Goal: Task Accomplishment & Management: Use online tool/utility

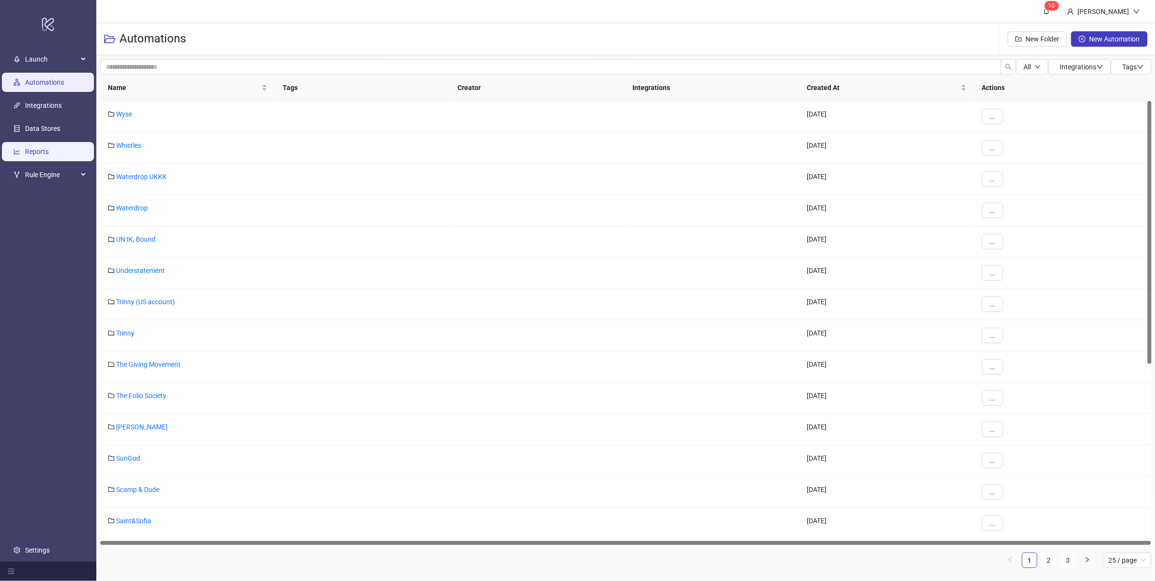
click at [49, 149] on link "Reports" at bounding box center [37, 152] width 24 height 8
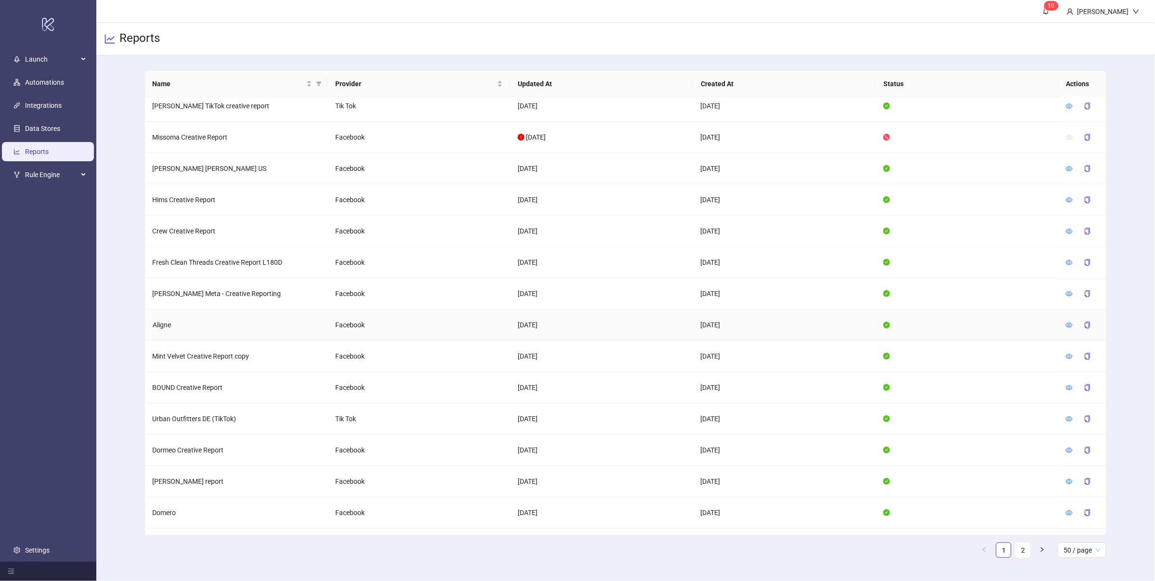
scroll to position [1139, 0]
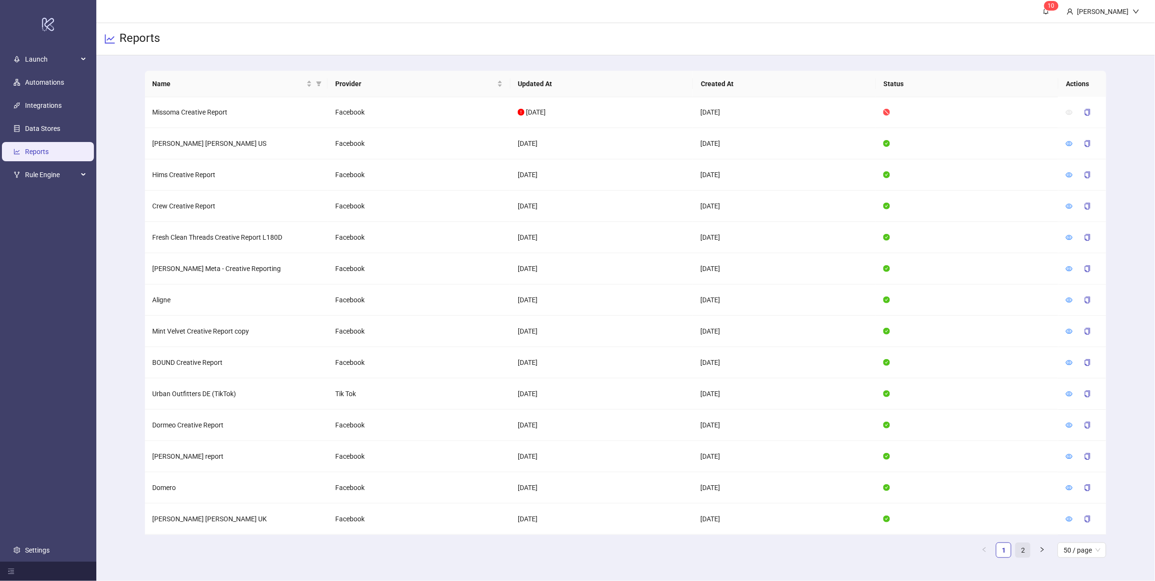
click at [1025, 550] on link "2" at bounding box center [1023, 550] width 14 height 14
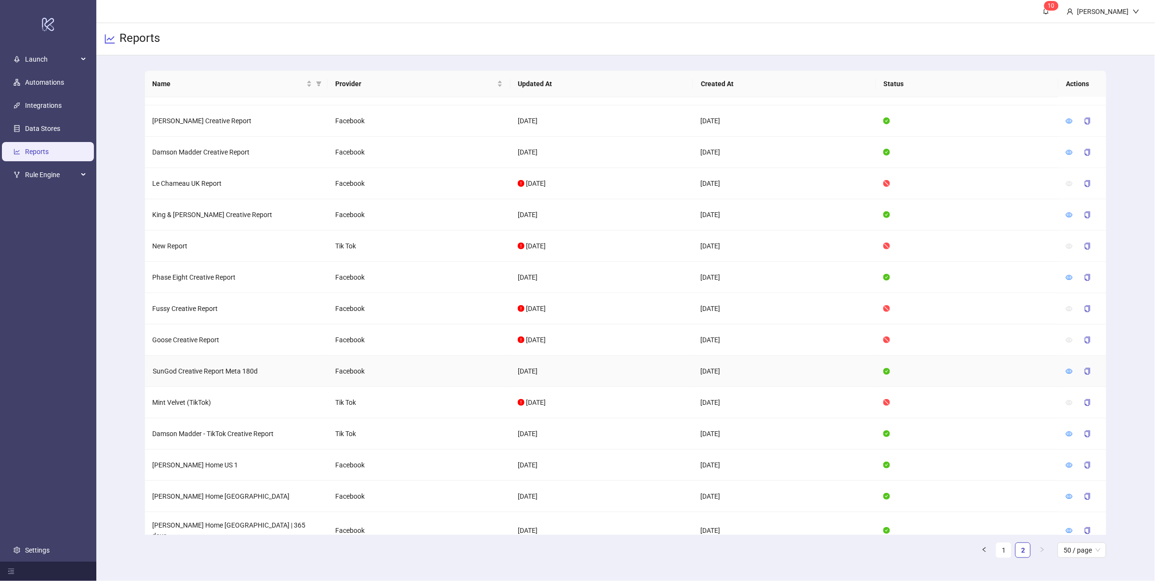
scroll to position [1013, 0]
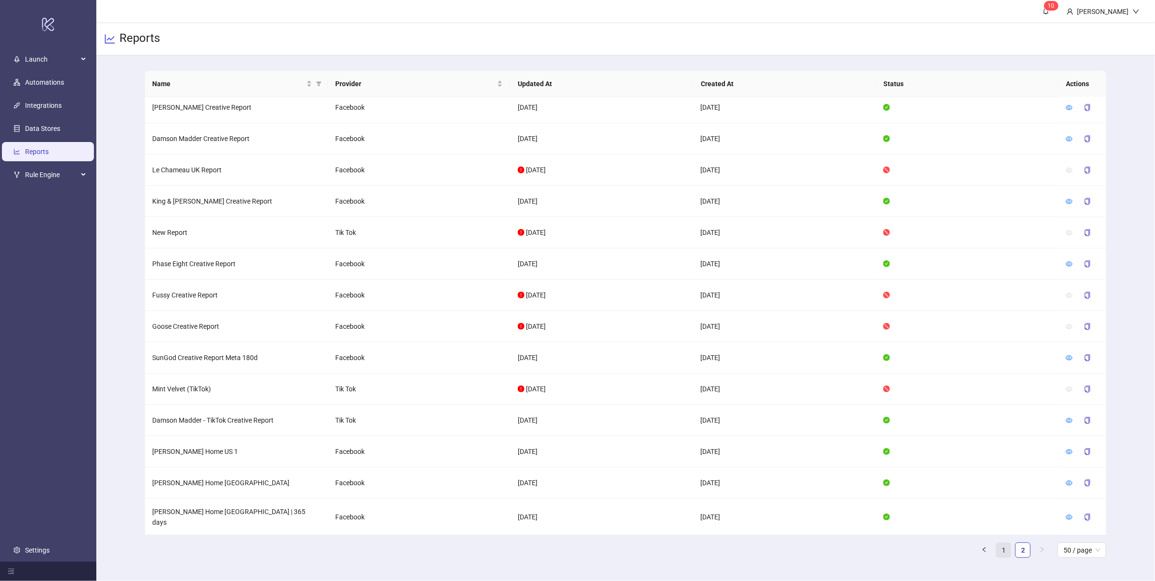
click at [1000, 551] on link "1" at bounding box center [1004, 550] width 14 height 14
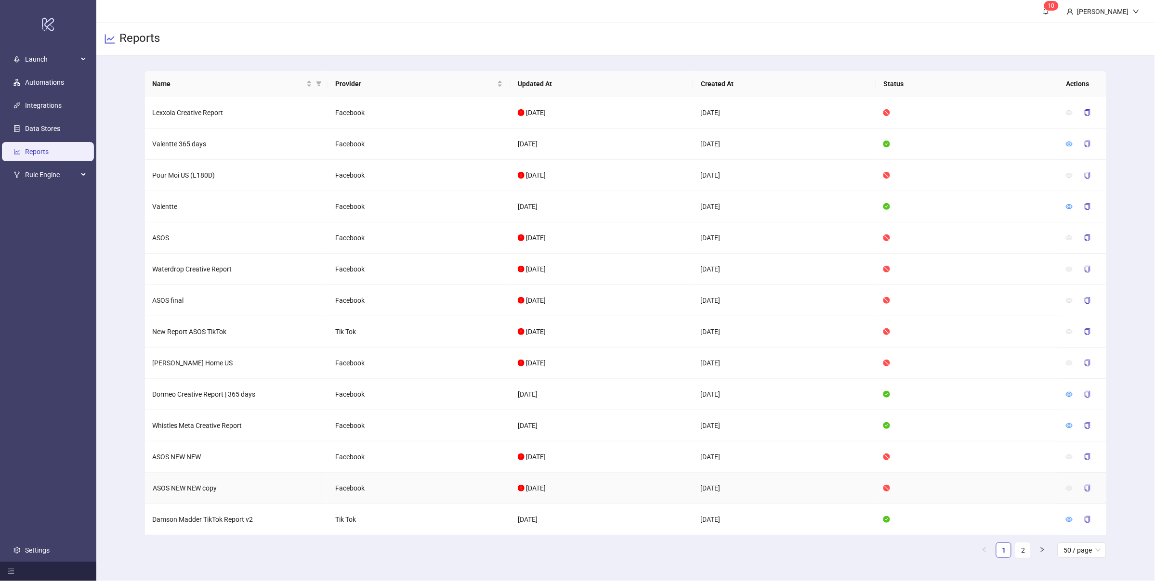
scroll to position [0, 0]
click at [399, 177] on td "Facebook" at bounding box center [419, 175] width 183 height 31
click at [49, 156] on link "Reports" at bounding box center [37, 152] width 24 height 8
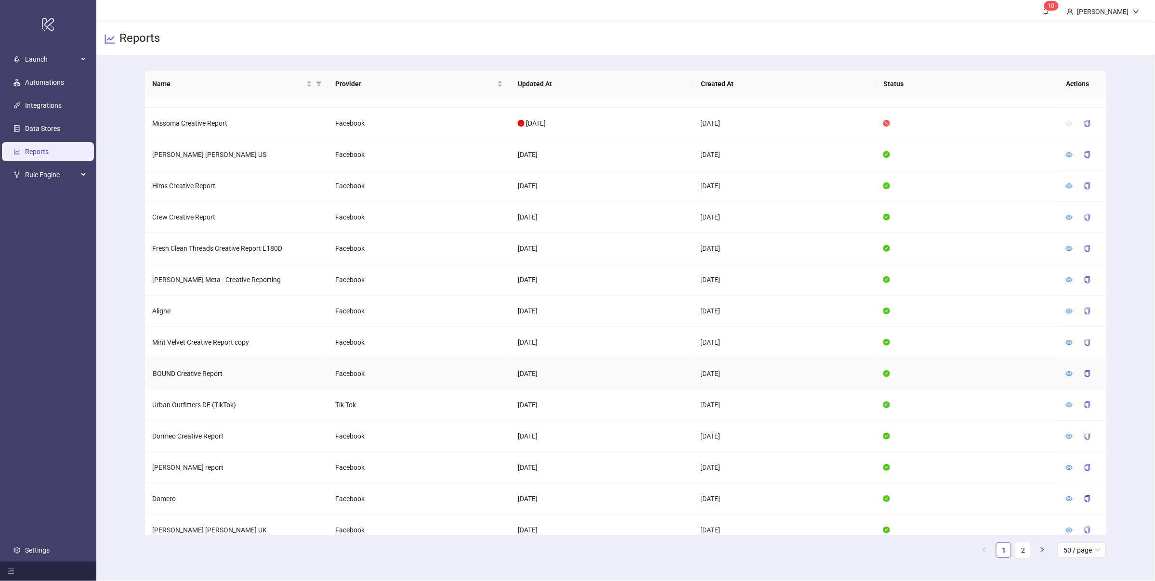
scroll to position [1139, 0]
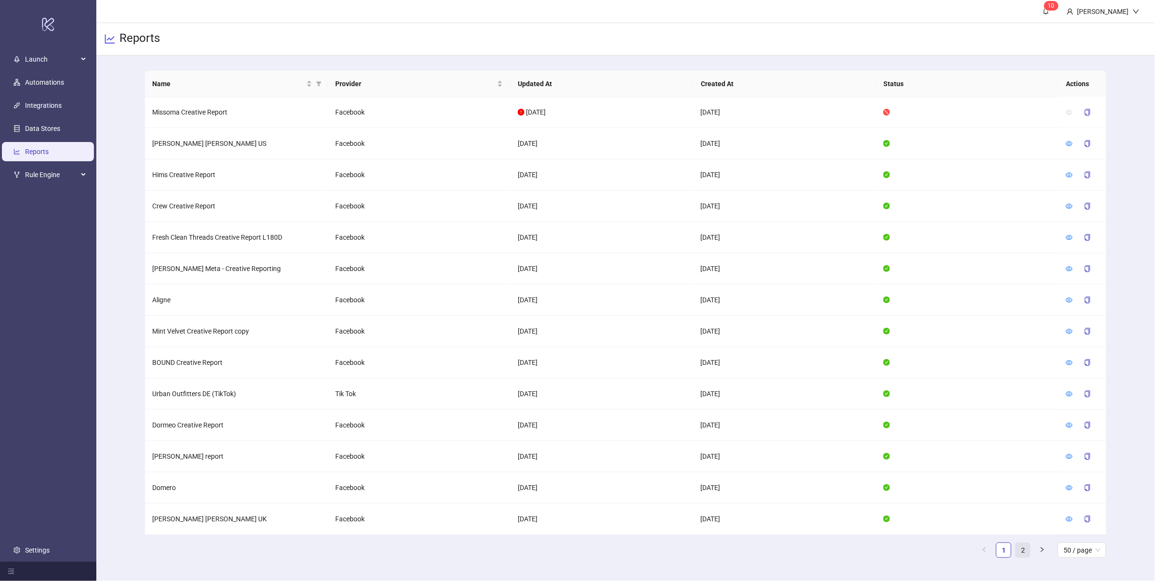
click at [1019, 552] on link "2" at bounding box center [1023, 550] width 14 height 14
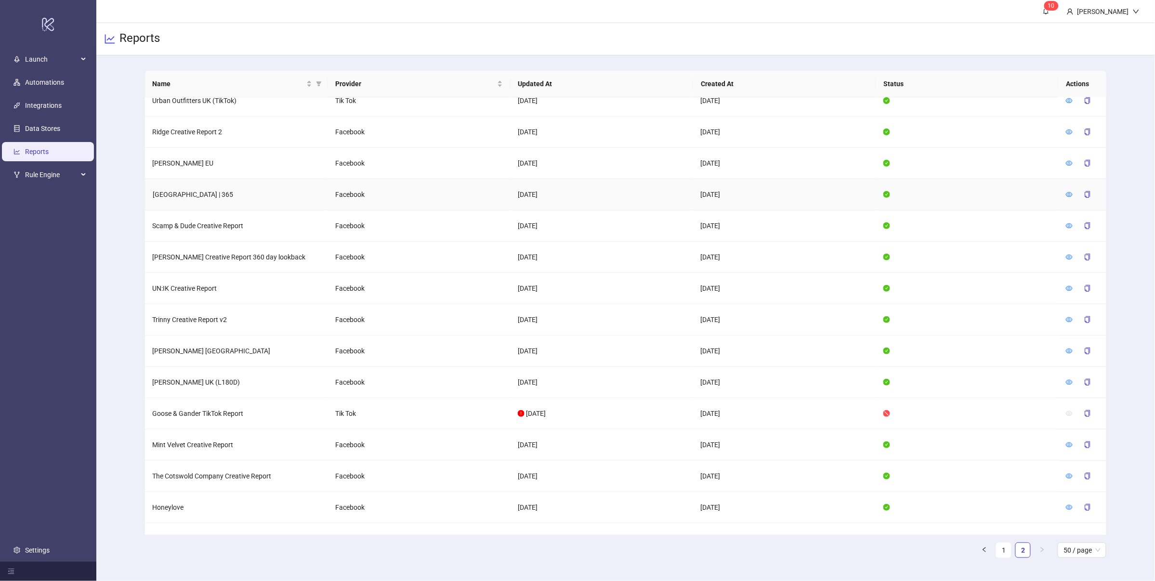
scroll to position [200, 0]
click at [1069, 225] on icon "eye" at bounding box center [1069, 225] width 7 height 7
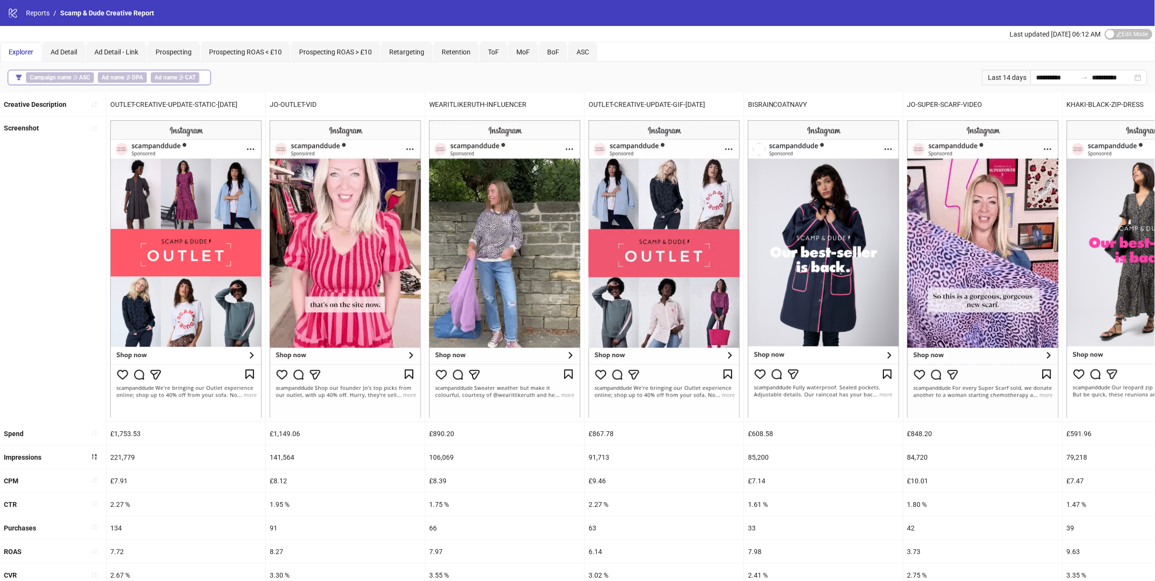
click at [108, 74] on b "Ad name" at bounding box center [113, 77] width 23 height 7
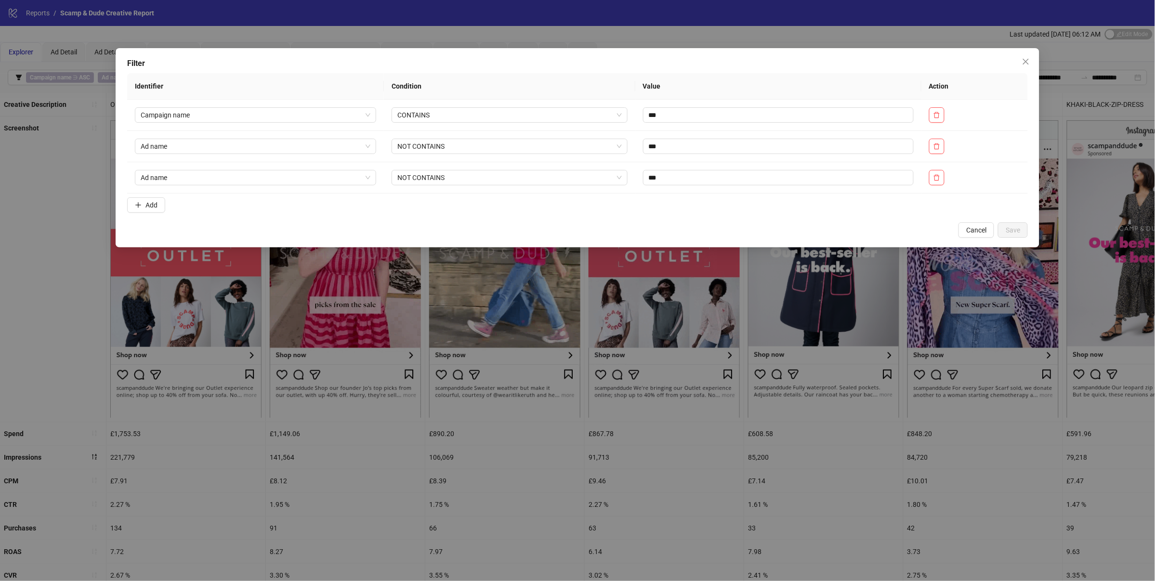
click at [483, 39] on div "Filter Identifier Condition Value Action Campaign name CONTAINS *** Ad name NOT…" at bounding box center [577, 290] width 1155 height 581
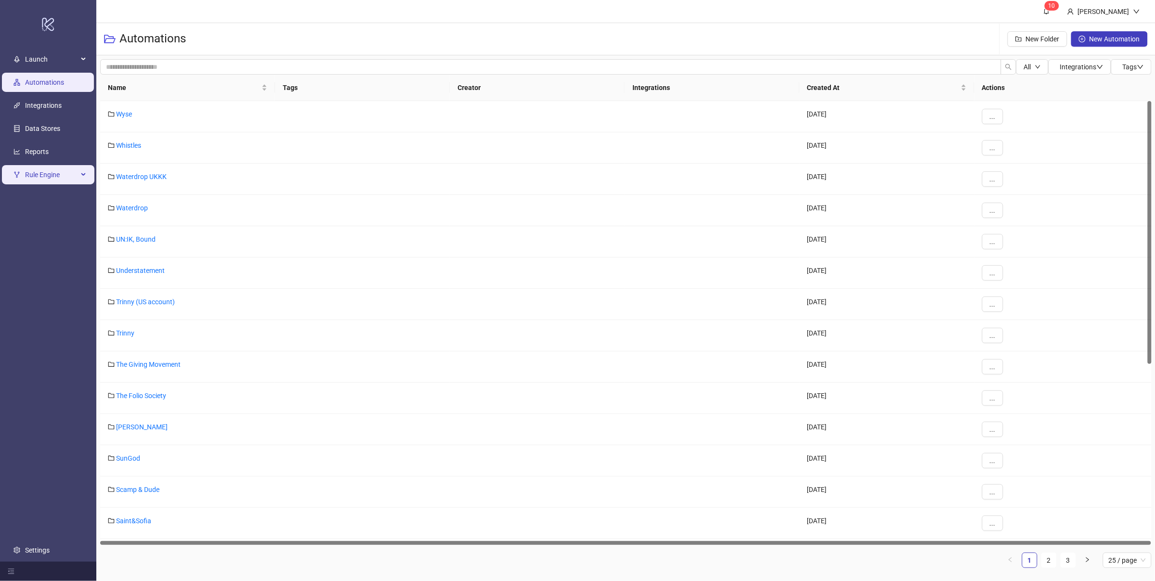
click at [62, 178] on span "Rule Engine" at bounding box center [51, 174] width 53 height 19
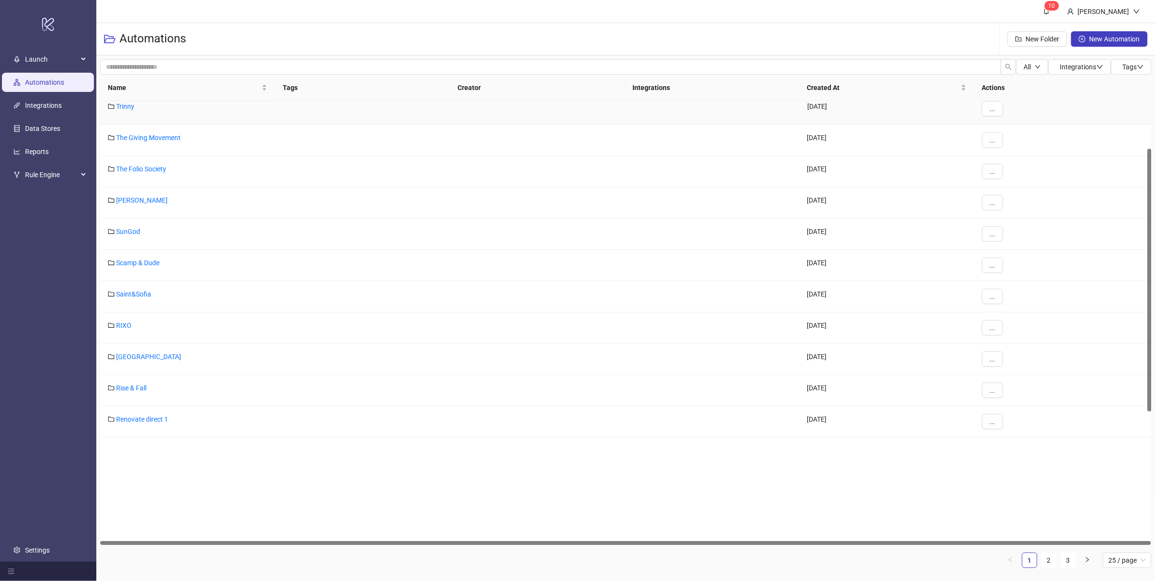
scroll to position [338, 0]
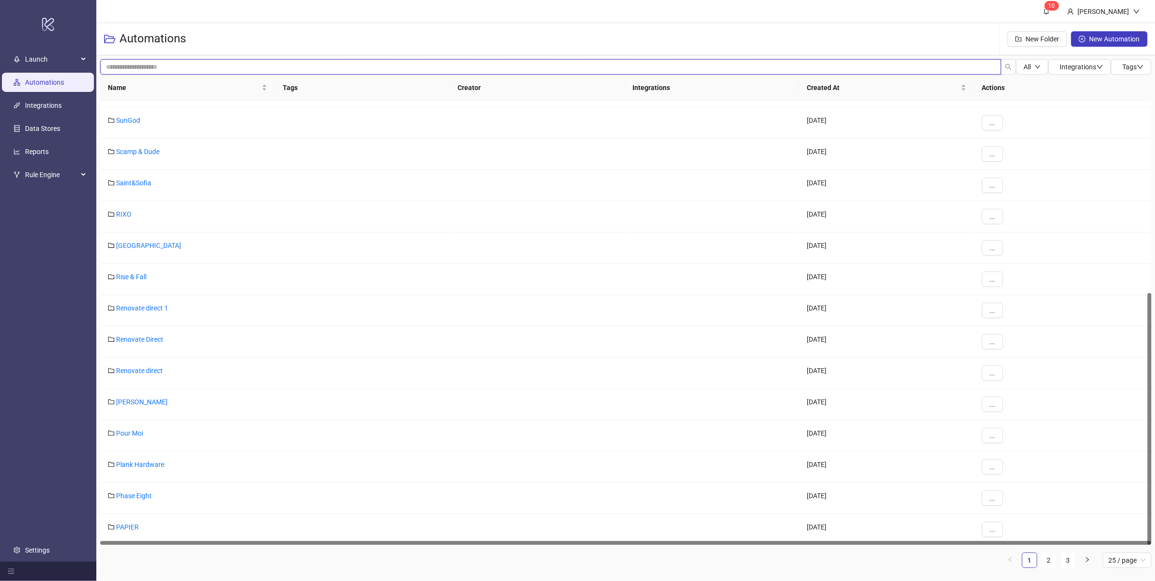
click at [196, 66] on input "search" at bounding box center [550, 66] width 901 height 15
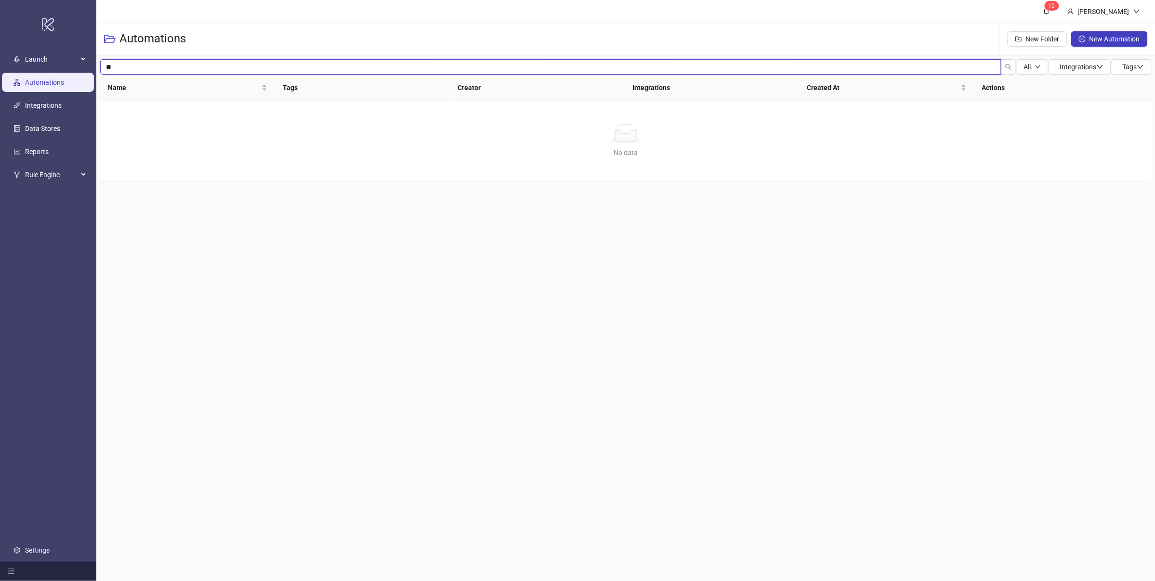
type input "*"
click at [39, 109] on link "Integrations" at bounding box center [43, 106] width 37 height 8
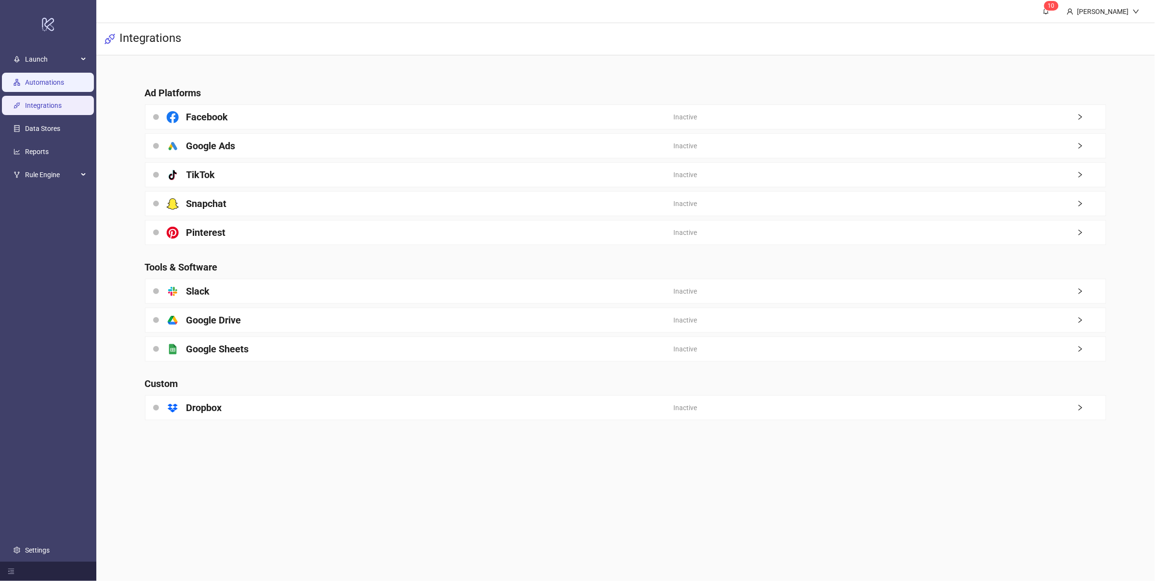
click at [52, 79] on link "Automations" at bounding box center [44, 83] width 39 height 8
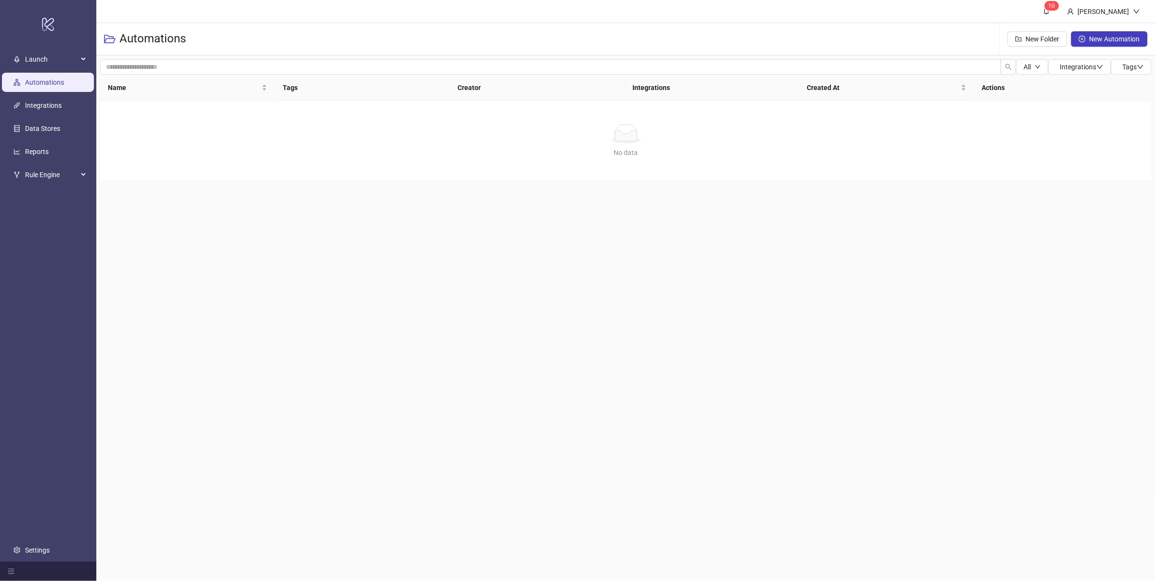
click at [40, 85] on link "Automations" at bounding box center [44, 83] width 39 height 8
click at [74, 51] on span "Launch" at bounding box center [51, 59] width 53 height 19
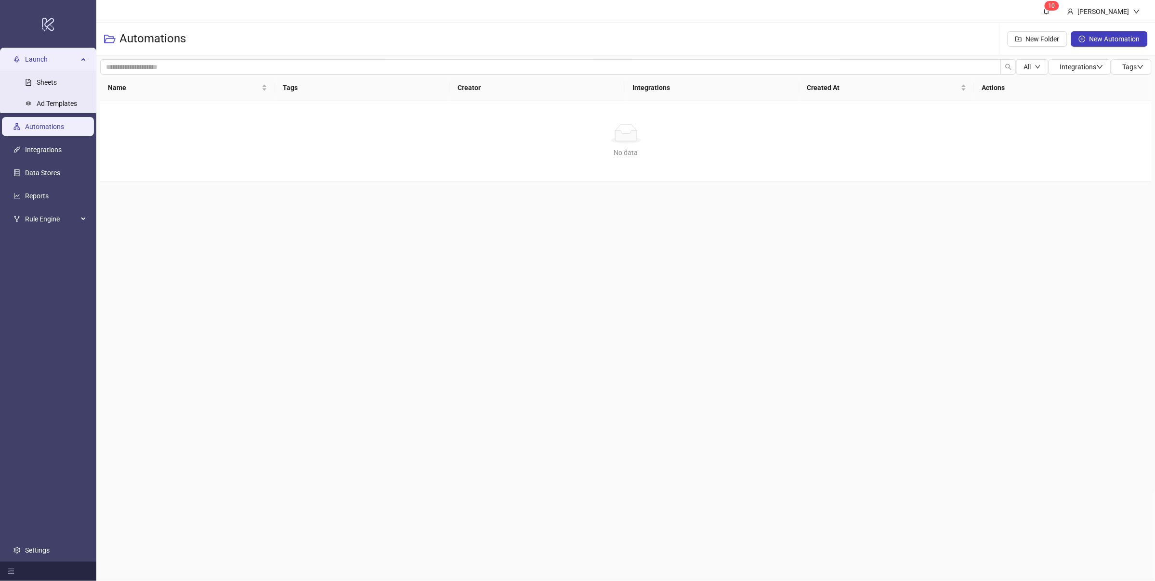
click at [71, 56] on span "Launch" at bounding box center [51, 59] width 53 height 19
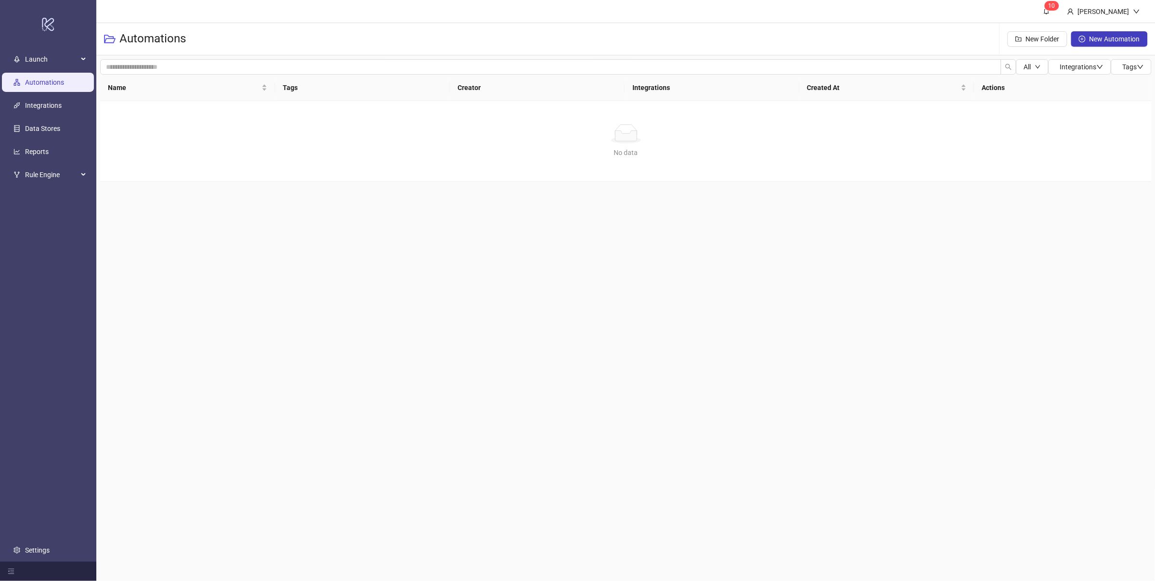
click at [64, 79] on link "Automations" at bounding box center [44, 83] width 39 height 8
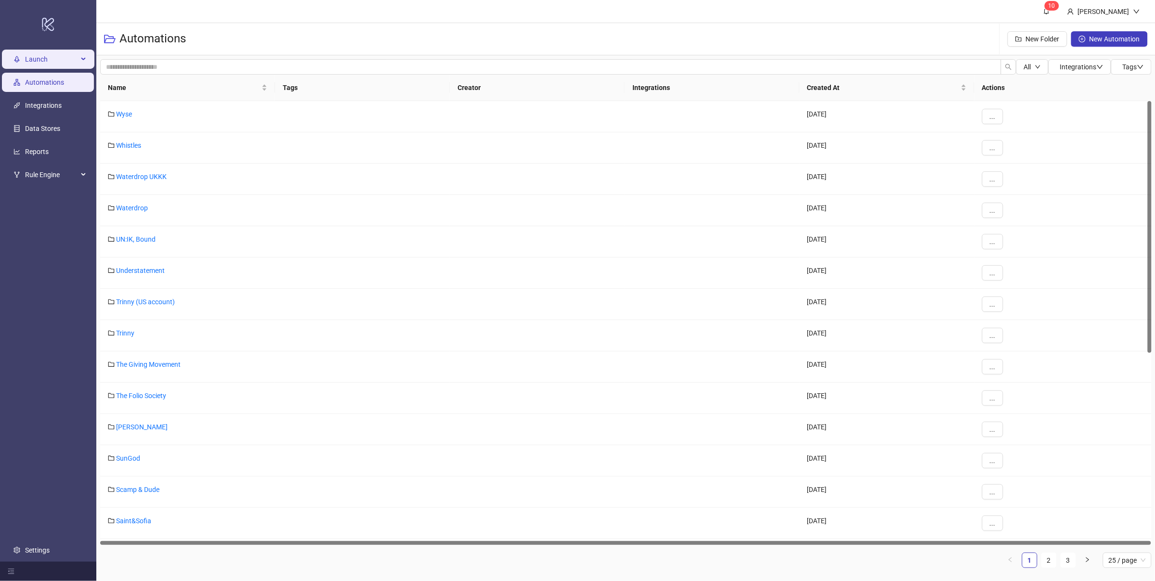
click at [52, 58] on span "Launch" at bounding box center [51, 59] width 53 height 19
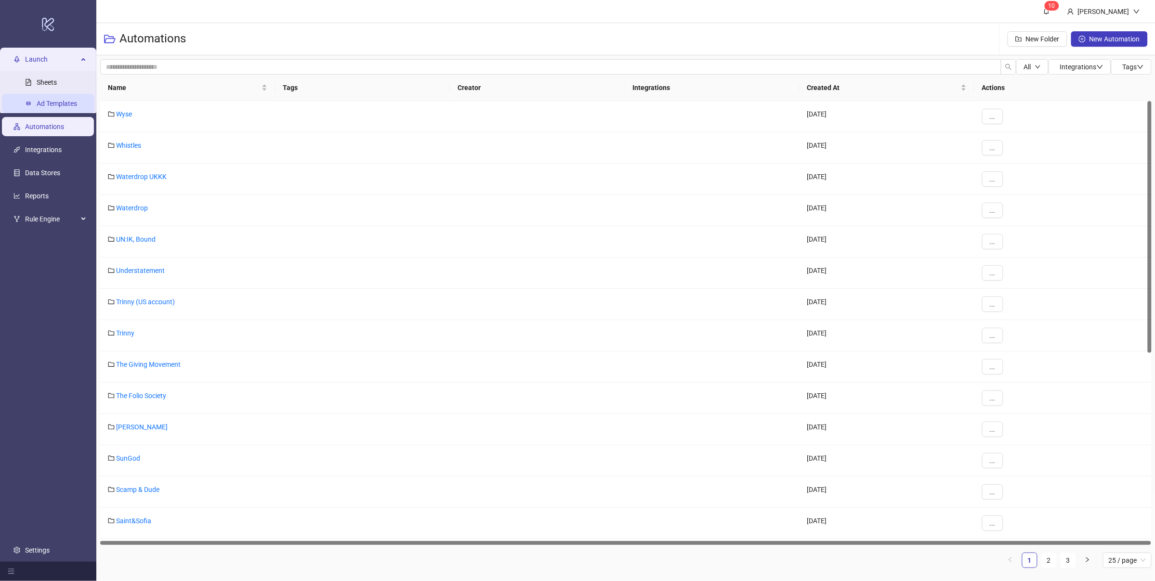
click at [66, 105] on link "Ad Templates" at bounding box center [57, 104] width 40 height 8
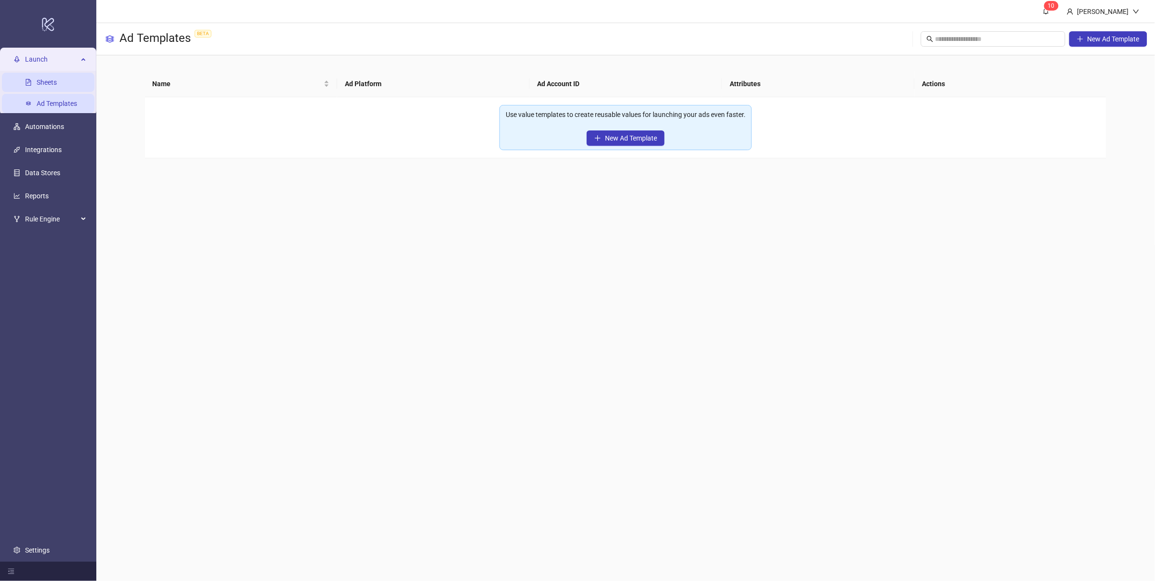
click at [57, 79] on link "Sheets" at bounding box center [47, 83] width 20 height 8
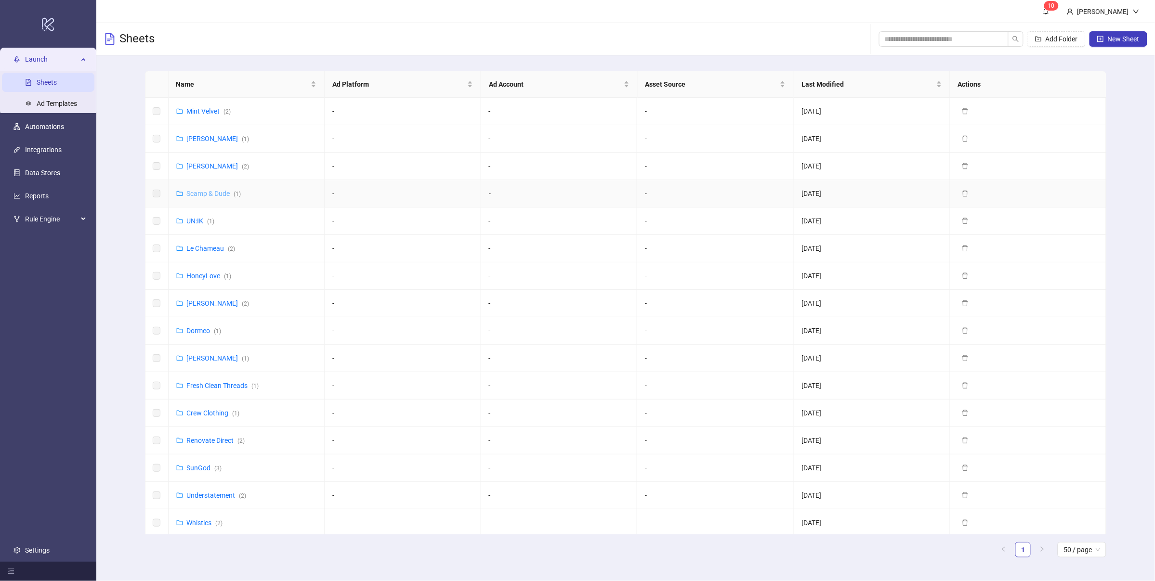
click at [217, 197] on link "Scamp & Dude ( 1 )" at bounding box center [214, 194] width 54 height 8
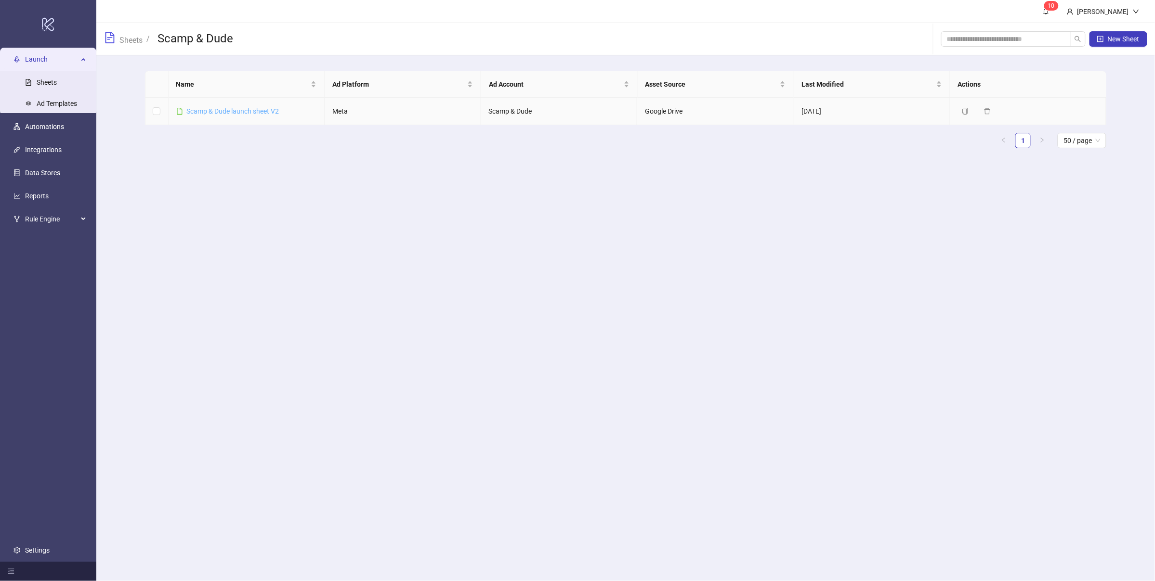
click at [247, 110] on link "Scamp & Dude launch sheet V2" at bounding box center [233, 111] width 92 height 8
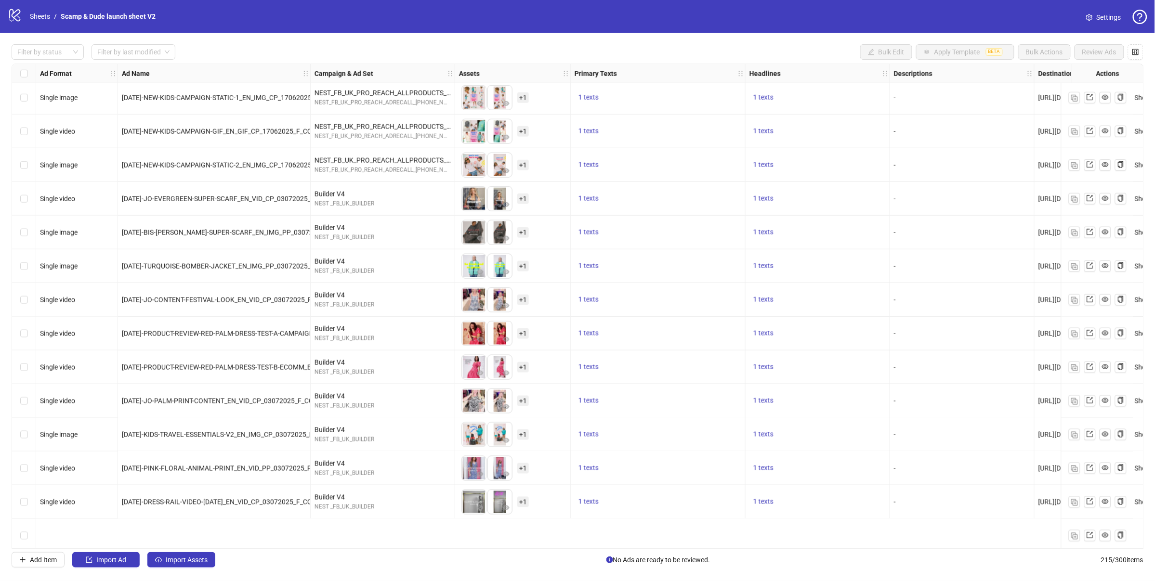
scroll to position [354, 0]
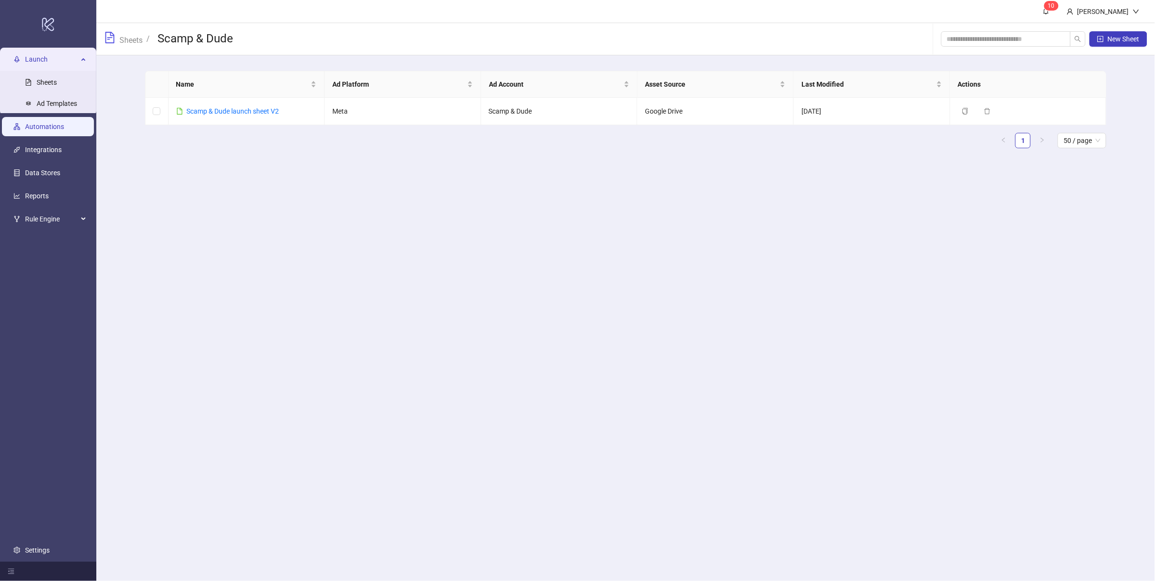
click at [46, 130] on link "Automations" at bounding box center [44, 127] width 39 height 8
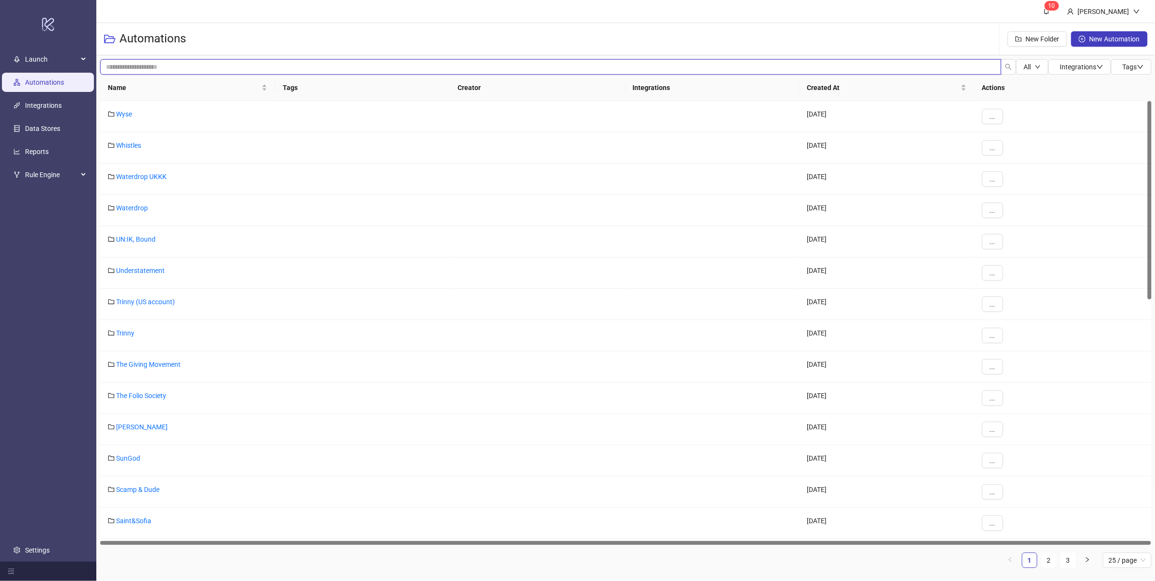
click at [189, 69] on input "search" at bounding box center [550, 66] width 901 height 15
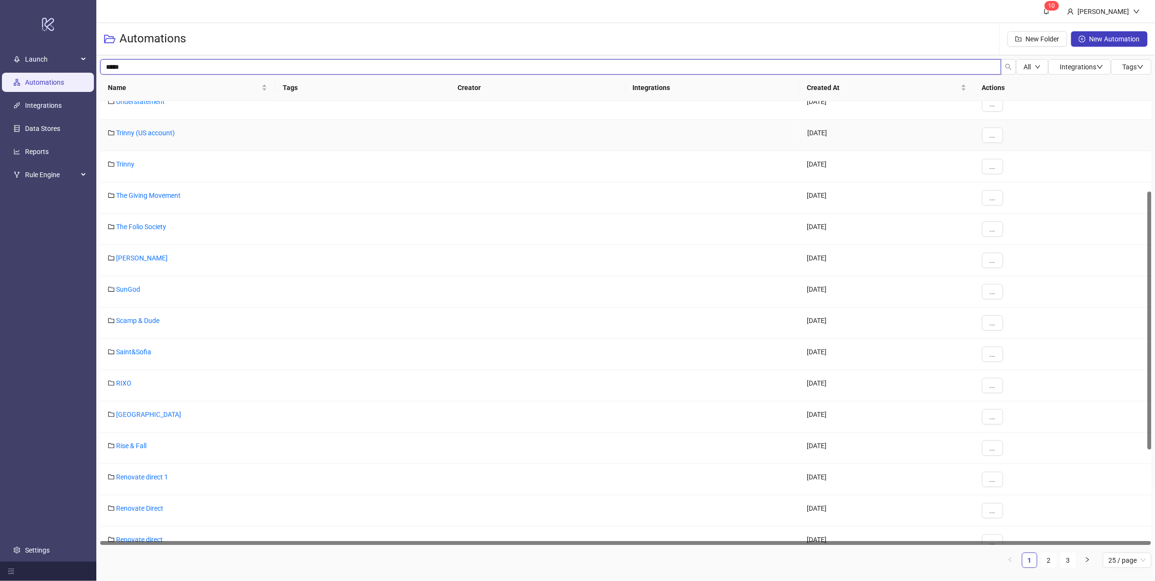
scroll to position [169, 0]
type input "*****"
click at [138, 319] on link "Scamp & Dude" at bounding box center [137, 321] width 43 height 8
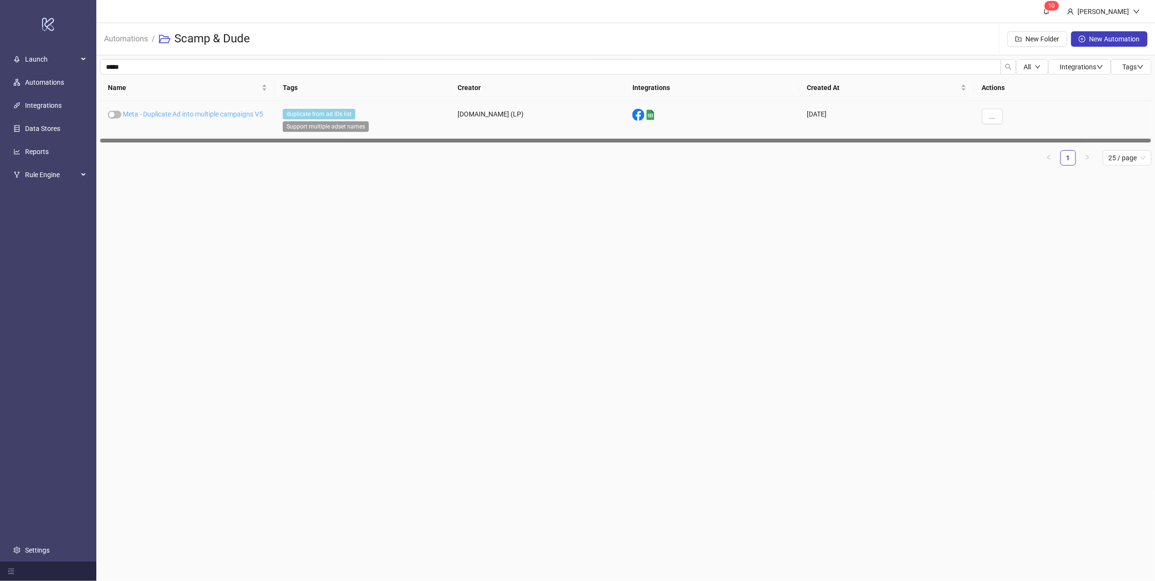
click at [220, 110] on link "Meta - Duplicate Ad into multiple campaigns V5" at bounding box center [193, 114] width 140 height 8
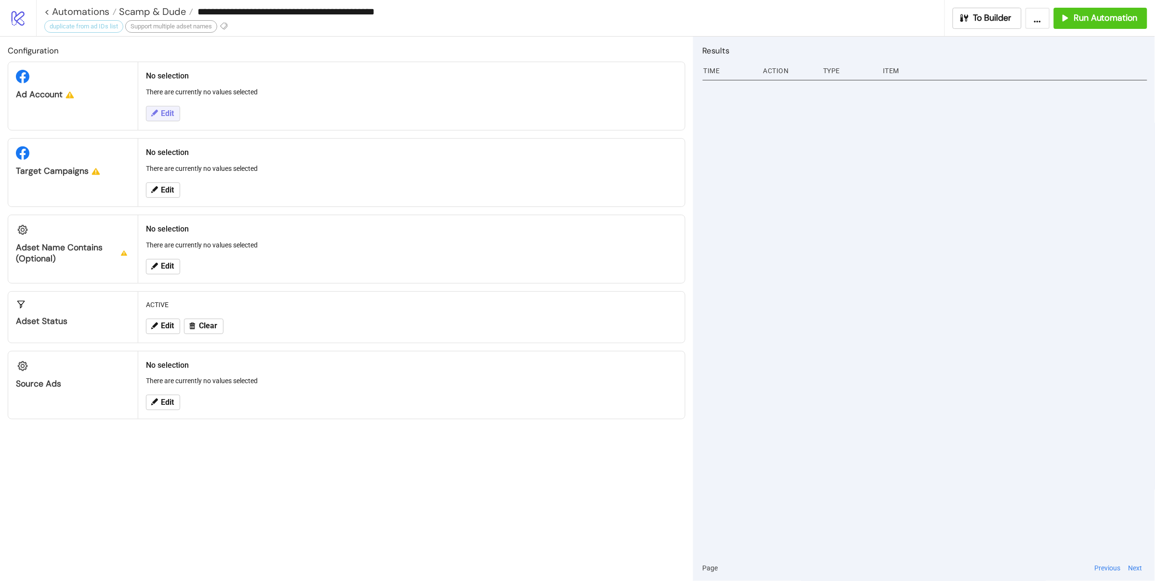
click at [158, 111] on icon at bounding box center [154, 113] width 7 height 7
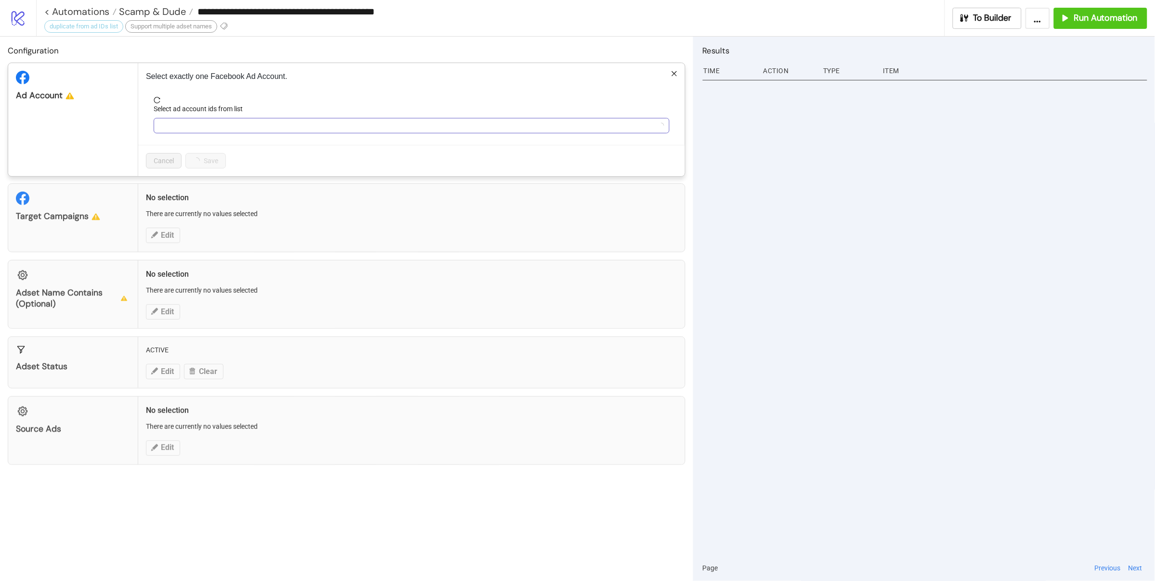
click at [227, 122] on div at bounding box center [407, 125] width 502 height 13
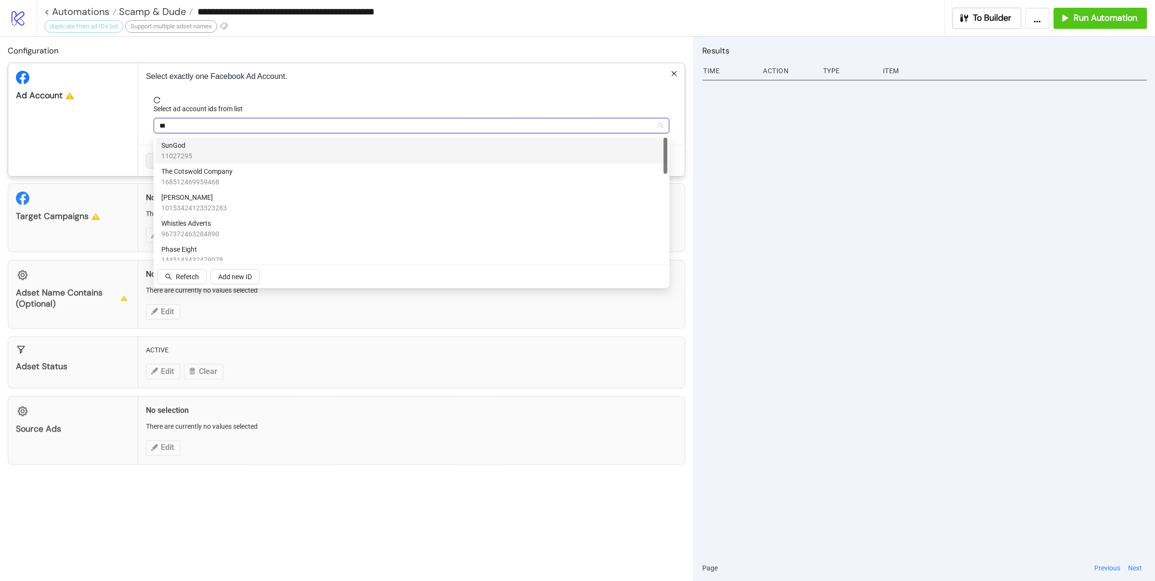
type input "****"
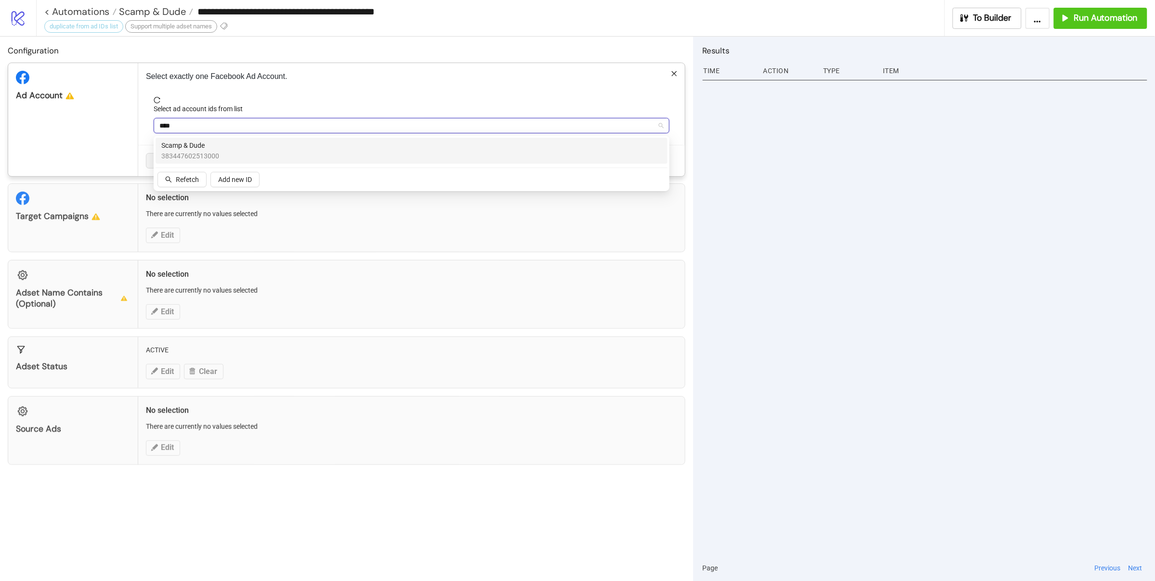
click at [221, 158] on div "Scamp & Dude 383447602513000" at bounding box center [411, 150] width 500 height 21
click at [344, 224] on div "Target Campaigns No selection There are currently no values selected Edit" at bounding box center [347, 218] width 678 height 69
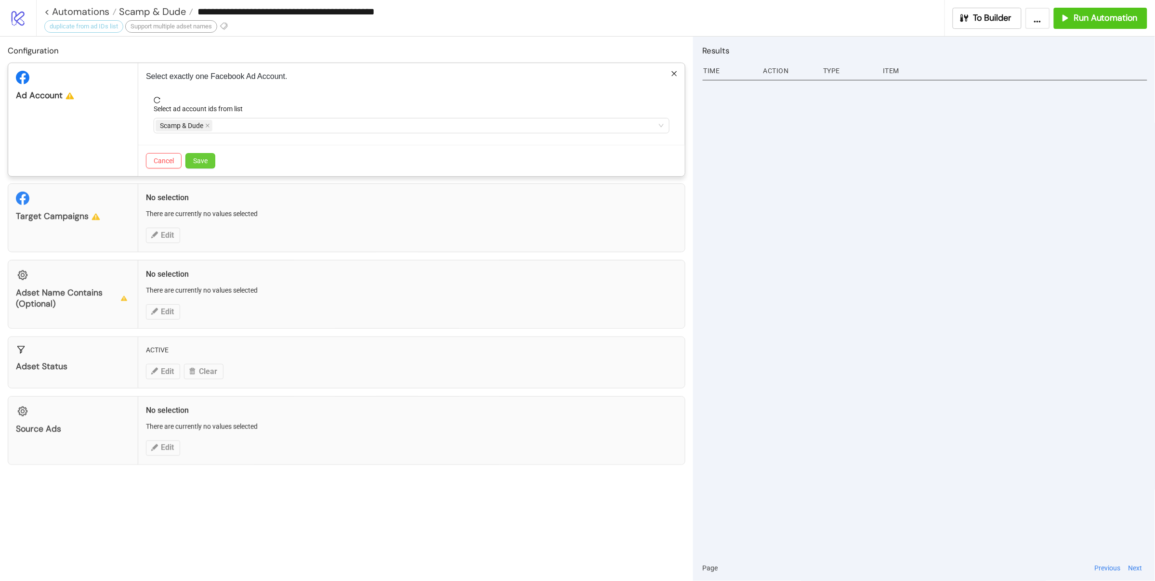
click at [200, 159] on span "Save" at bounding box center [200, 161] width 14 height 8
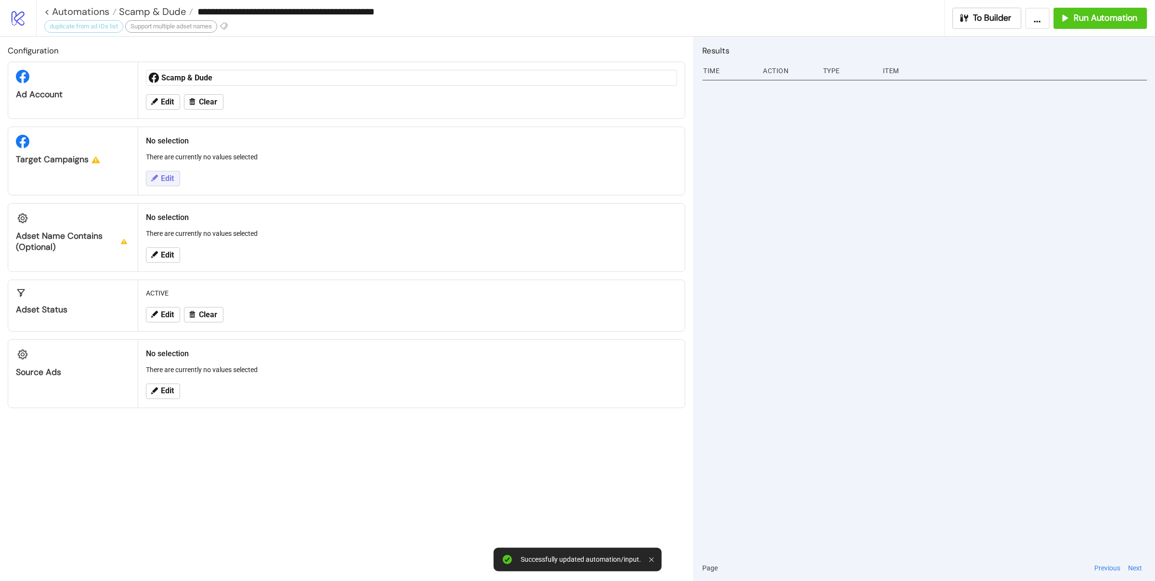
click at [165, 179] on span "Edit" at bounding box center [167, 178] width 13 height 9
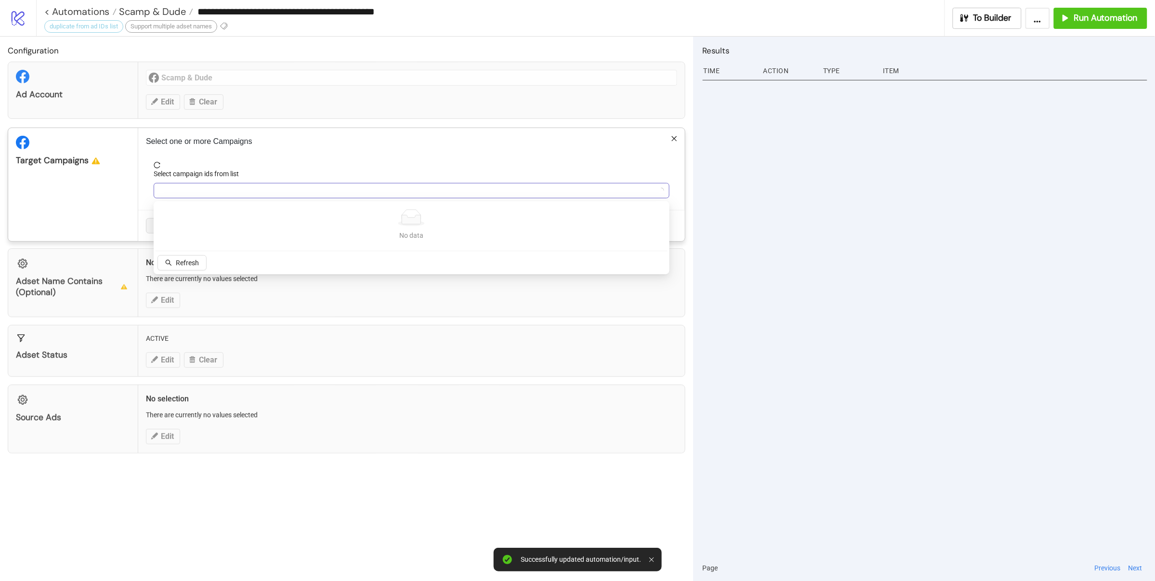
click at [210, 184] on div at bounding box center [407, 190] width 502 height 13
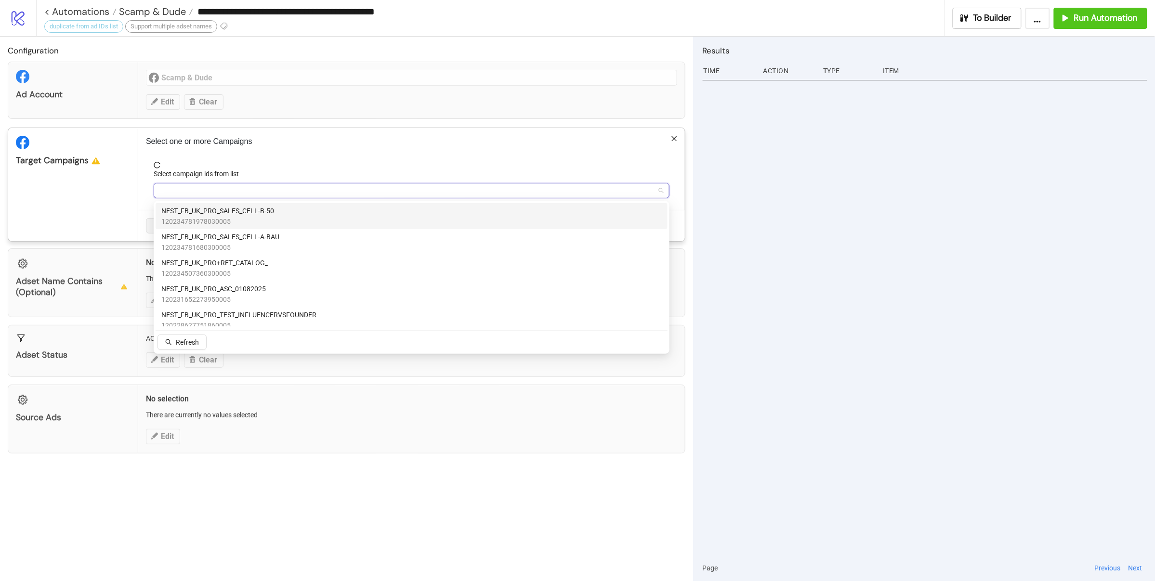
type input "*"
type input "*****"
click at [250, 216] on span "120221952671780005" at bounding box center [249, 221] width 176 height 11
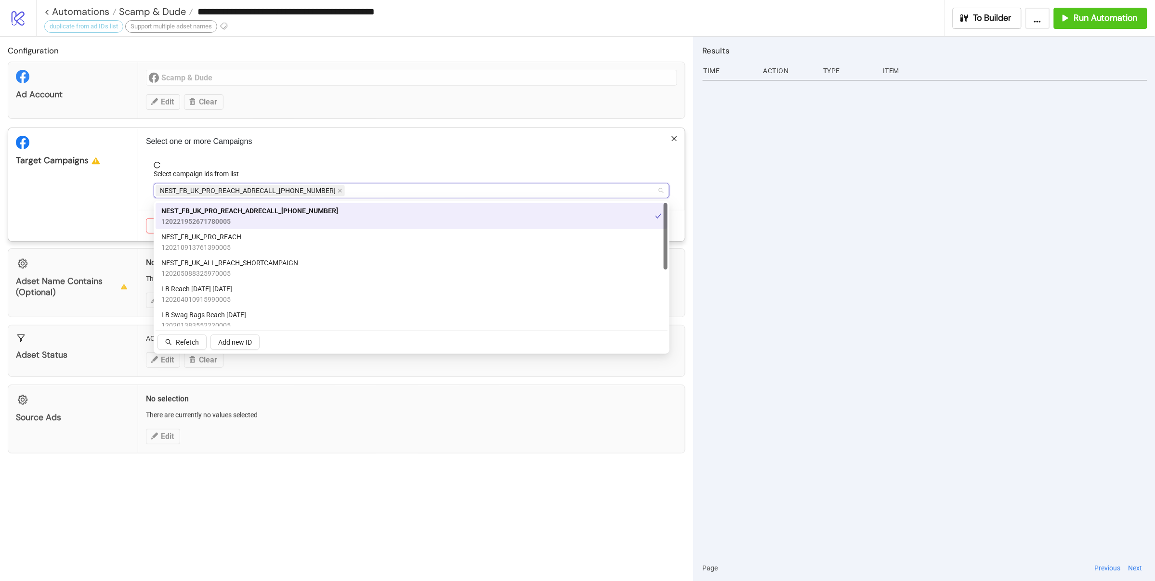
click at [333, 163] on span "reload" at bounding box center [412, 165] width 516 height 7
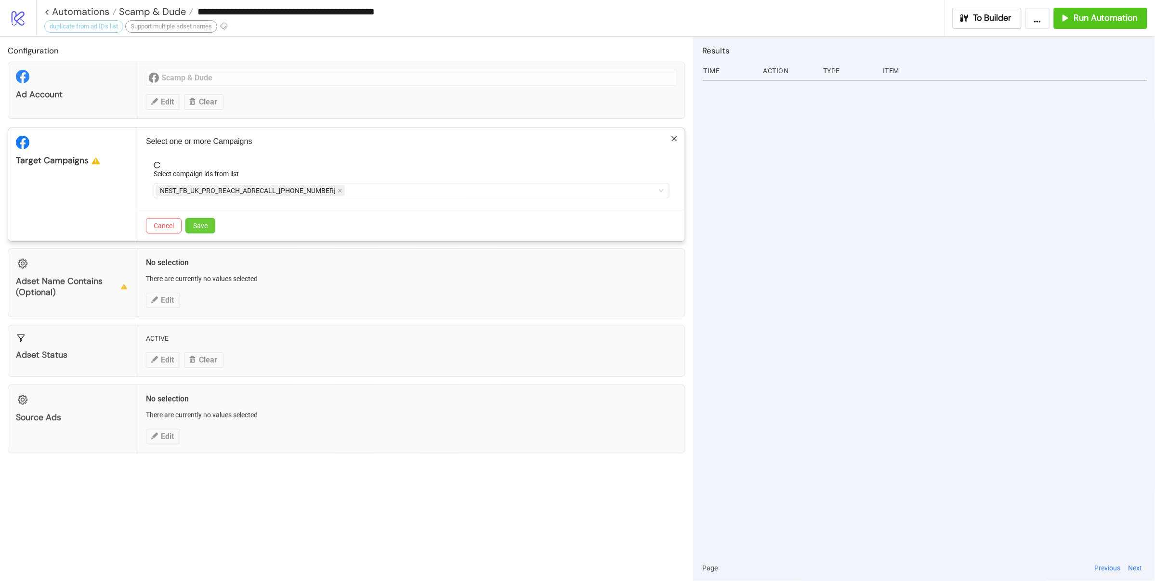
click at [206, 225] on span "Save" at bounding box center [200, 226] width 14 height 8
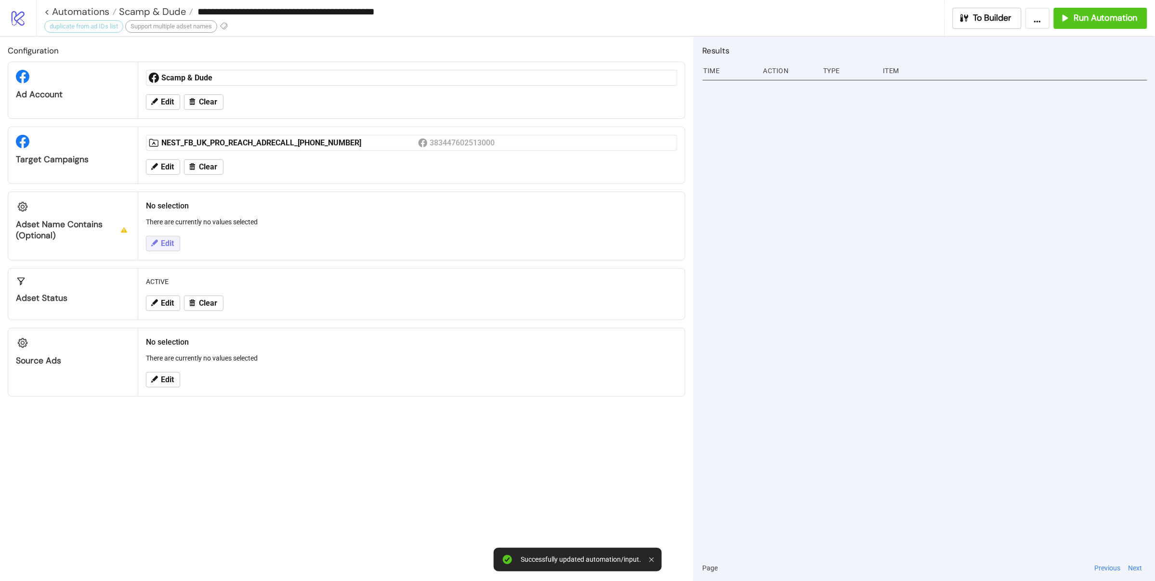
click at [169, 246] on span "Edit" at bounding box center [167, 243] width 13 height 9
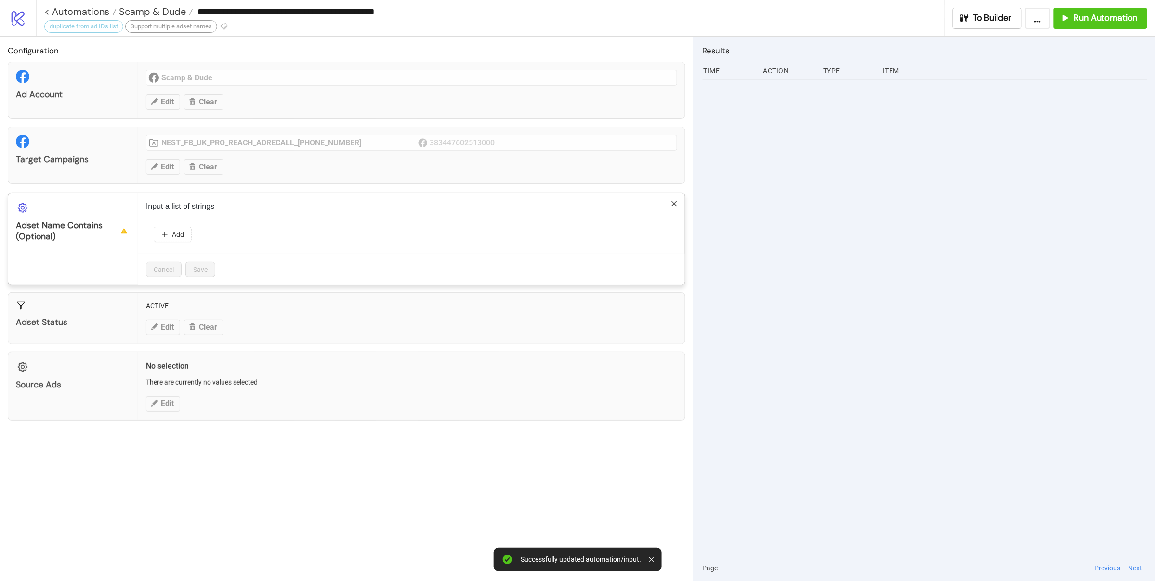
click at [324, 304] on div "**********" at bounding box center [577, 290] width 1155 height 581
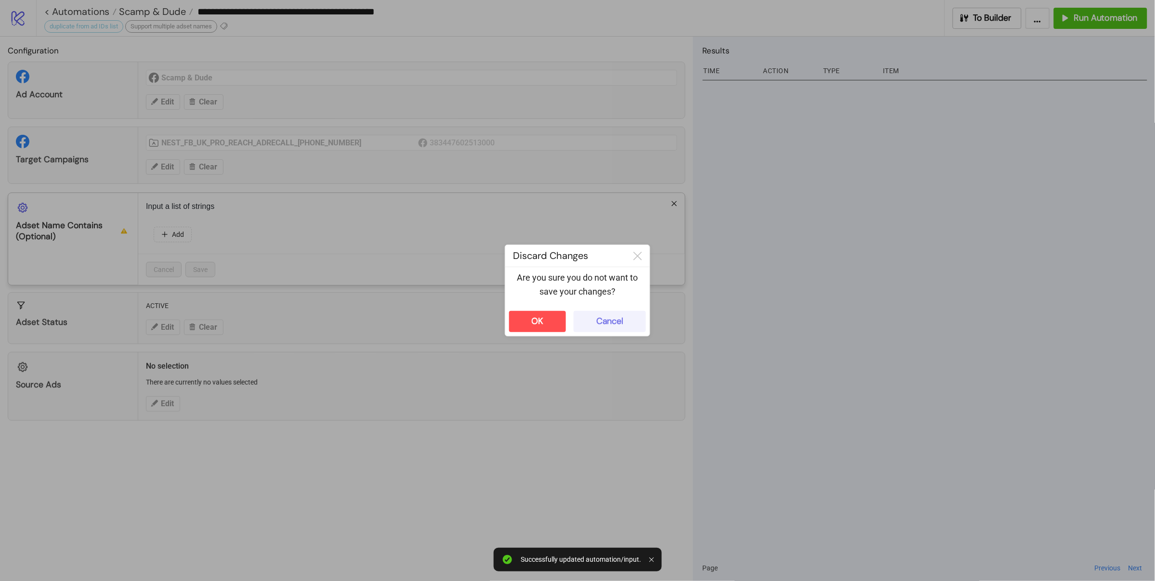
click at [578, 322] on button "Cancel" at bounding box center [610, 321] width 72 height 21
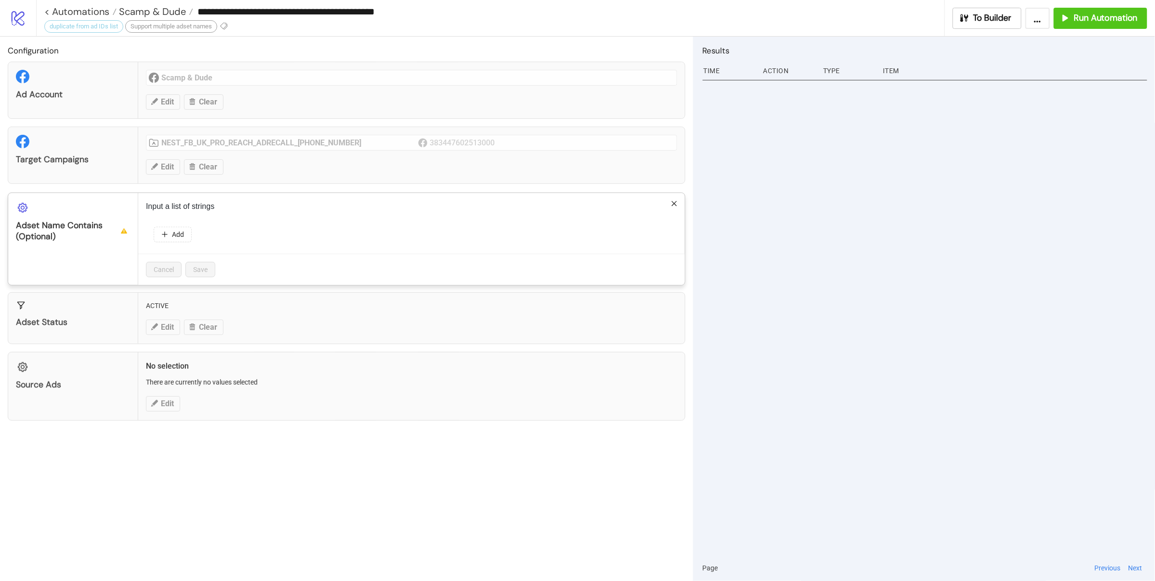
click at [674, 204] on icon "close" at bounding box center [674, 203] width 7 height 7
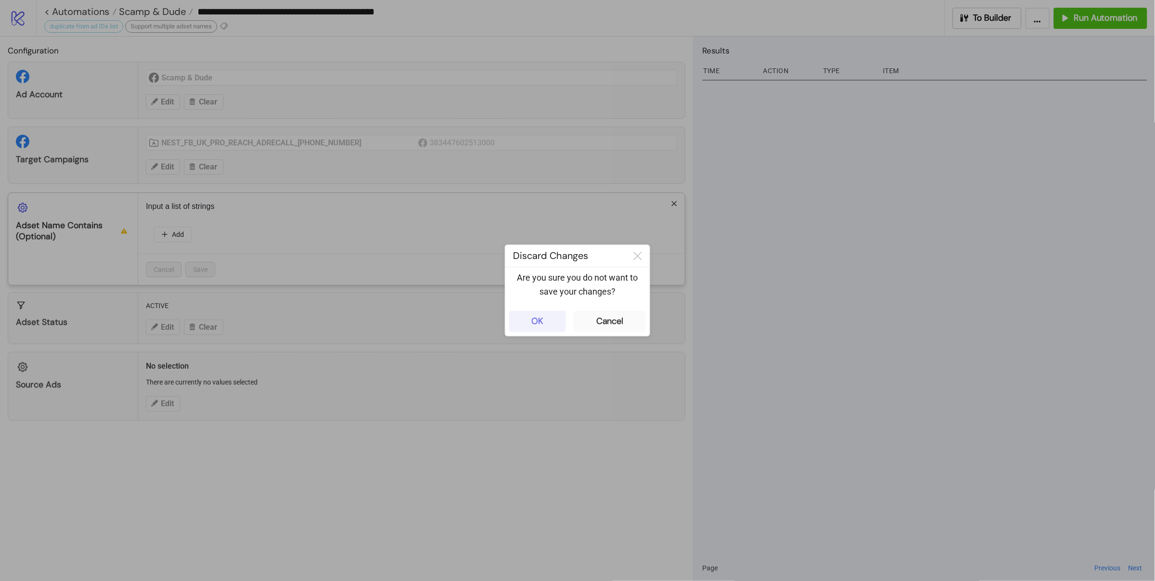
click at [551, 329] on button "OK" at bounding box center [537, 321] width 57 height 21
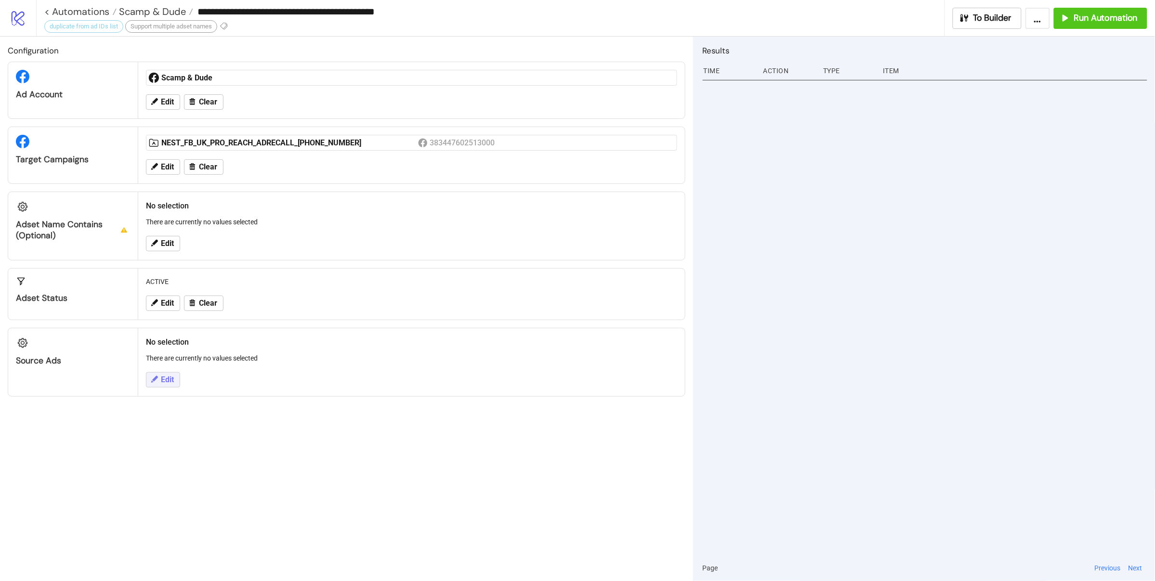
click at [172, 382] on span "Edit" at bounding box center [167, 380] width 13 height 9
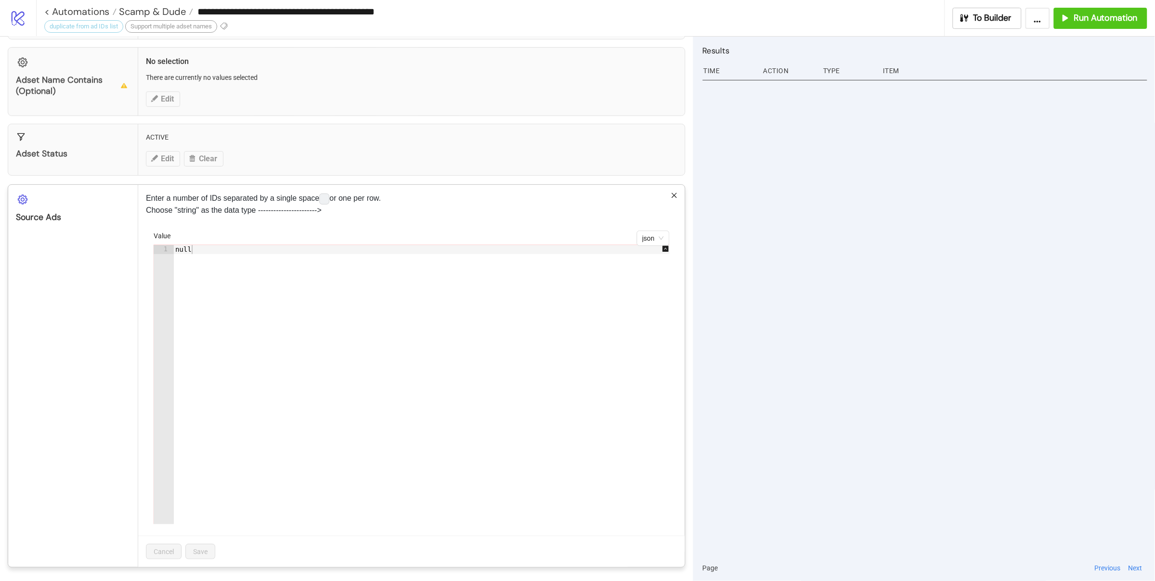
scroll to position [146, 0]
type textarea "****"
click at [290, 286] on div "null" at bounding box center [426, 393] width 506 height 298
click at [295, 278] on div "null" at bounding box center [426, 393] width 506 height 298
type textarea "*"
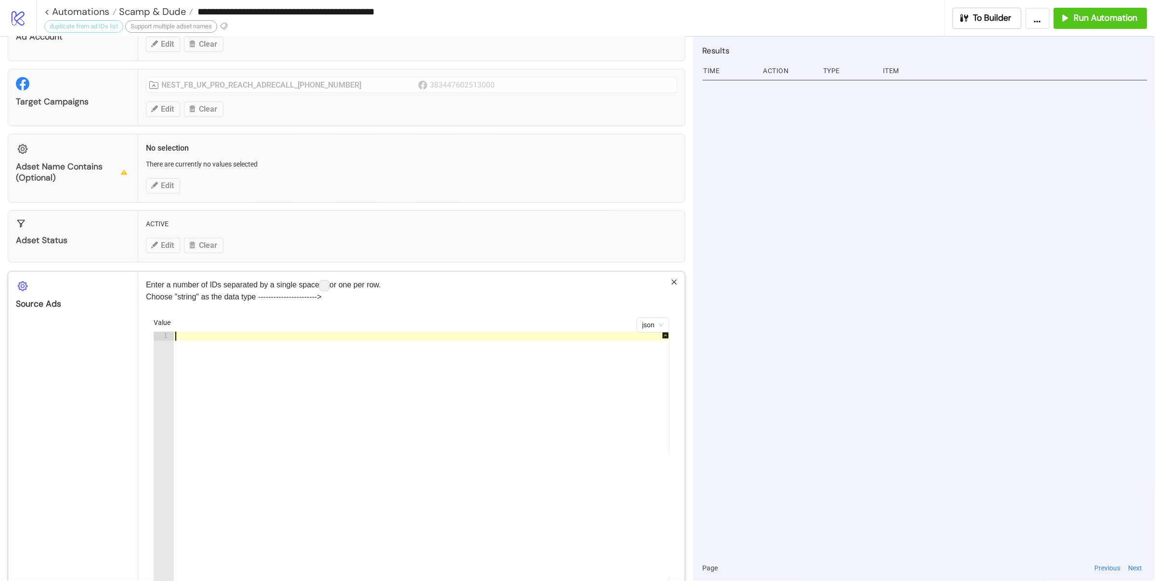
scroll to position [25, 0]
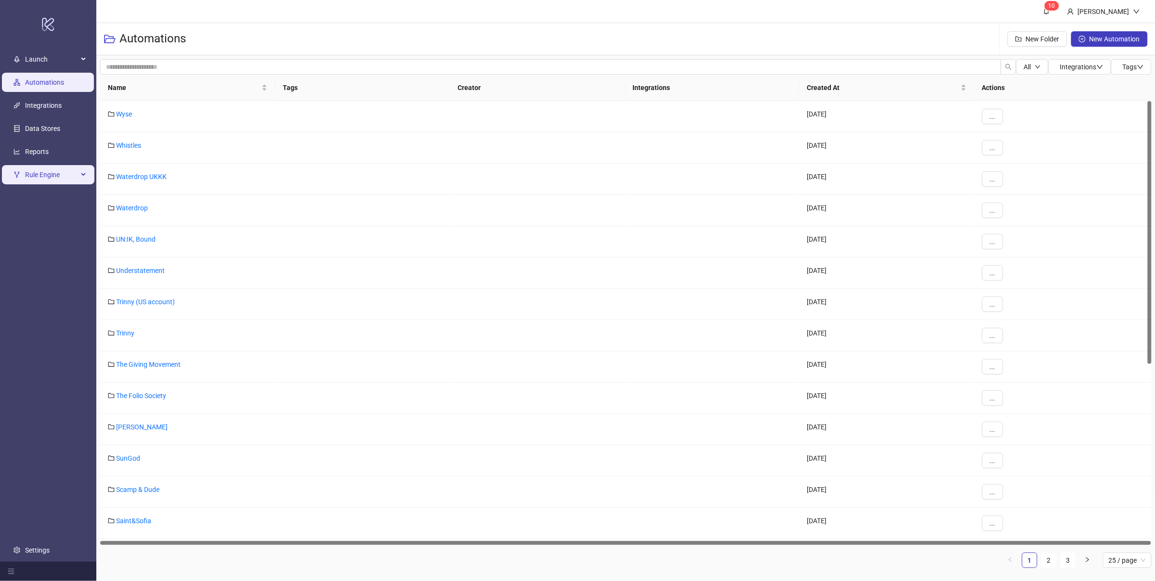
click at [58, 176] on span "Rule Engine" at bounding box center [51, 174] width 53 height 19
click at [58, 58] on span "Launch" at bounding box center [51, 59] width 53 height 19
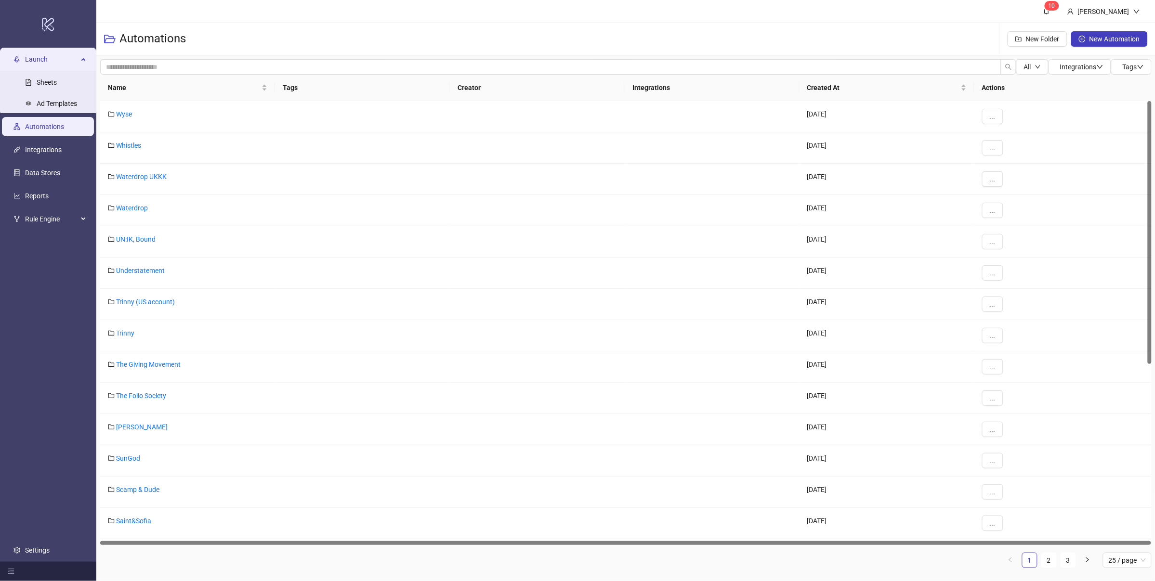
click at [58, 58] on span "Launch" at bounding box center [51, 59] width 53 height 19
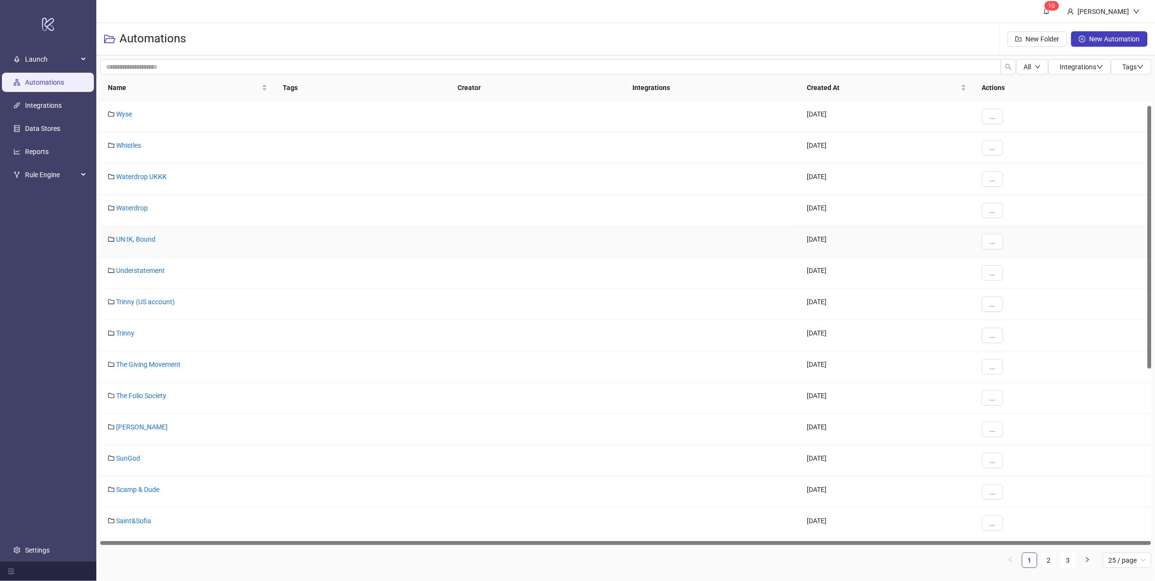
scroll to position [218, 0]
click at [145, 273] on link "Scamp & Dude" at bounding box center [137, 272] width 43 height 8
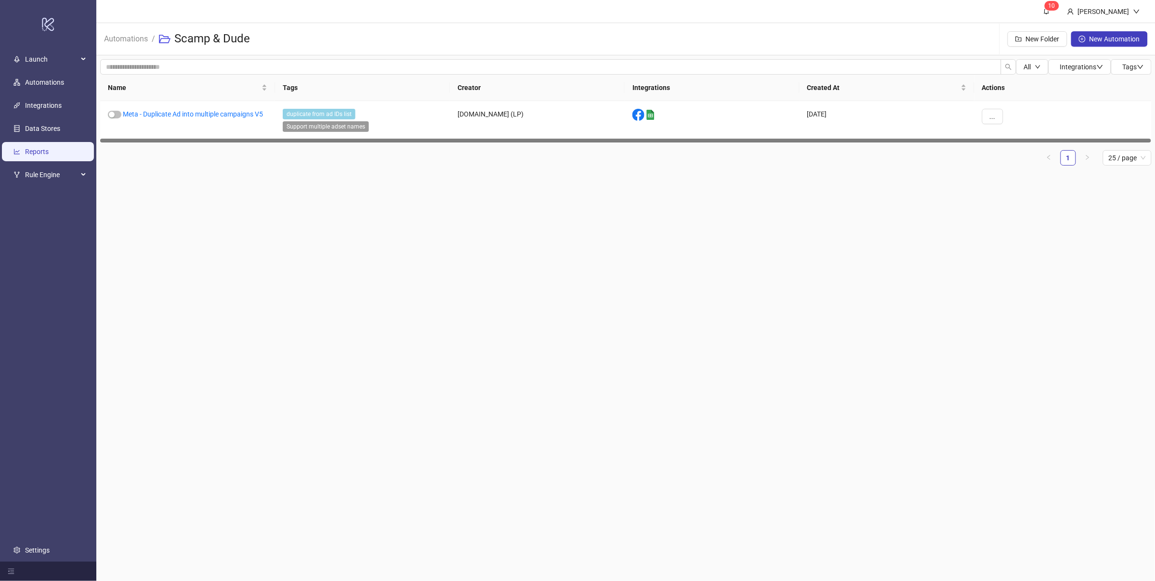
click at [43, 148] on link "Reports" at bounding box center [37, 152] width 24 height 8
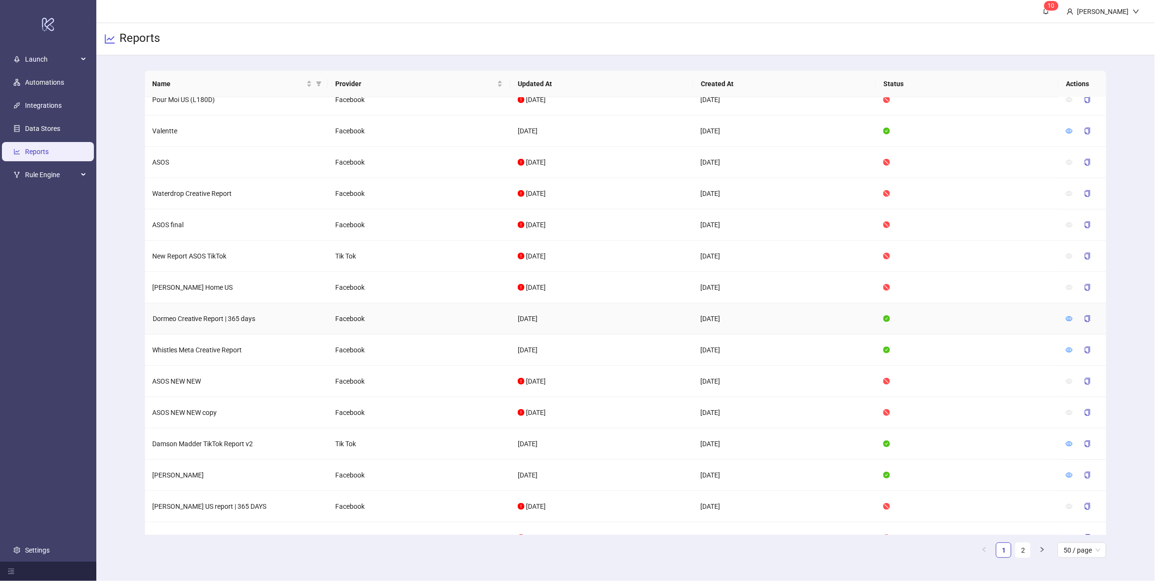
click at [191, 319] on td "Dormeo Creative Report | 365 days" at bounding box center [236, 318] width 183 height 31
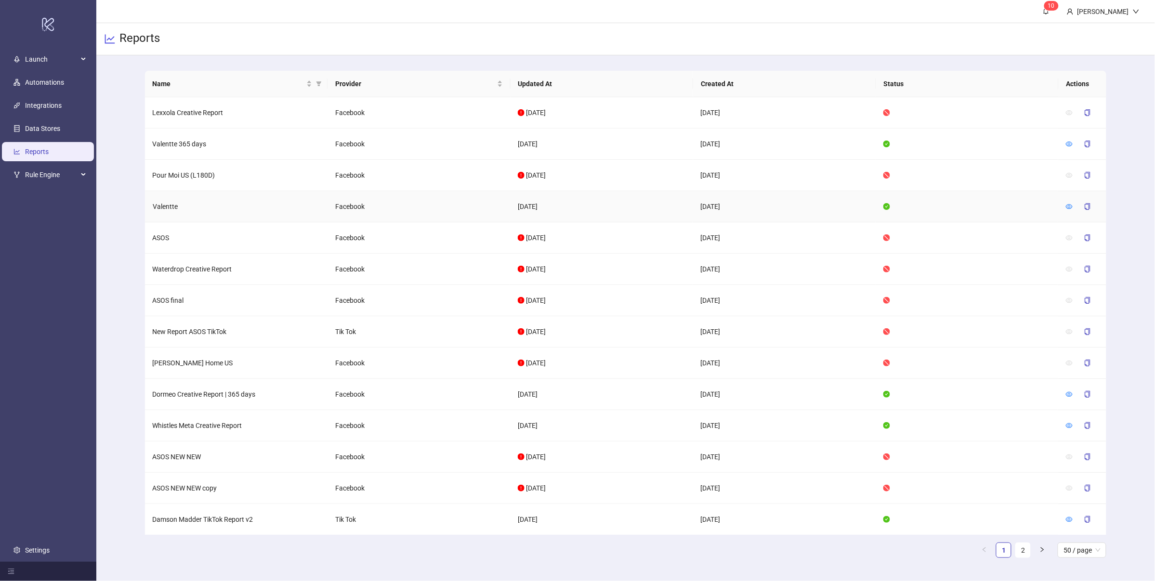
click at [276, 211] on td "Valentte" at bounding box center [236, 206] width 183 height 31
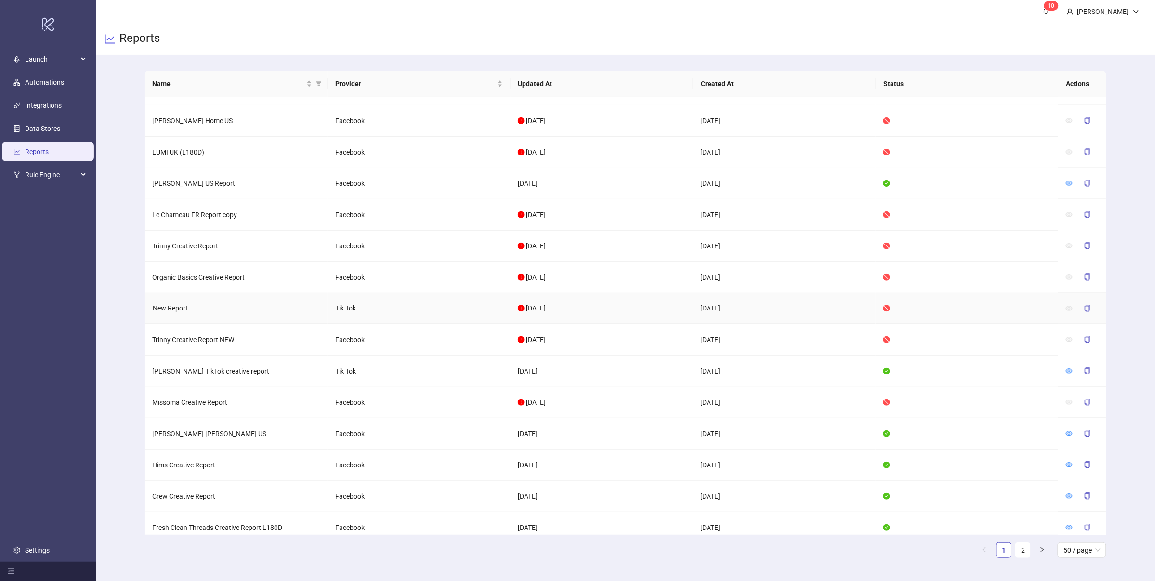
scroll to position [866, 0]
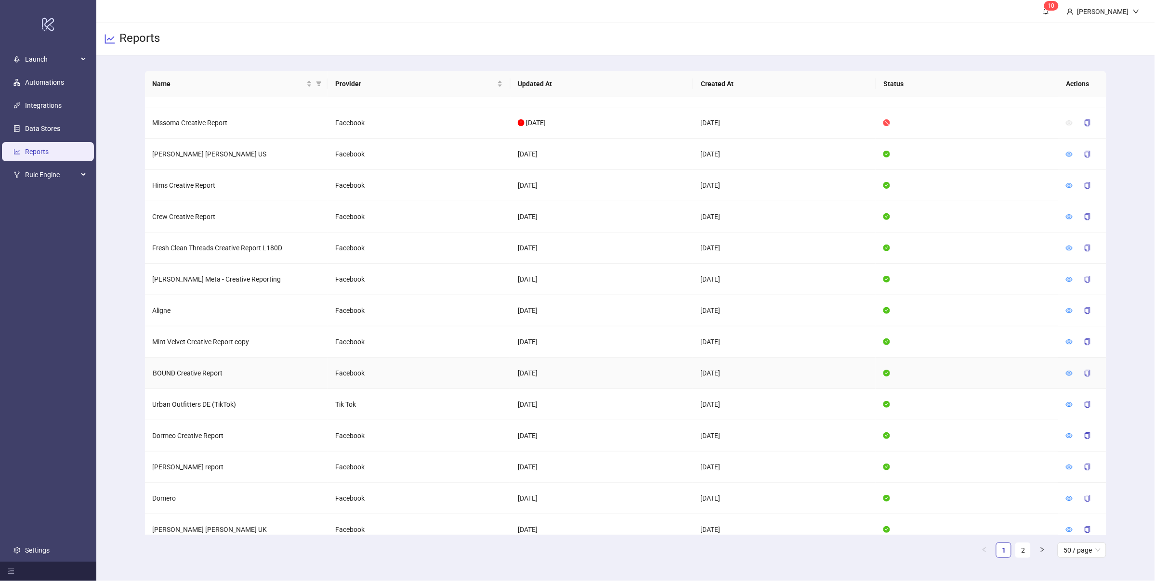
scroll to position [1139, 0]
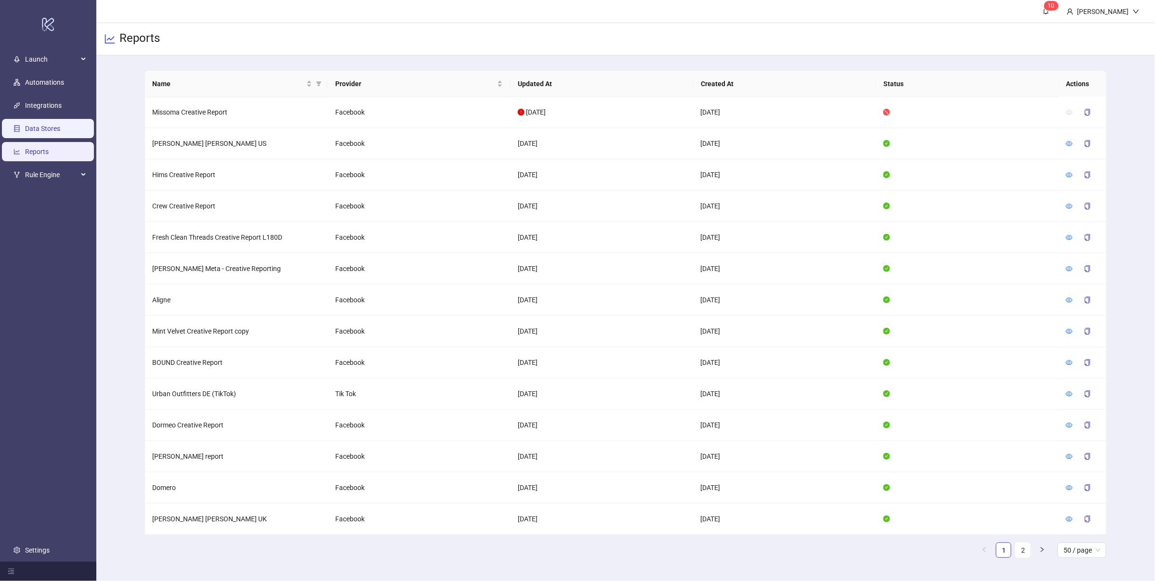
click at [54, 130] on link "Data Stores" at bounding box center [42, 129] width 35 height 8
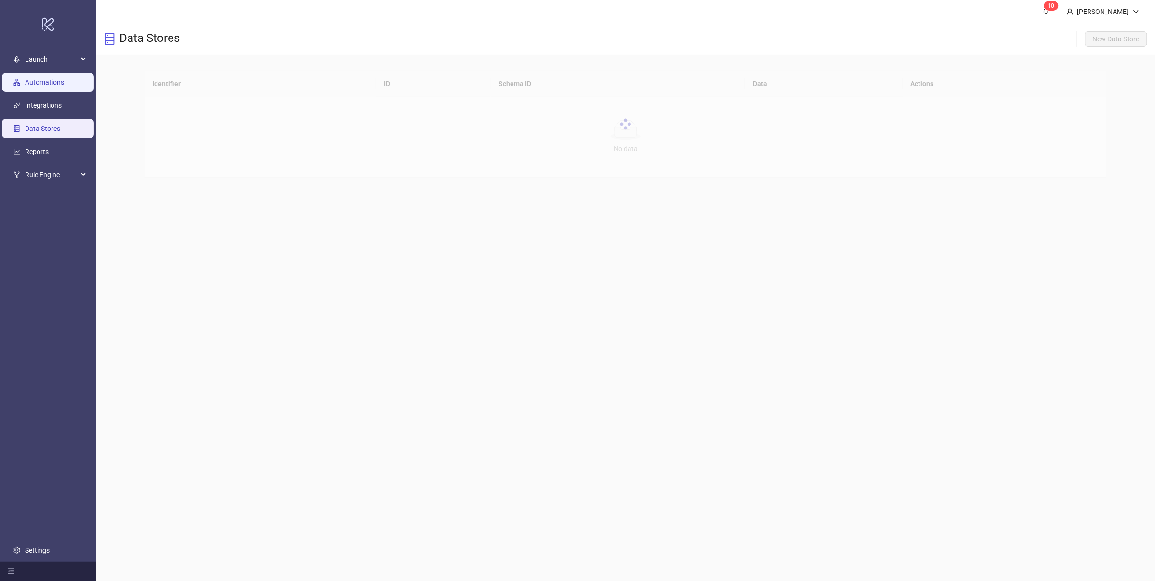
click at [57, 86] on link "Automations" at bounding box center [44, 83] width 39 height 8
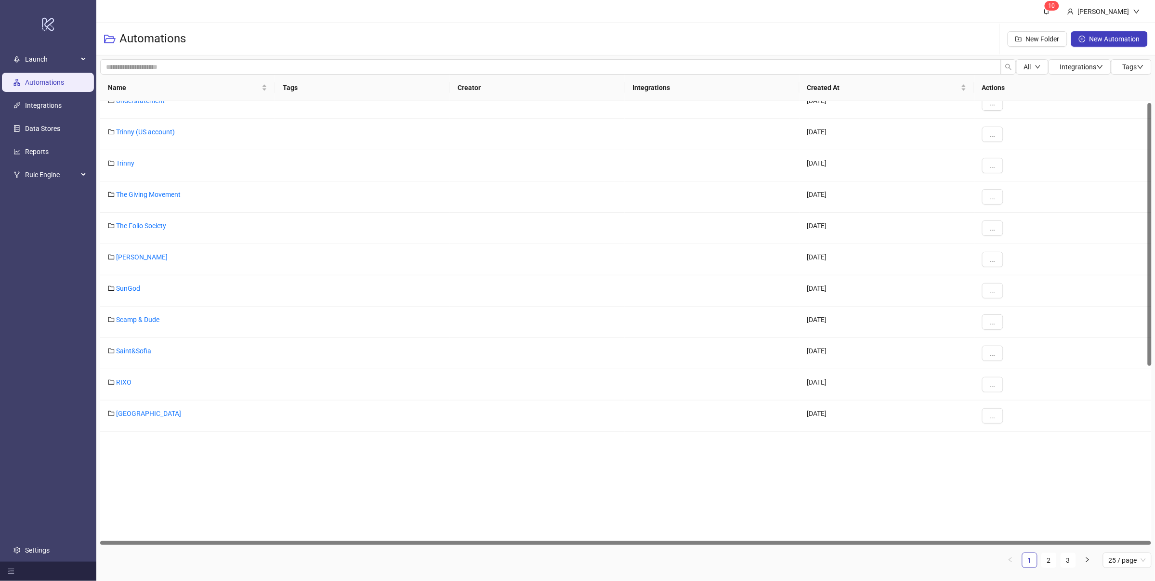
scroll to position [264, 0]
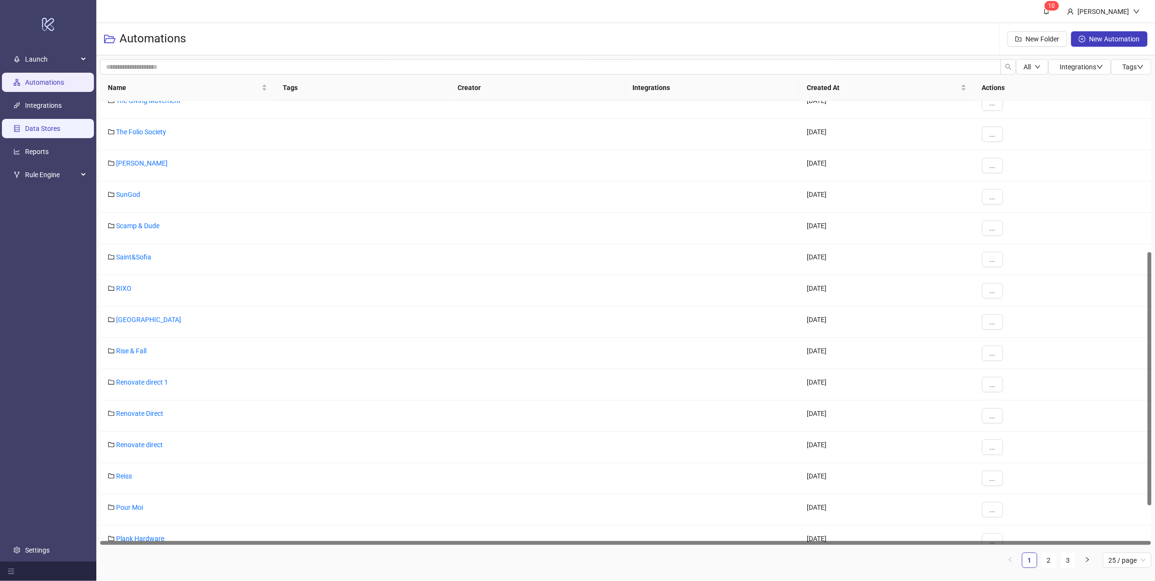
click at [60, 125] on link "Data Stores" at bounding box center [42, 129] width 35 height 8
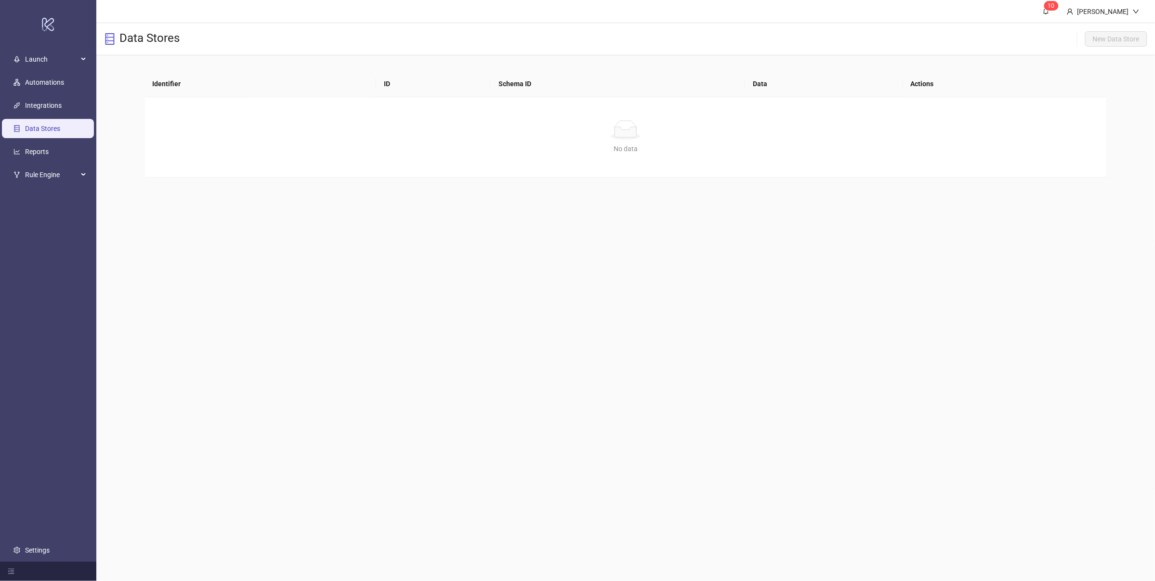
click at [56, 188] on ul "Launch Automations Integrations Data Stores Reports Rule Engine Settings" at bounding box center [48, 305] width 96 height 514
click at [56, 174] on span "Rule Engine" at bounding box center [51, 174] width 53 height 19
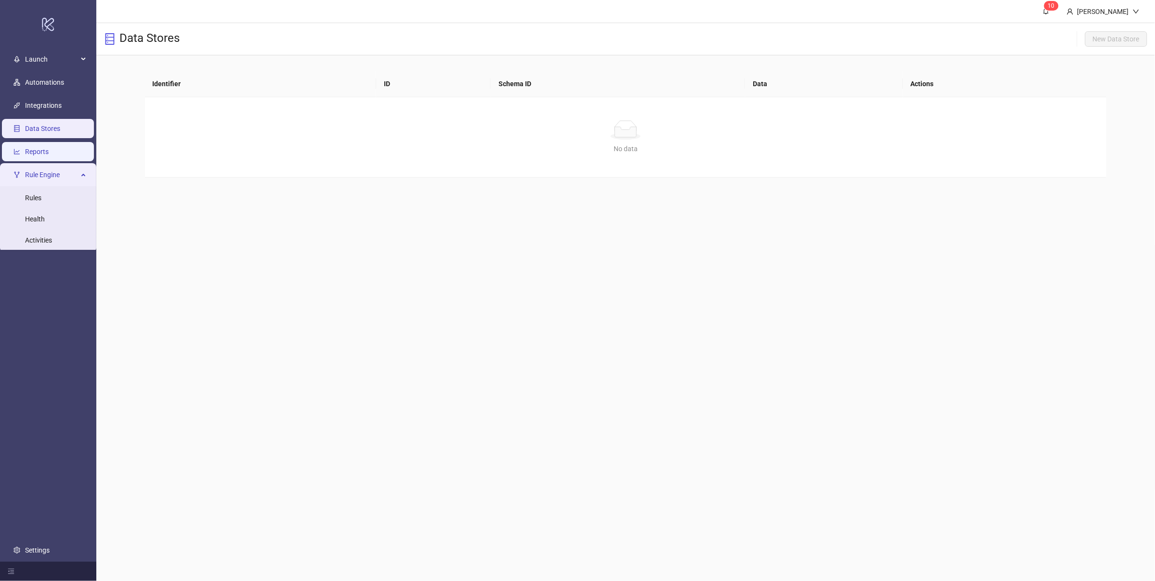
click at [49, 156] on link "Reports" at bounding box center [37, 152] width 24 height 8
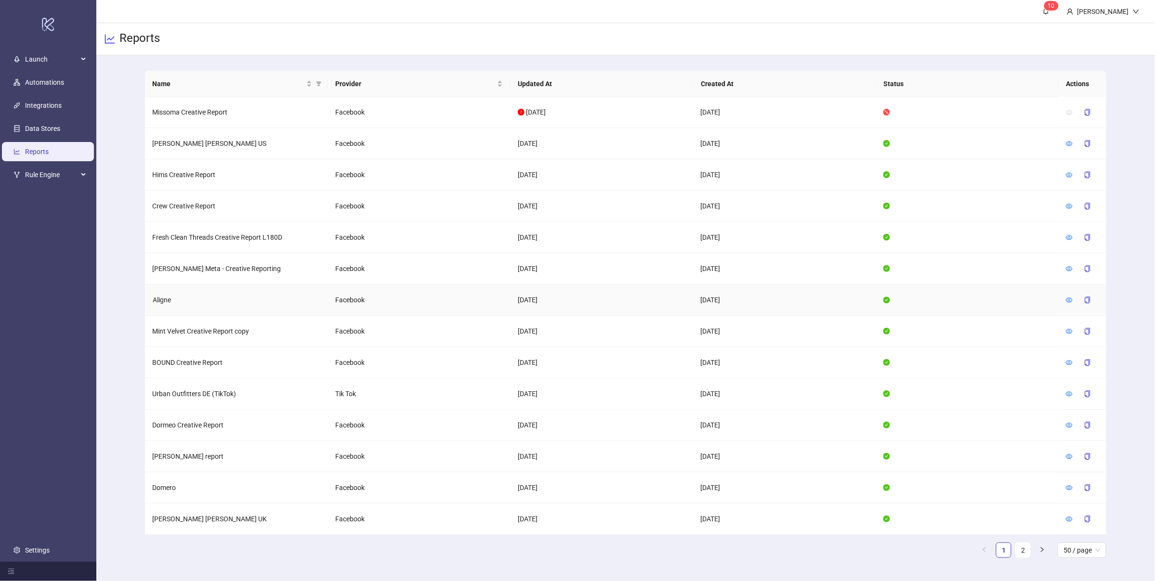
scroll to position [1139, 0]
click at [1026, 552] on link "2" at bounding box center [1023, 550] width 14 height 14
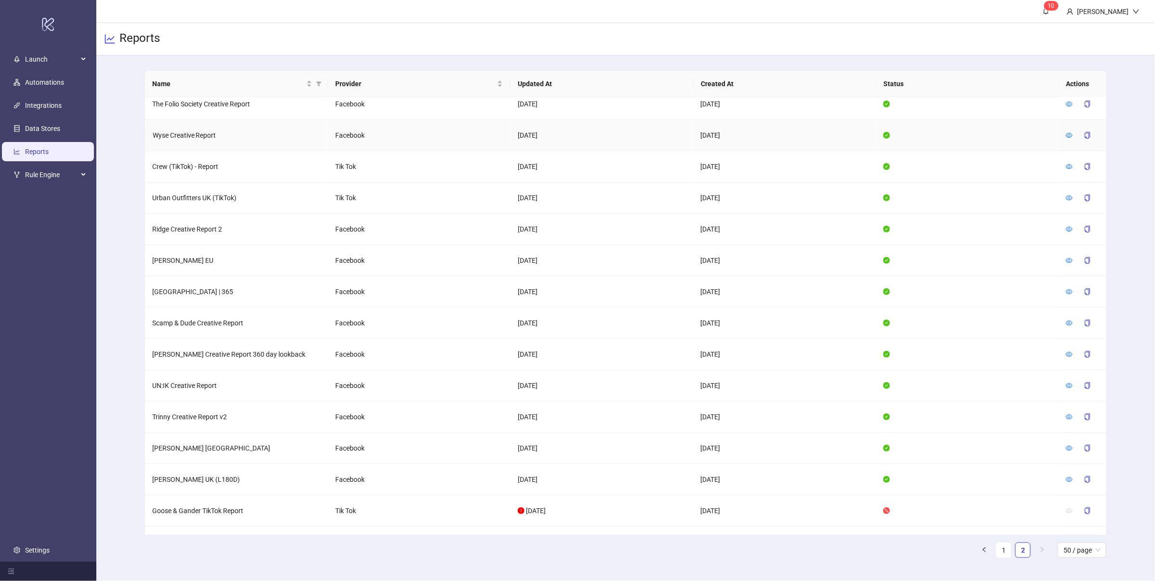
scroll to position [108, 0]
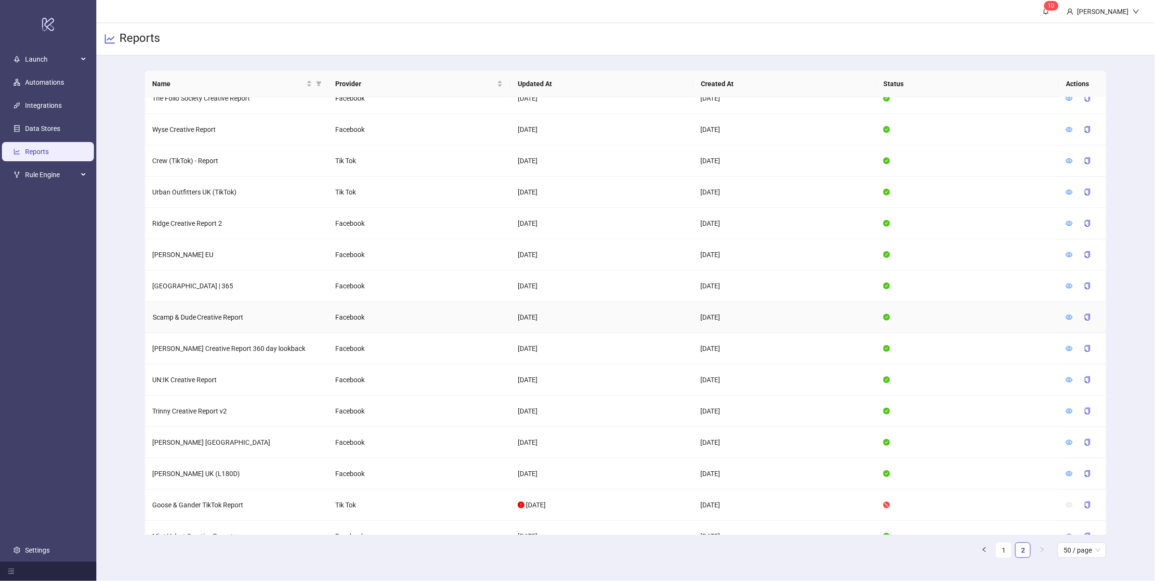
click at [1065, 318] on td at bounding box center [1082, 317] width 48 height 31
click at [1067, 318] on icon "eye" at bounding box center [1069, 317] width 7 height 5
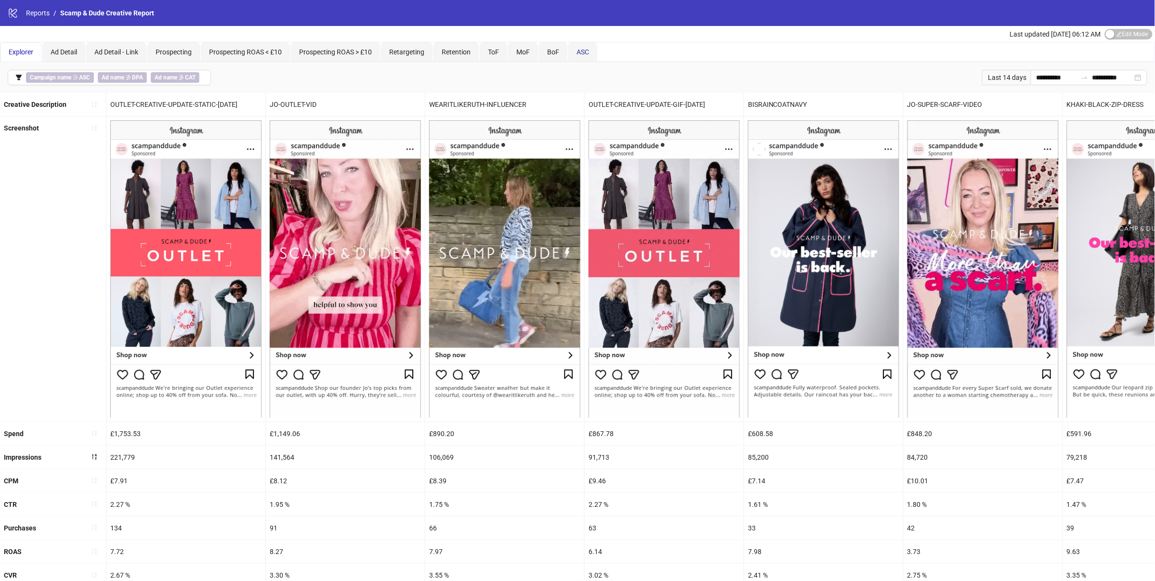
click at [584, 52] on span "ASC" at bounding box center [583, 52] width 13 height 8
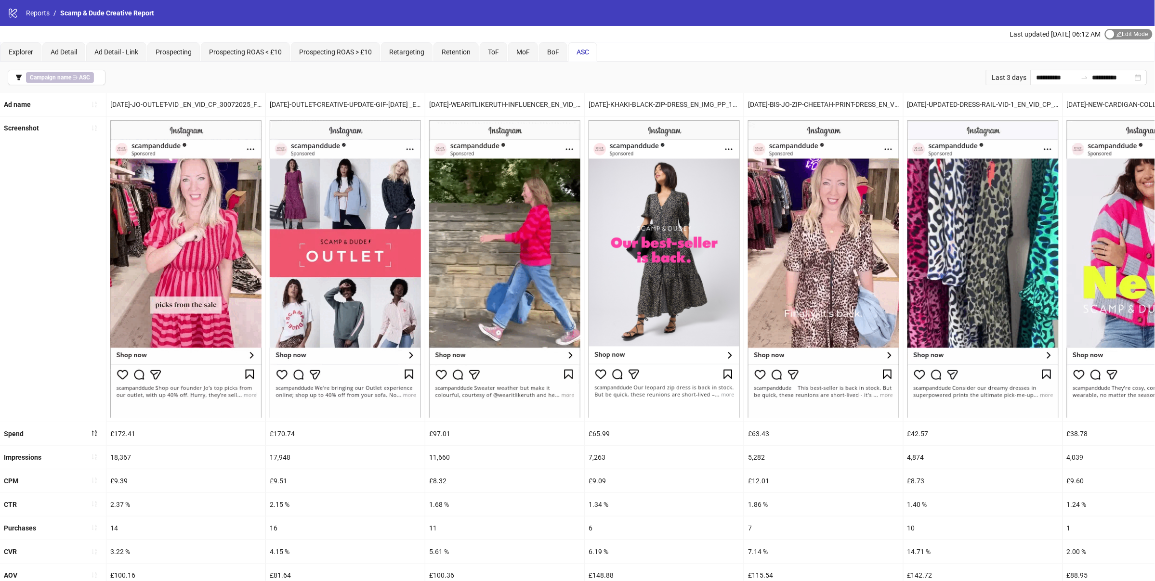
click at [1134, 29] on span "Edit Mode Edit Mode" at bounding box center [1129, 34] width 48 height 11
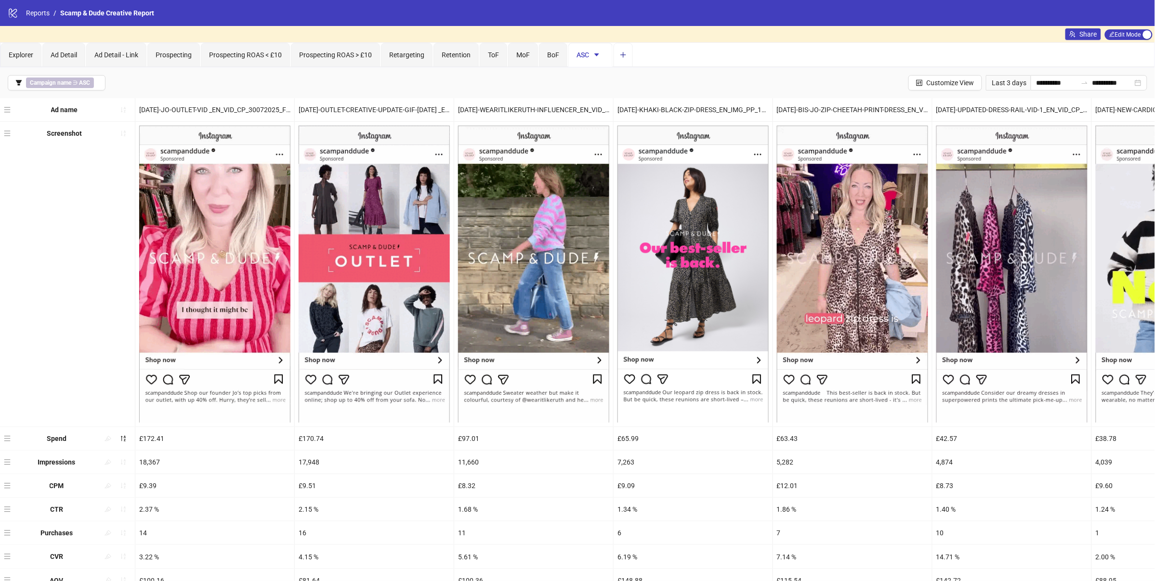
click at [620, 54] on button "Add tab" at bounding box center [623, 55] width 19 height 24
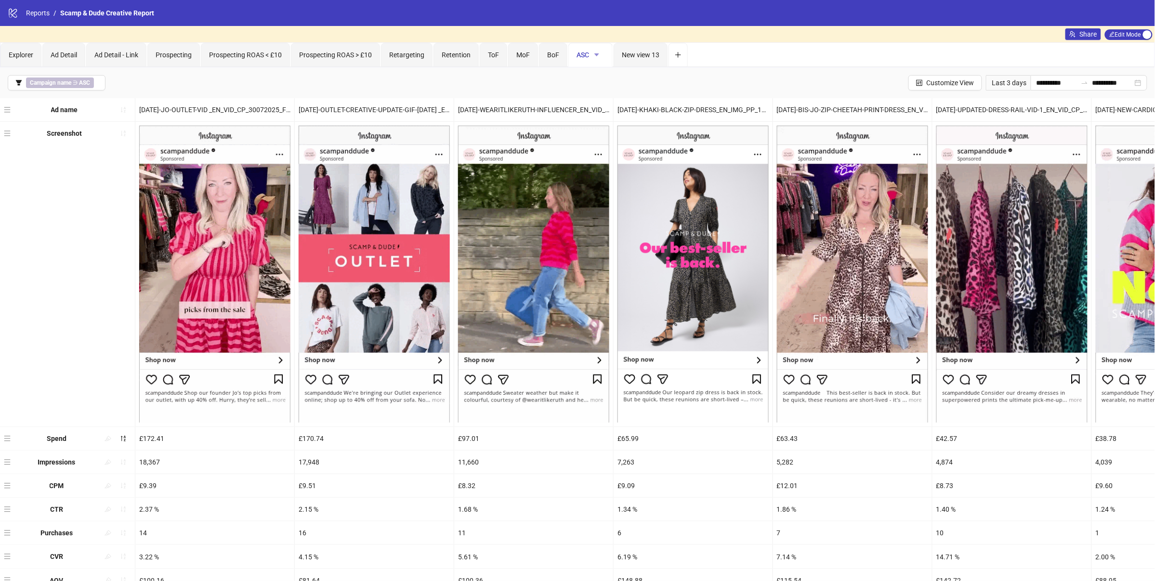
click at [600, 53] on icon "caret-down" at bounding box center [596, 55] width 7 height 7
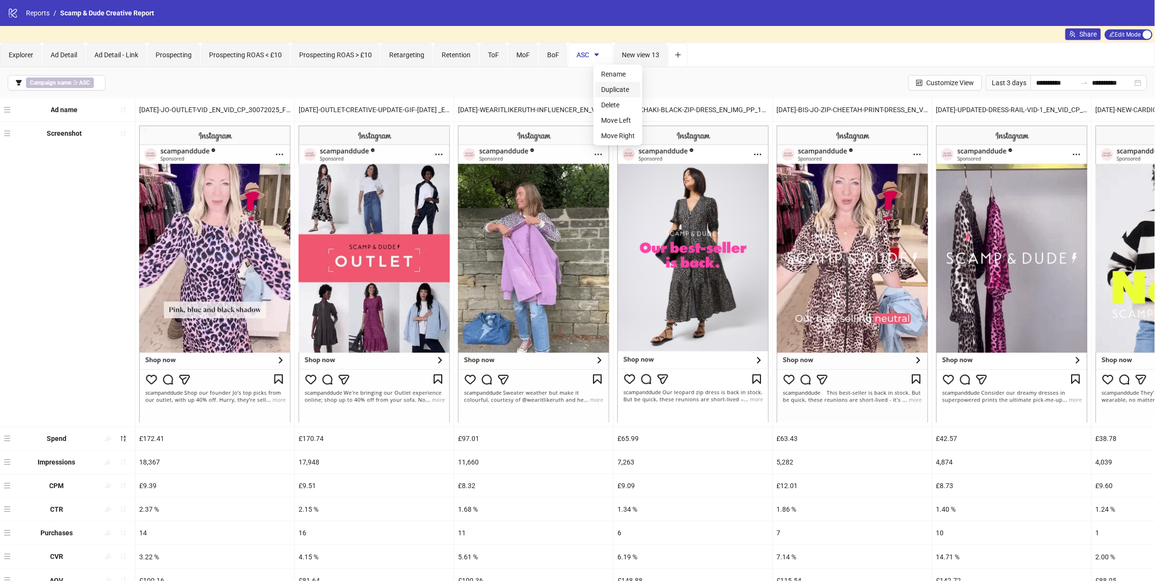
click at [629, 92] on span "Duplicate" at bounding box center [618, 89] width 34 height 11
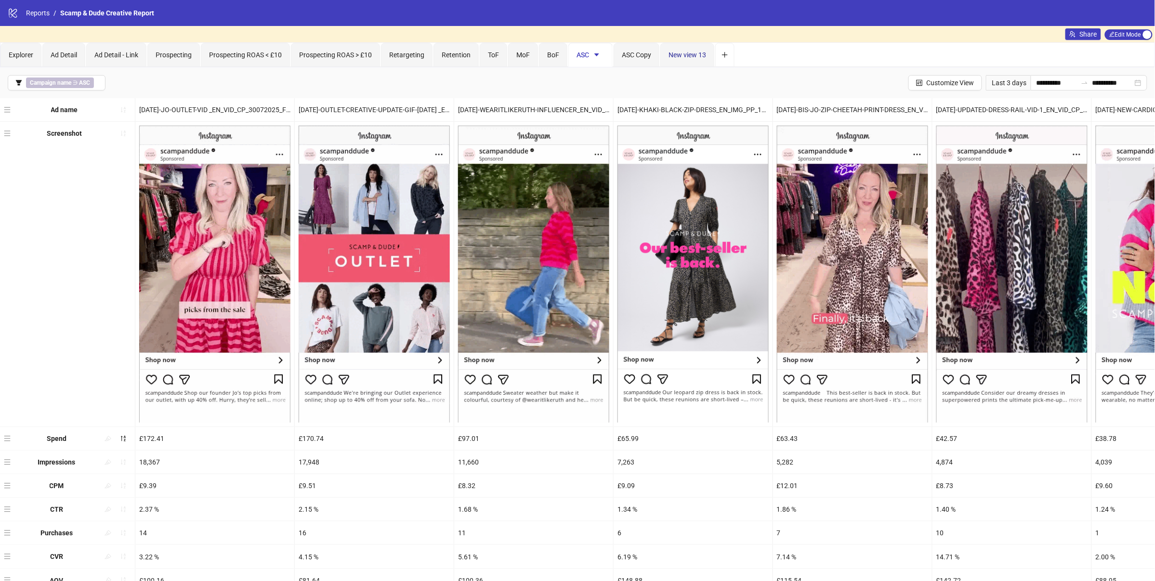
click at [699, 51] on span "New view 13" at bounding box center [688, 55] width 38 height 8
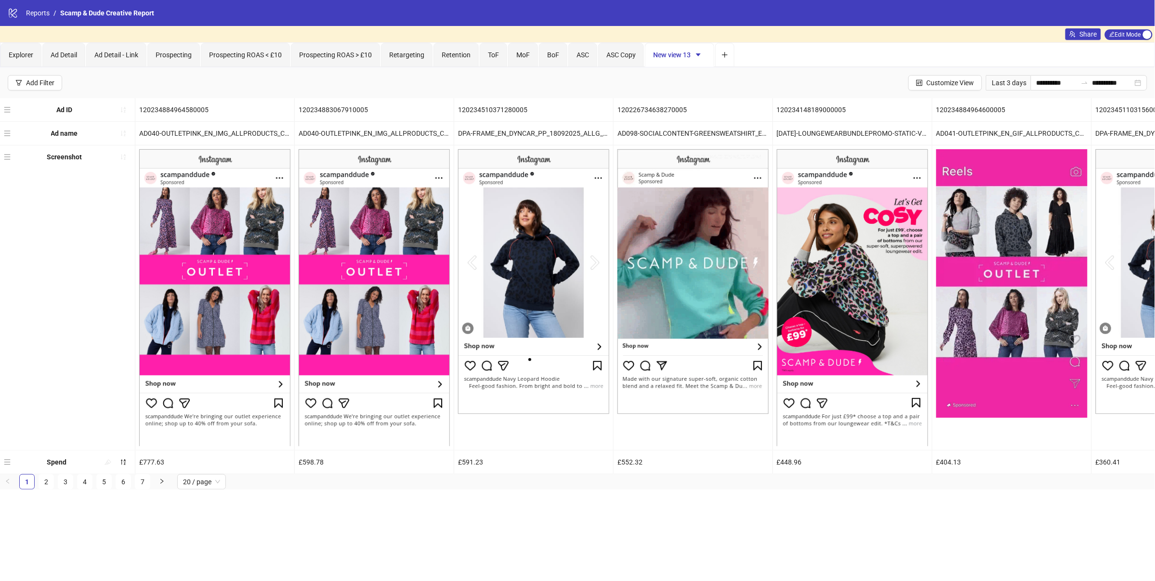
click at [702, 56] on icon "caret-down" at bounding box center [698, 55] width 7 height 7
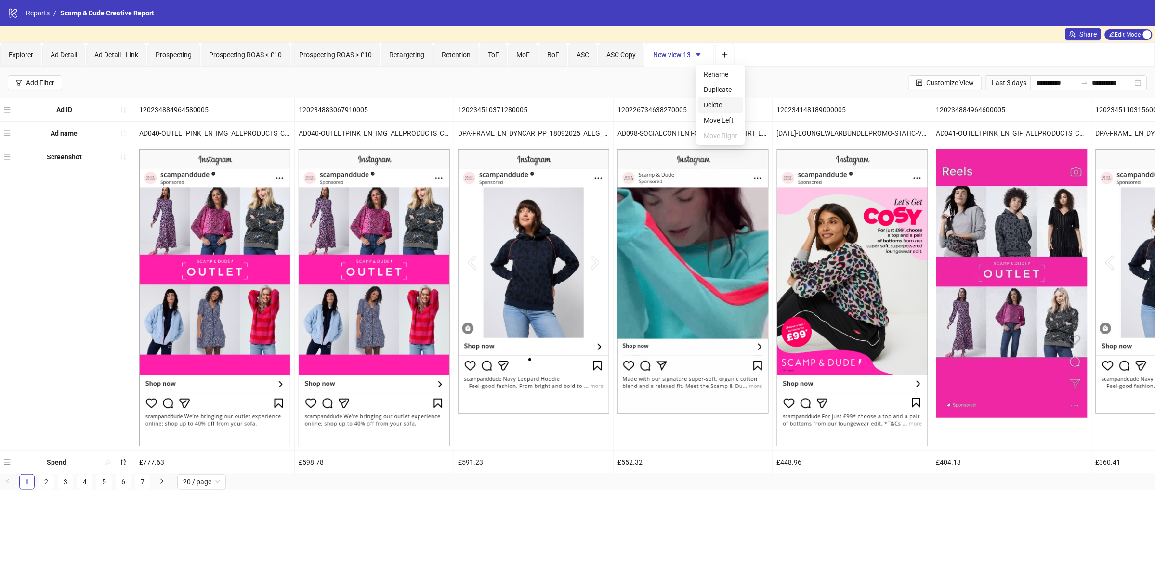
click at [727, 102] on span "Delete" at bounding box center [721, 105] width 34 height 11
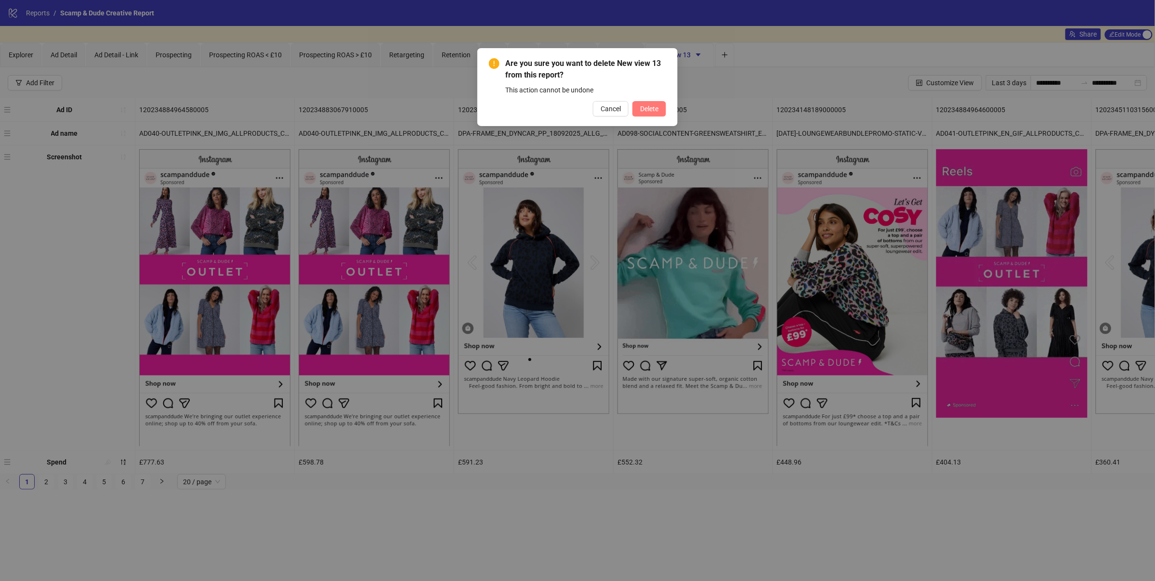
click at [655, 110] on span "Delete" at bounding box center [649, 109] width 18 height 8
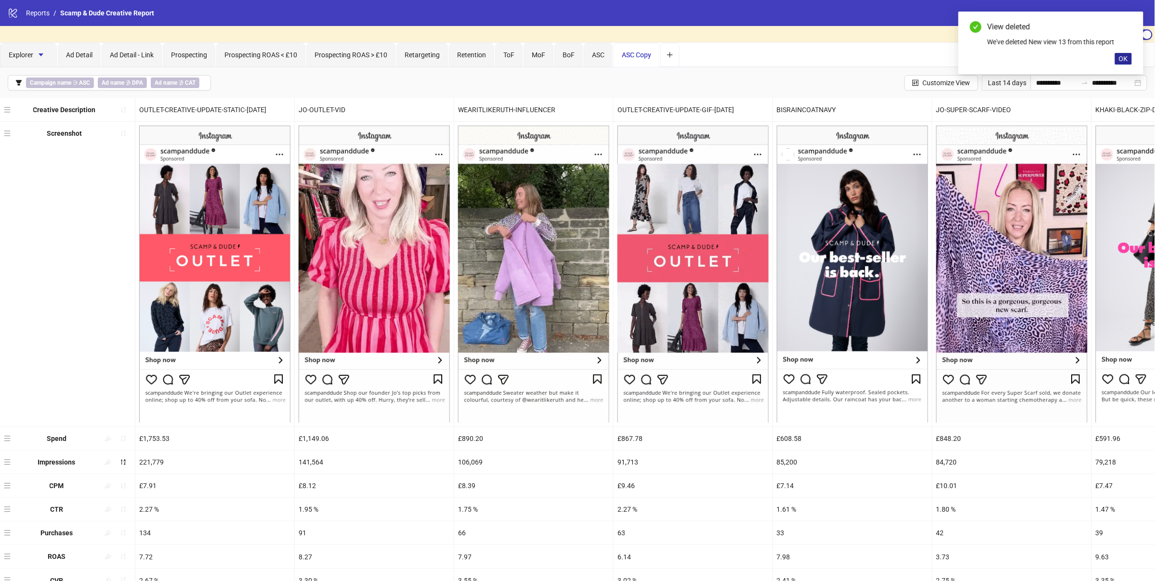
click at [1128, 59] on span "OK" at bounding box center [1123, 59] width 9 height 8
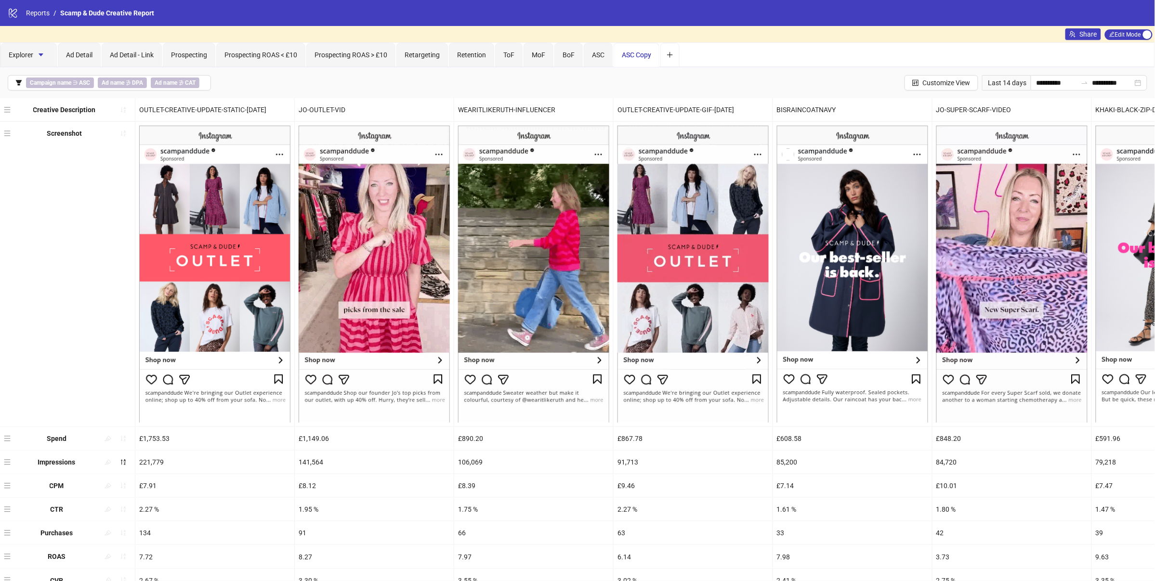
click at [651, 56] on span "ASC Copy" at bounding box center [636, 55] width 29 height 8
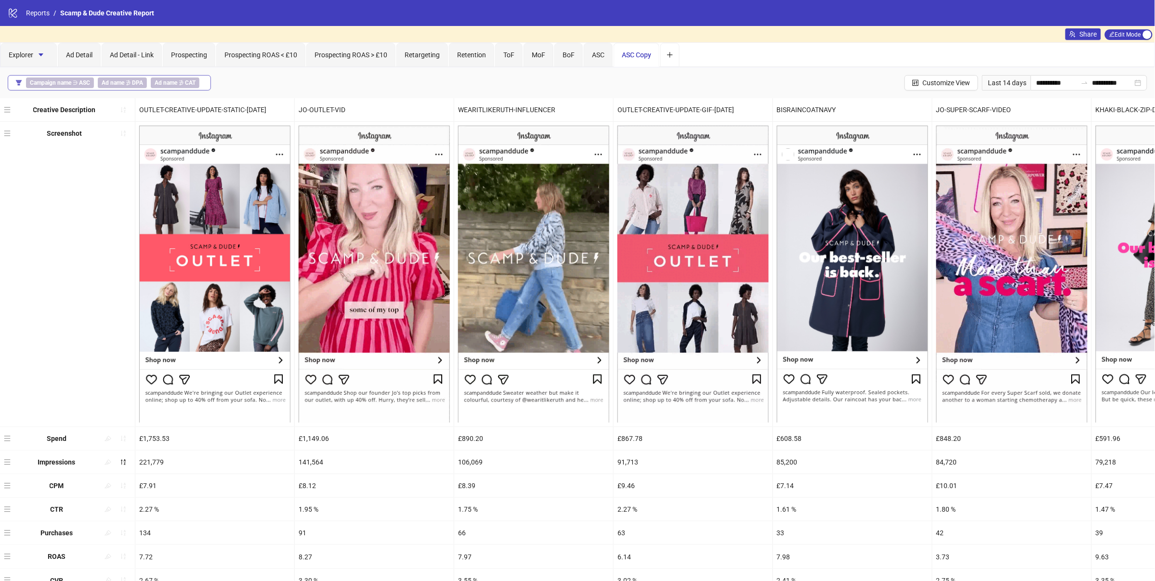
click at [145, 83] on span "Ad name ∌ DPA" at bounding box center [122, 83] width 49 height 11
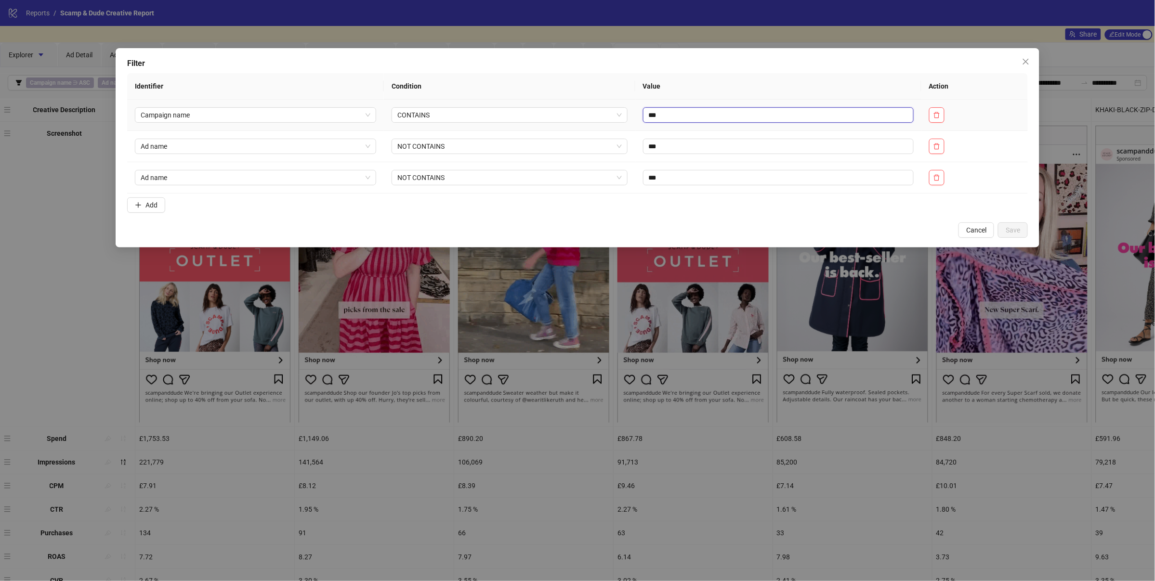
click at [675, 117] on input "***" at bounding box center [778, 114] width 271 height 15
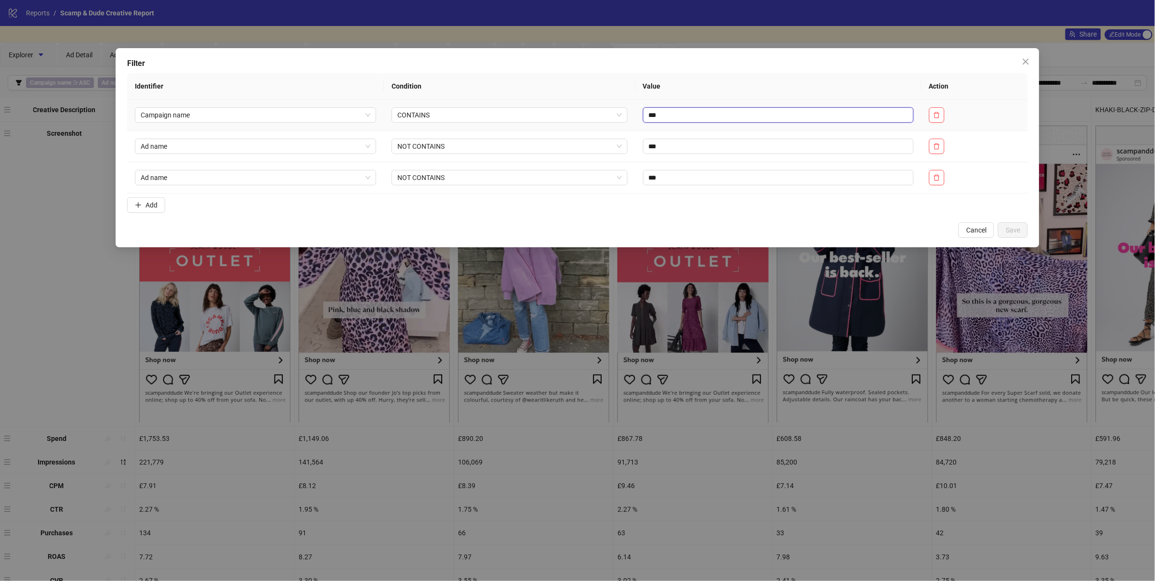
click at [675, 117] on input "***" at bounding box center [778, 114] width 271 height 15
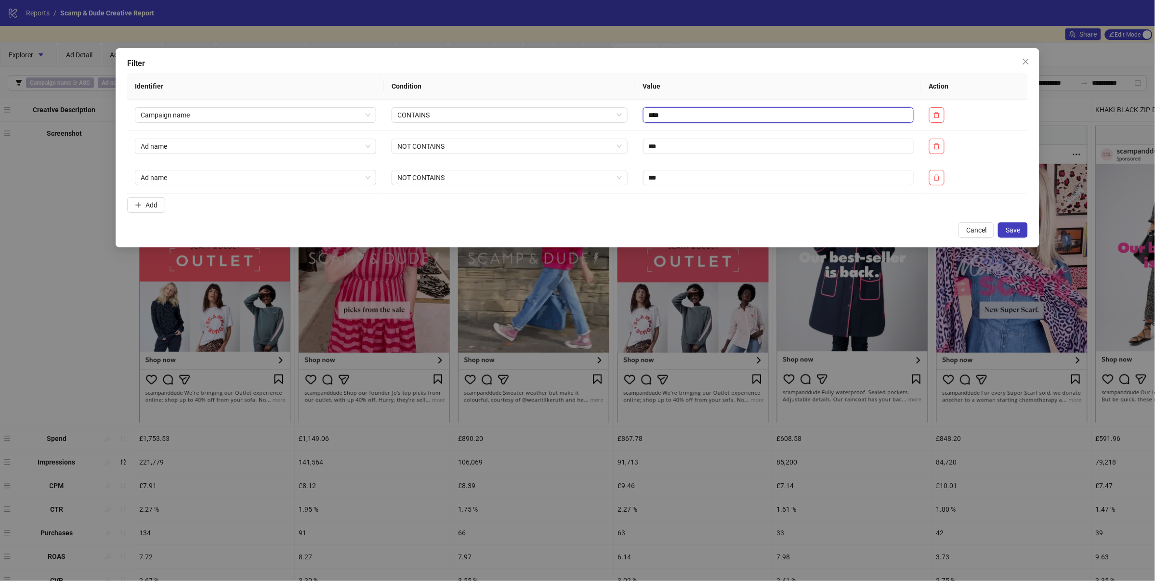
type input "****"
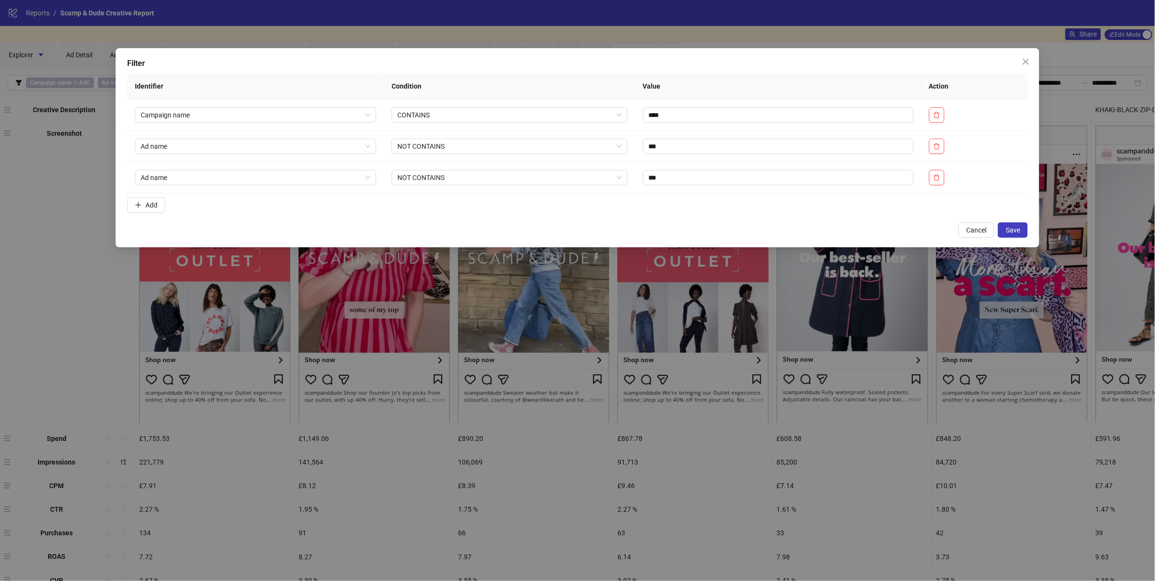
click at [679, 241] on div "Filter Identifier Condition Value Action Campaign name CONTAINS **** Ad name NO…" at bounding box center [578, 147] width 924 height 199
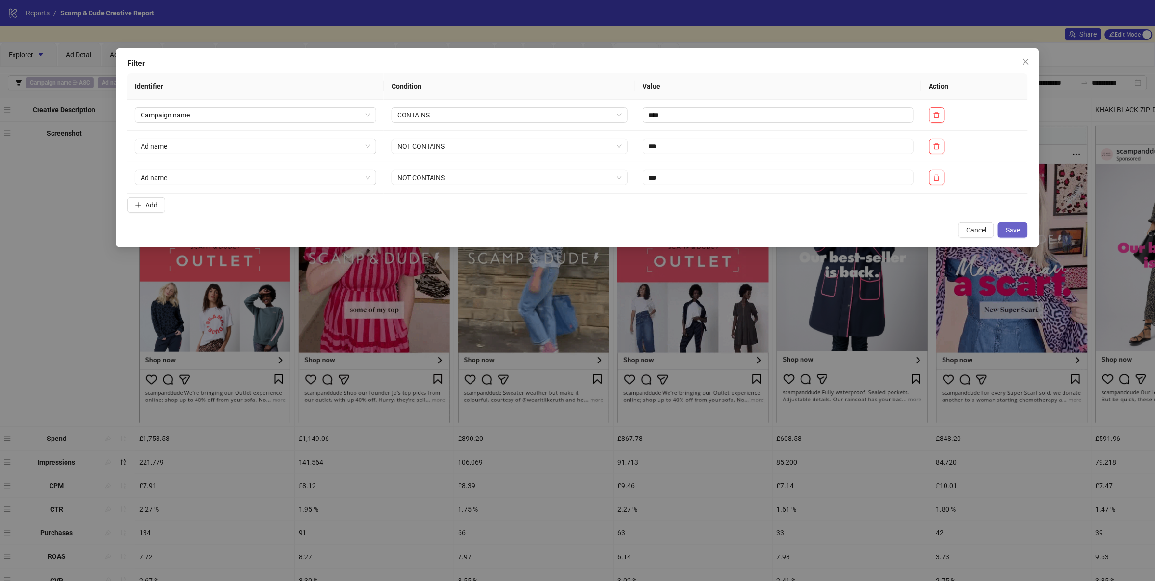
click at [1010, 229] on span "Save" at bounding box center [1013, 230] width 14 height 8
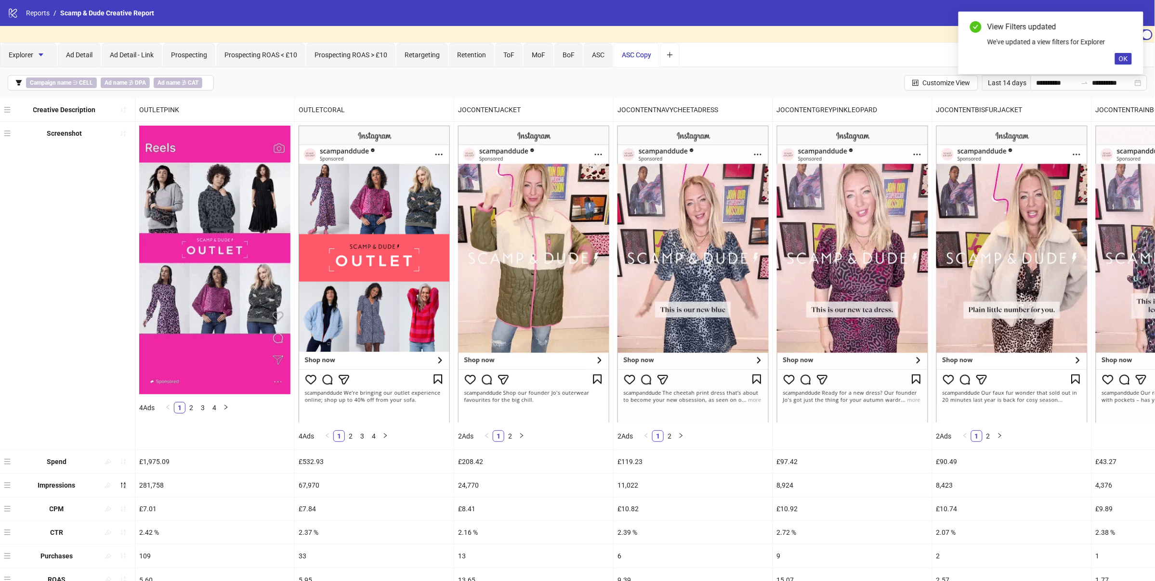
click at [648, 55] on span "ASC Copy" at bounding box center [636, 55] width 29 height 8
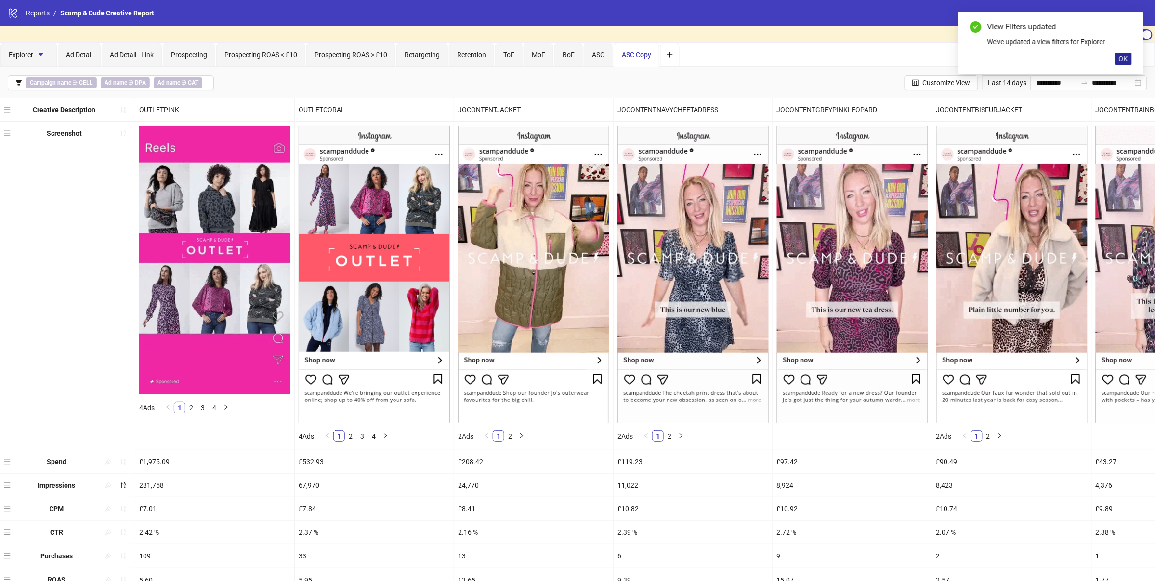
click at [1123, 55] on span "OK" at bounding box center [1123, 59] width 9 height 8
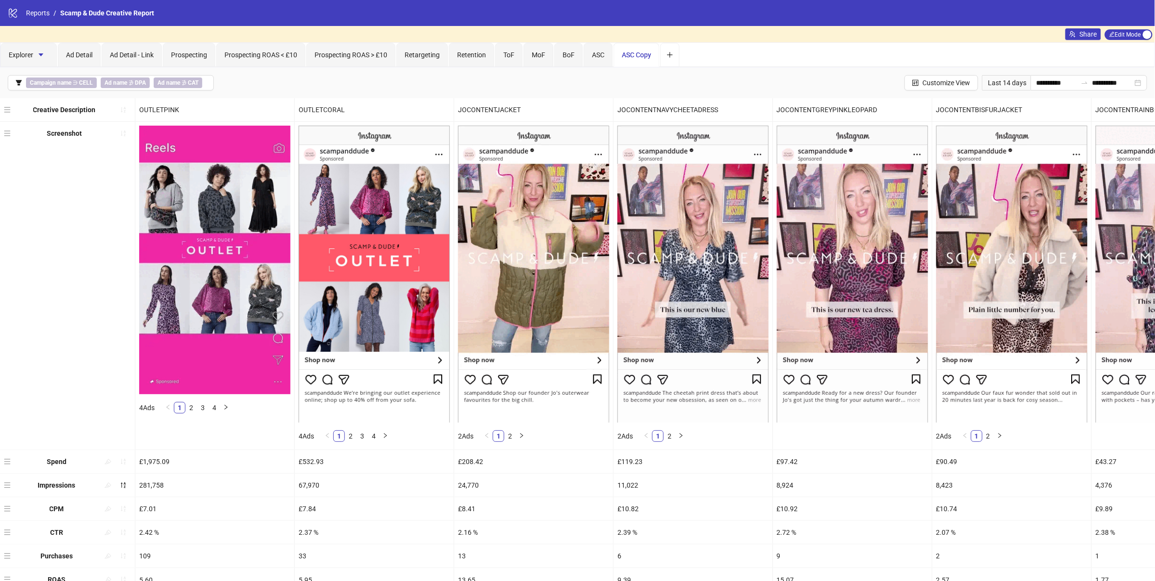
click at [640, 54] on span "ASC Copy" at bounding box center [636, 55] width 29 height 8
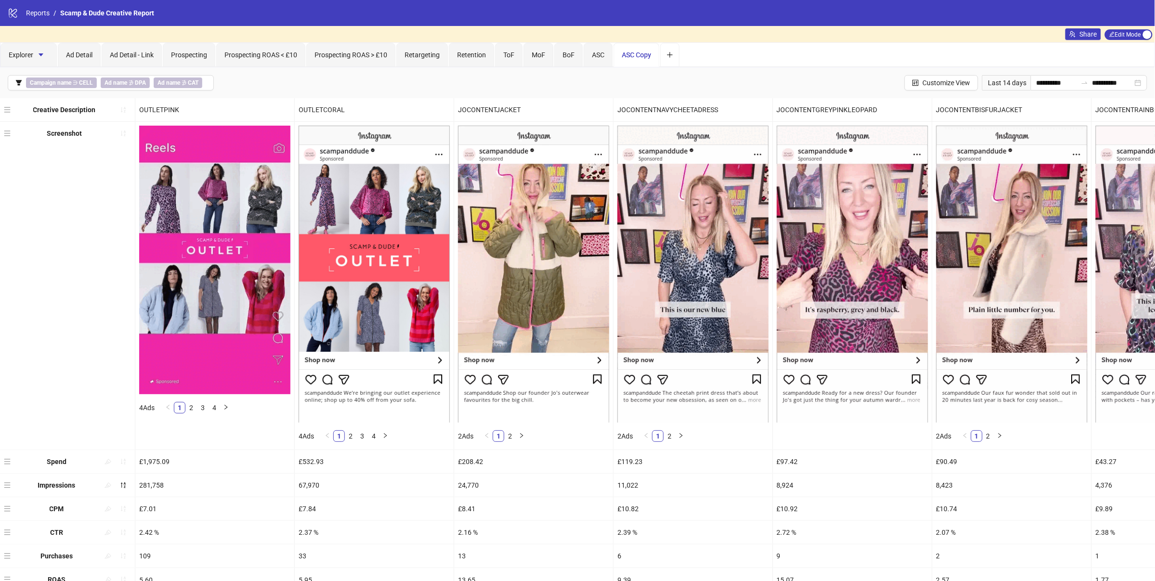
click at [649, 58] on span "ASC Copy" at bounding box center [636, 55] width 29 height 8
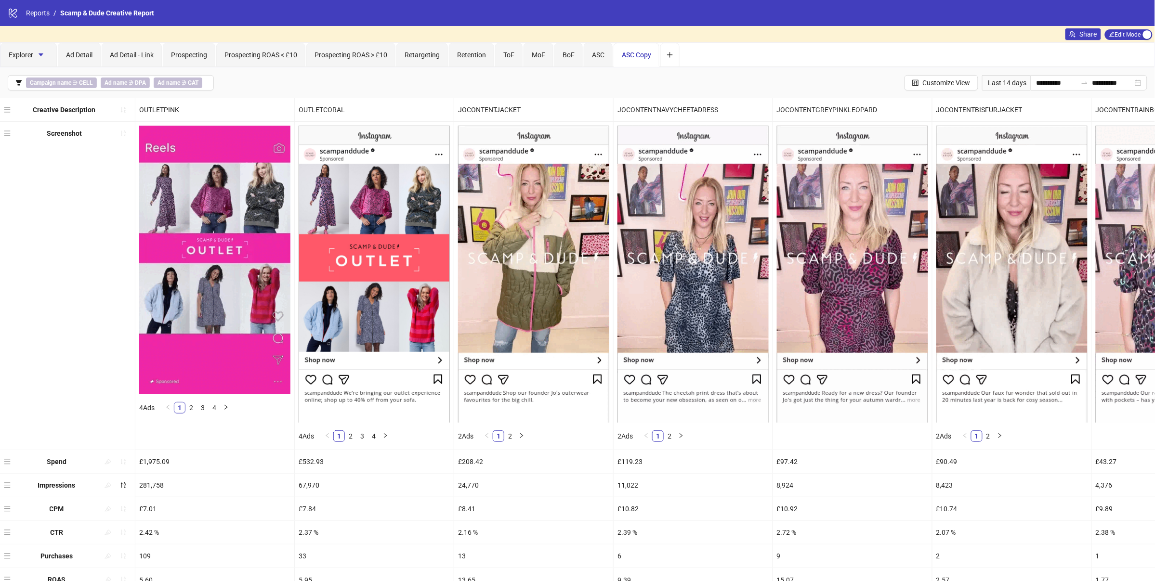
click at [640, 56] on span "ASC Copy" at bounding box center [636, 55] width 29 height 8
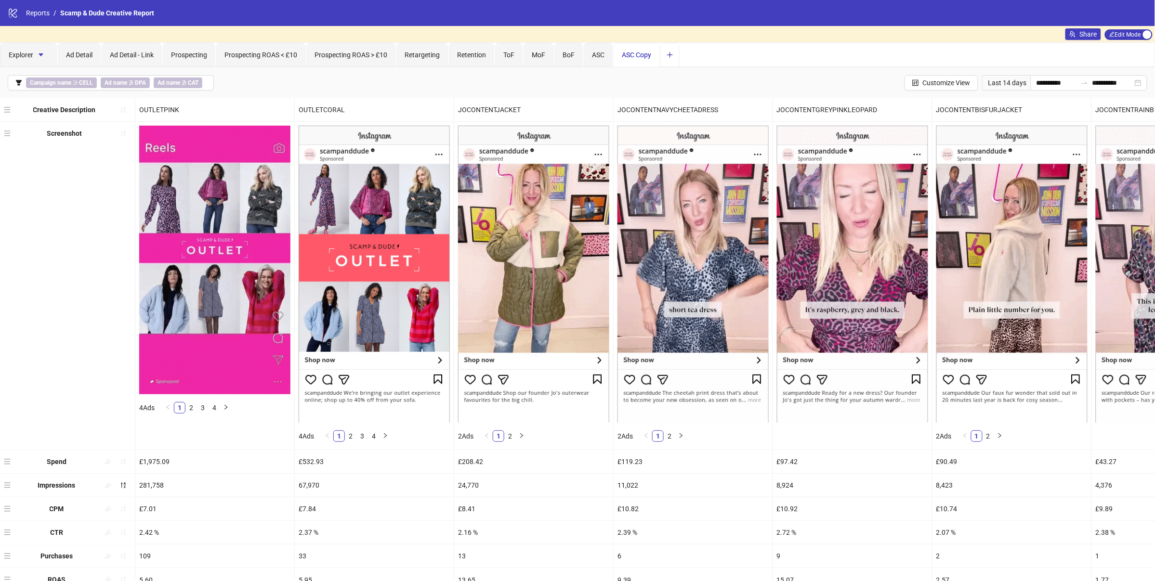
click at [673, 53] on icon "plus" at bounding box center [670, 55] width 7 height 7
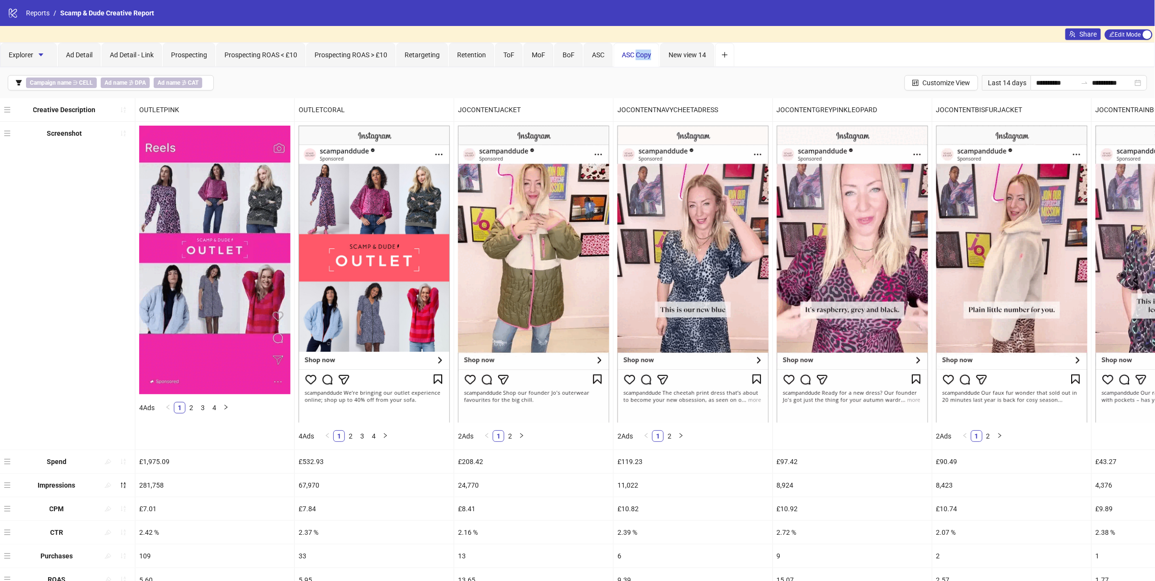
click at [636, 58] on span "ASC Copy" at bounding box center [636, 55] width 29 height 8
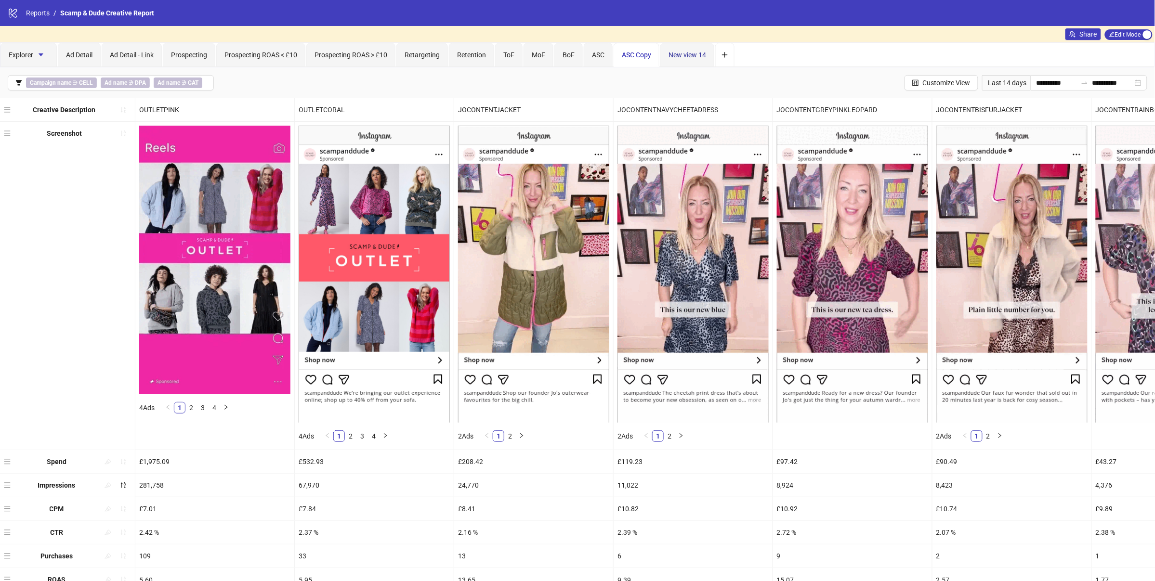
click at [700, 54] on span "New view 14" at bounding box center [688, 55] width 38 height 8
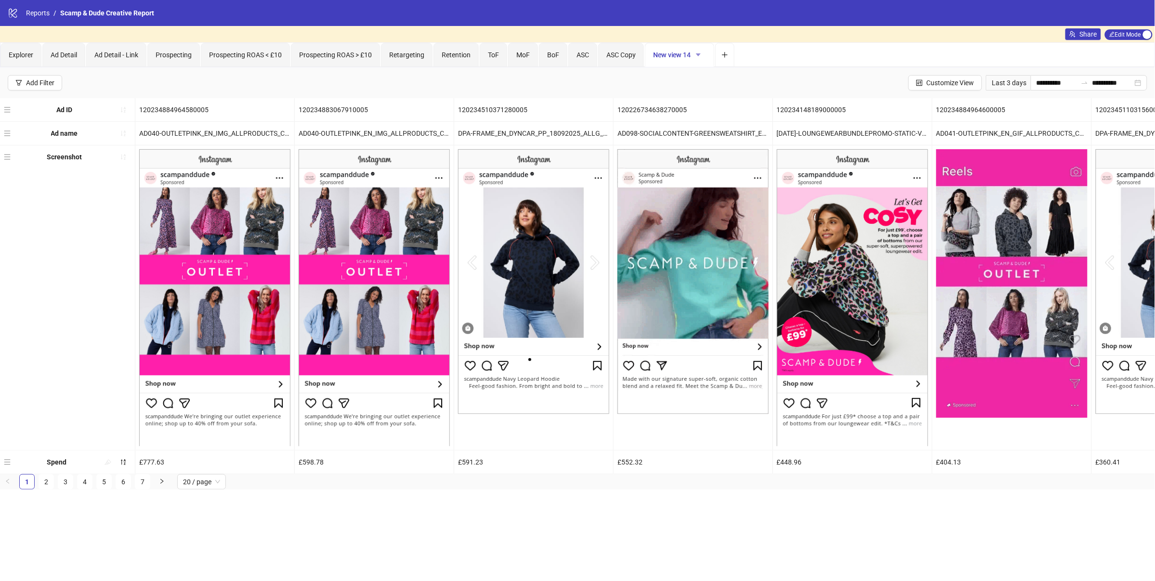
click at [702, 55] on icon "caret-down" at bounding box center [698, 55] width 7 height 7
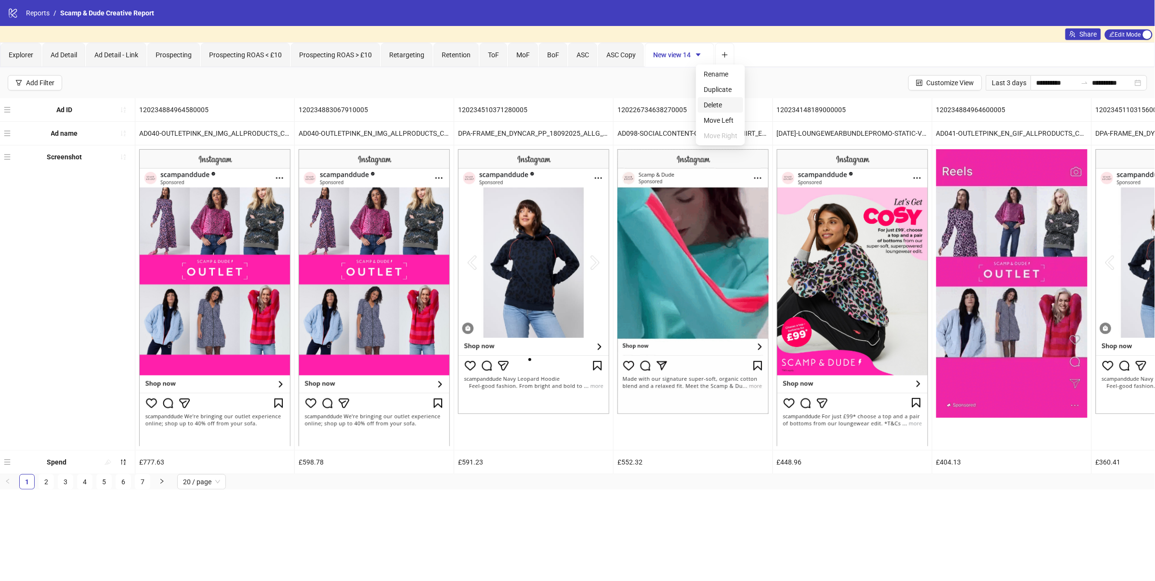
click at [718, 104] on span "Delete" at bounding box center [721, 105] width 34 height 11
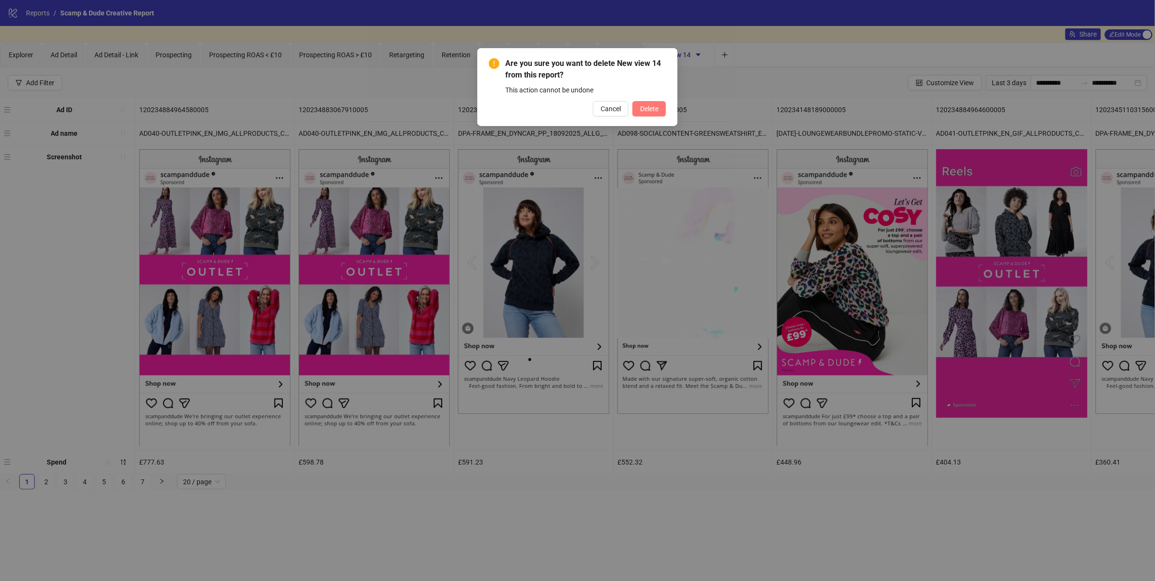
click at [658, 113] on button "Delete" at bounding box center [649, 108] width 34 height 15
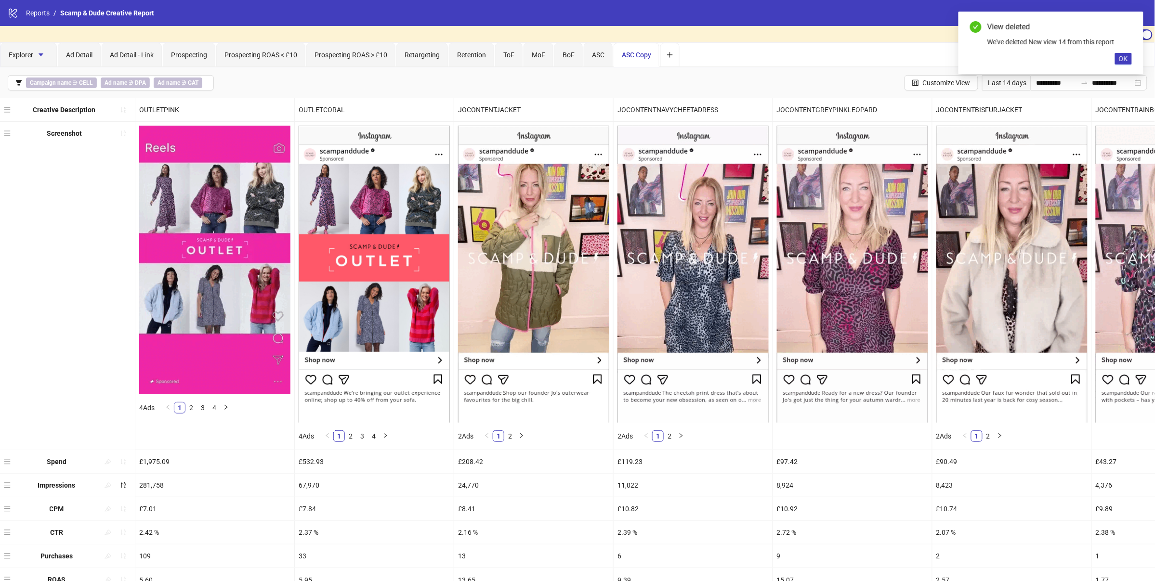
click at [651, 56] on span "ASC Copy" at bounding box center [636, 55] width 29 height 8
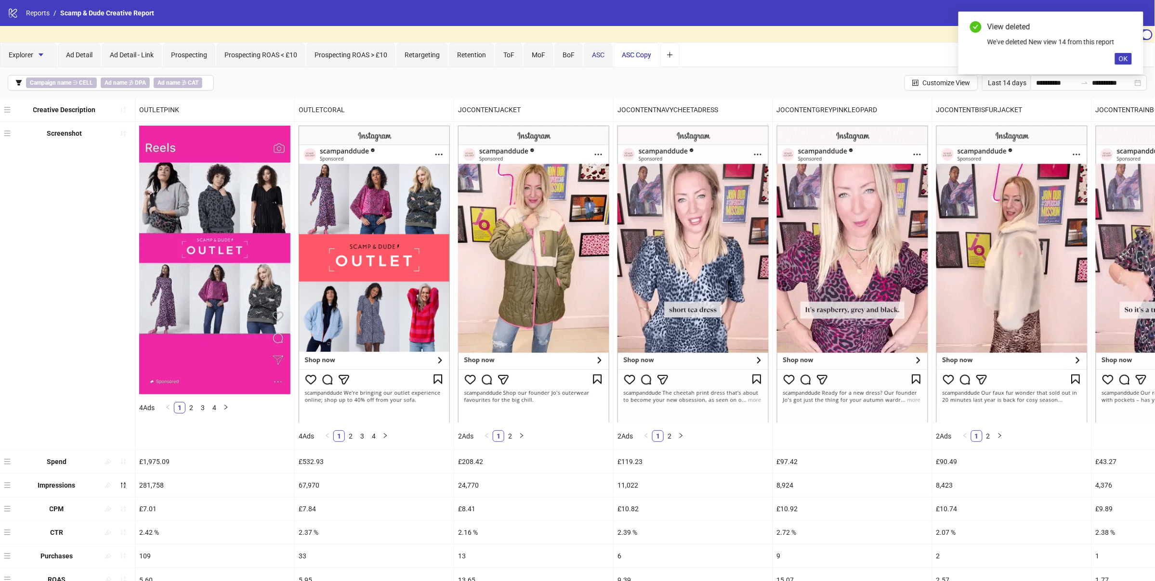
click at [601, 56] on span "ASC" at bounding box center [598, 55] width 13 height 8
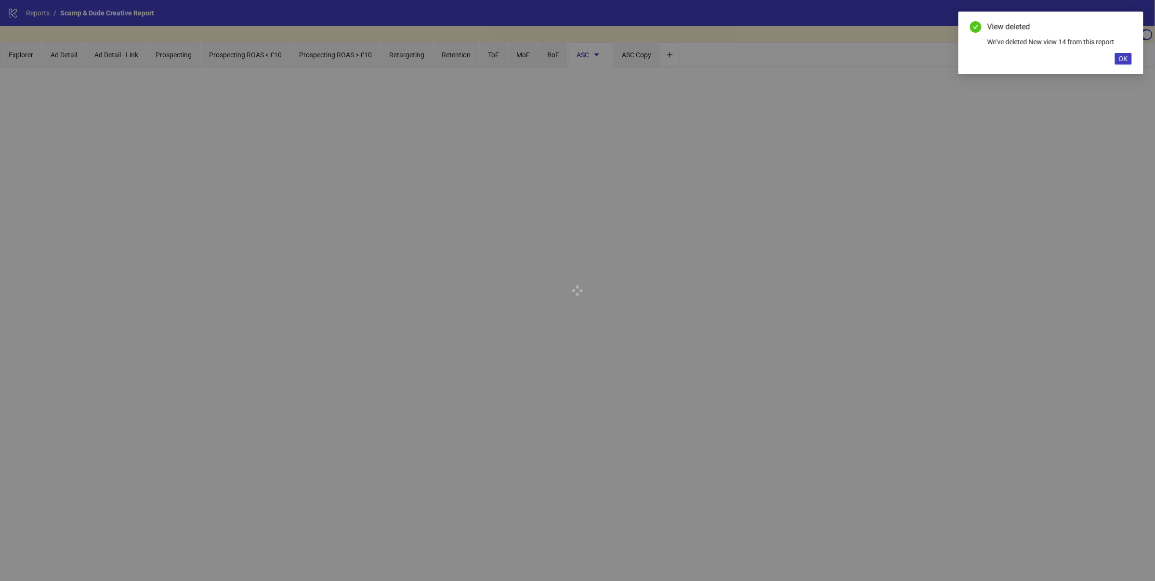
click at [648, 57] on div at bounding box center [577, 290] width 1155 height 581
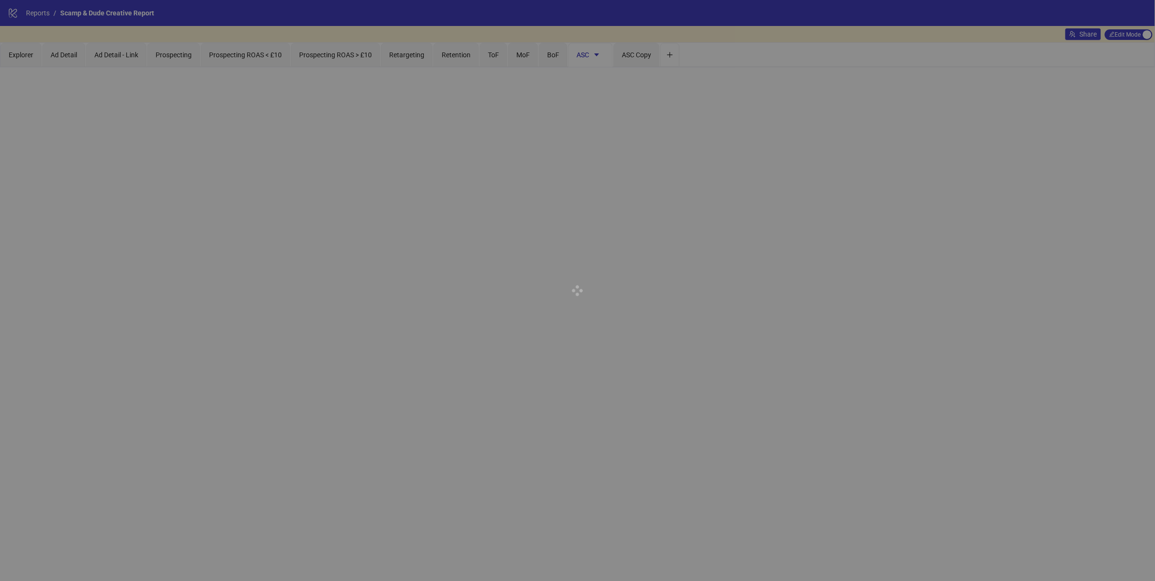
click at [641, 56] on div at bounding box center [577, 290] width 1155 height 581
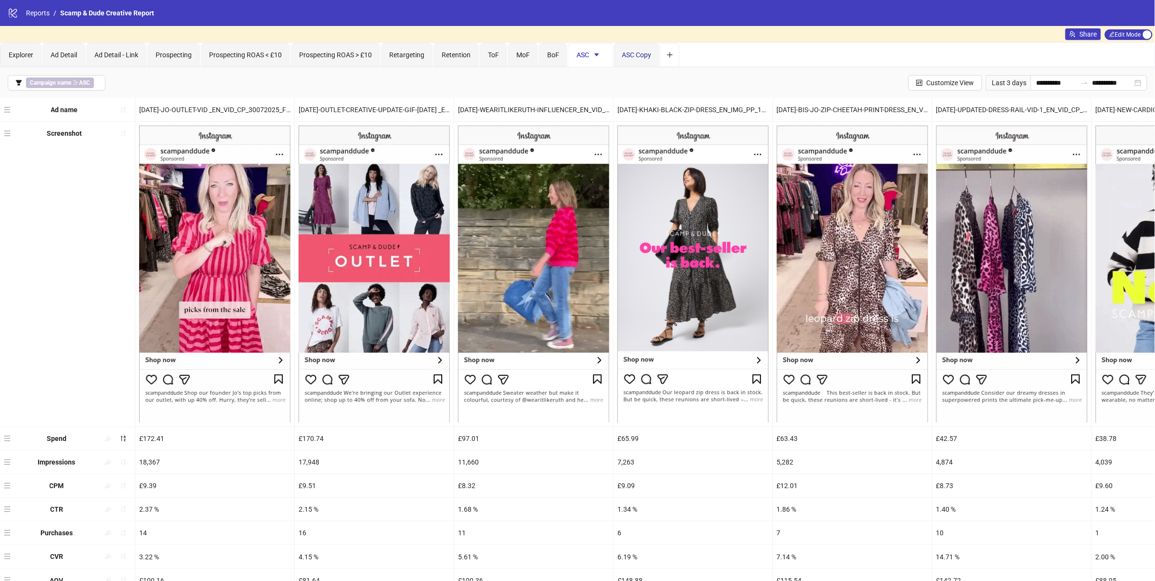
click at [641, 56] on span "ASC Copy" at bounding box center [636, 55] width 29 height 8
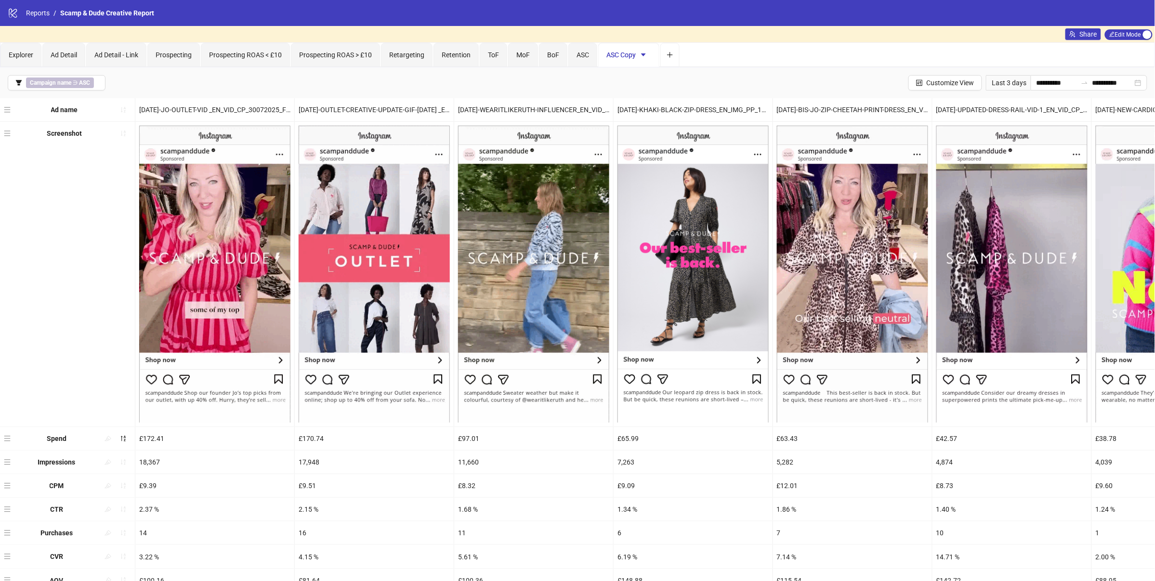
click at [647, 56] on icon "caret-down" at bounding box center [643, 55] width 7 height 7
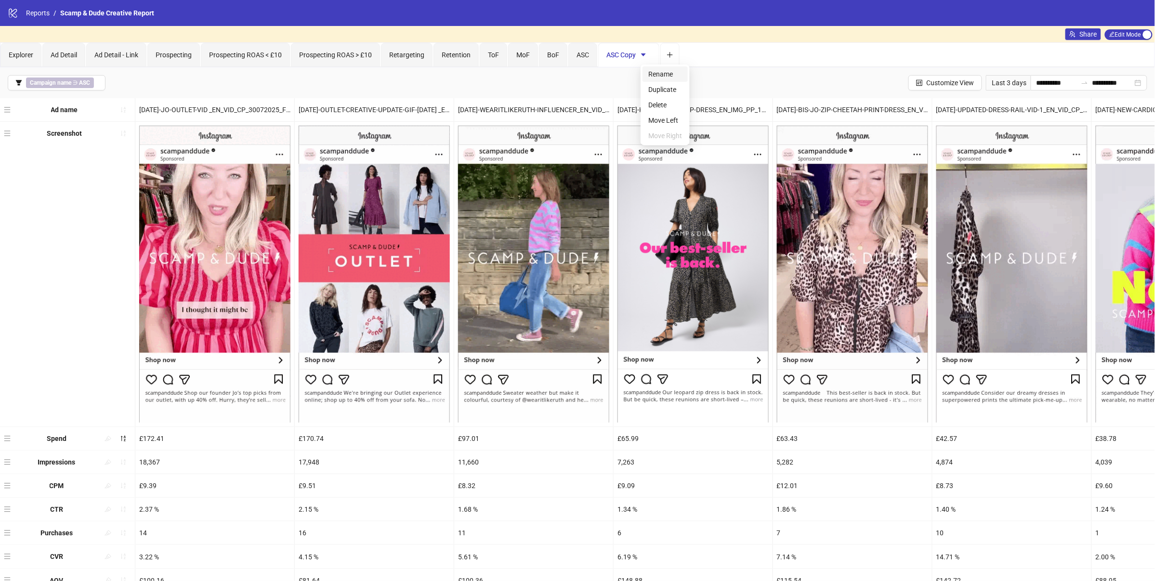
click at [658, 76] on span "Rename" at bounding box center [665, 74] width 34 height 11
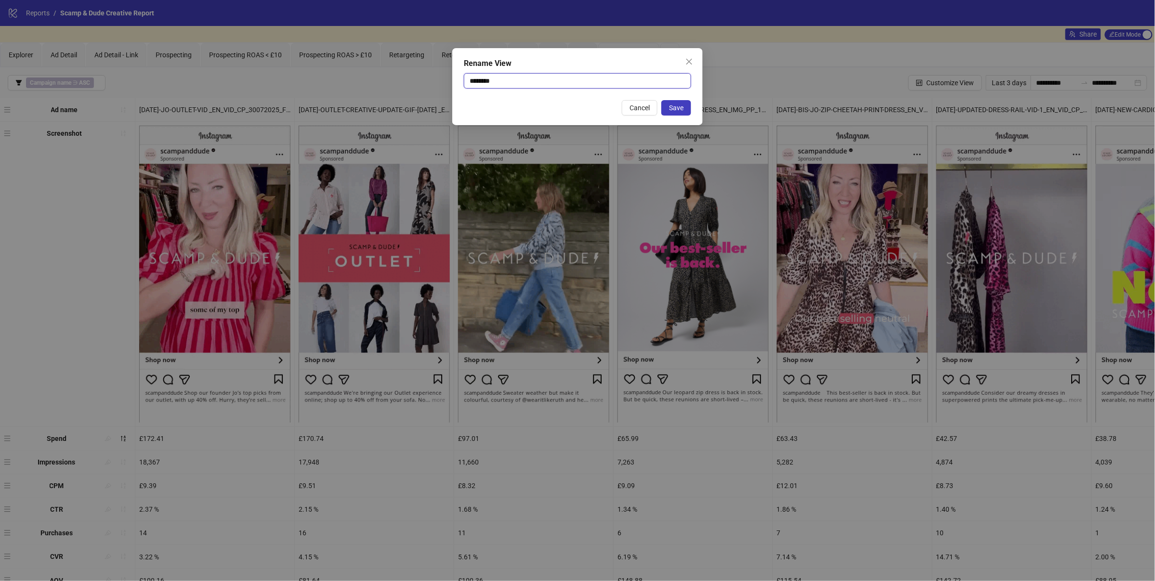
click at [627, 84] on input "********" at bounding box center [577, 80] width 227 height 15
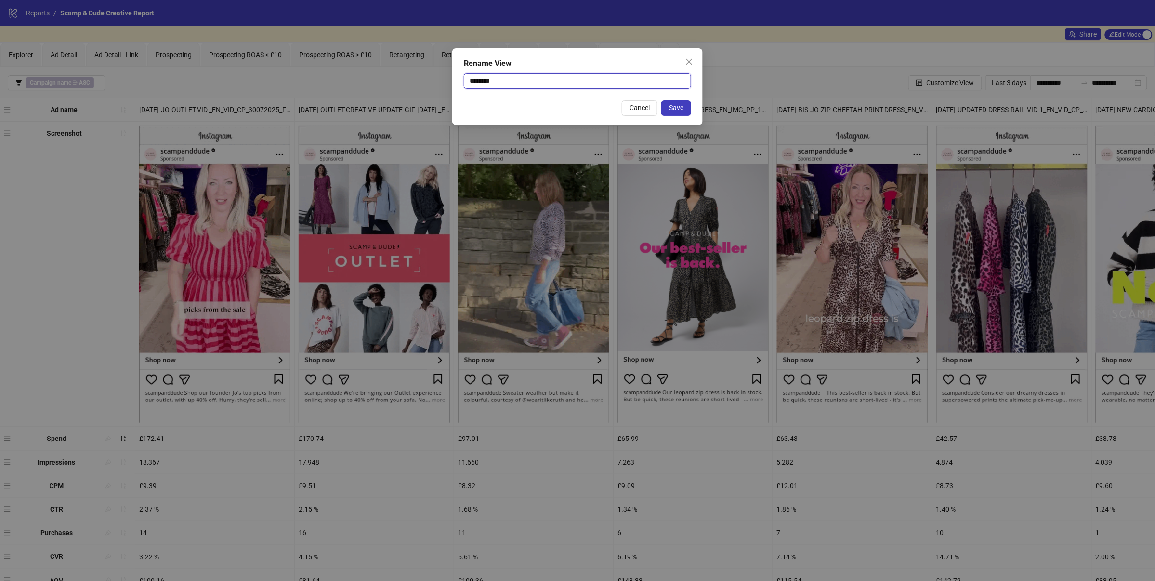
click at [627, 84] on input "********" at bounding box center [577, 80] width 227 height 15
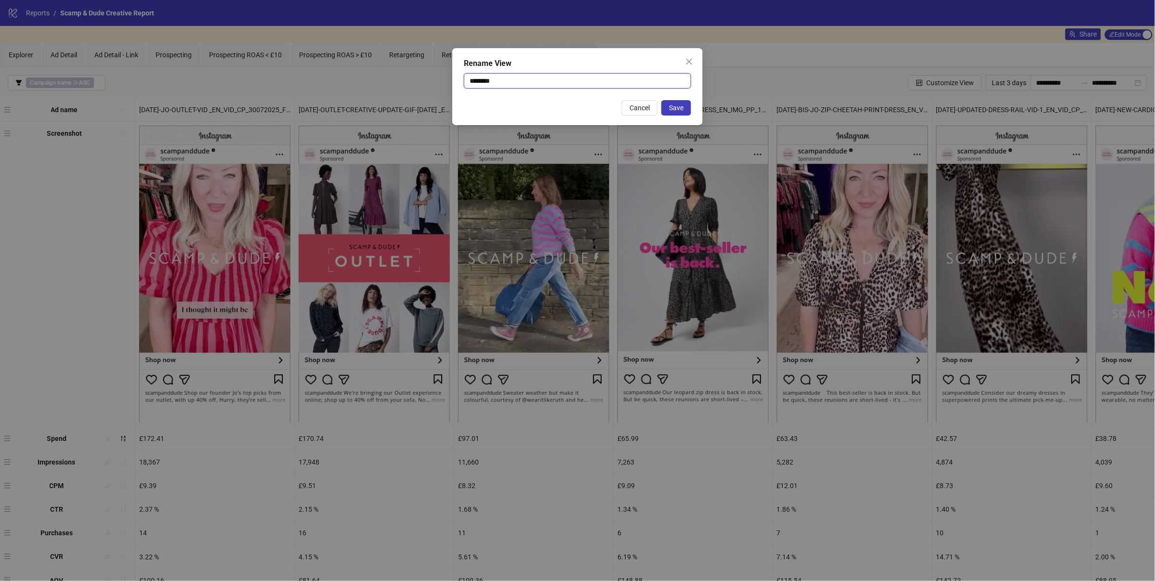
click at [627, 84] on input "********" at bounding box center [577, 80] width 227 height 15
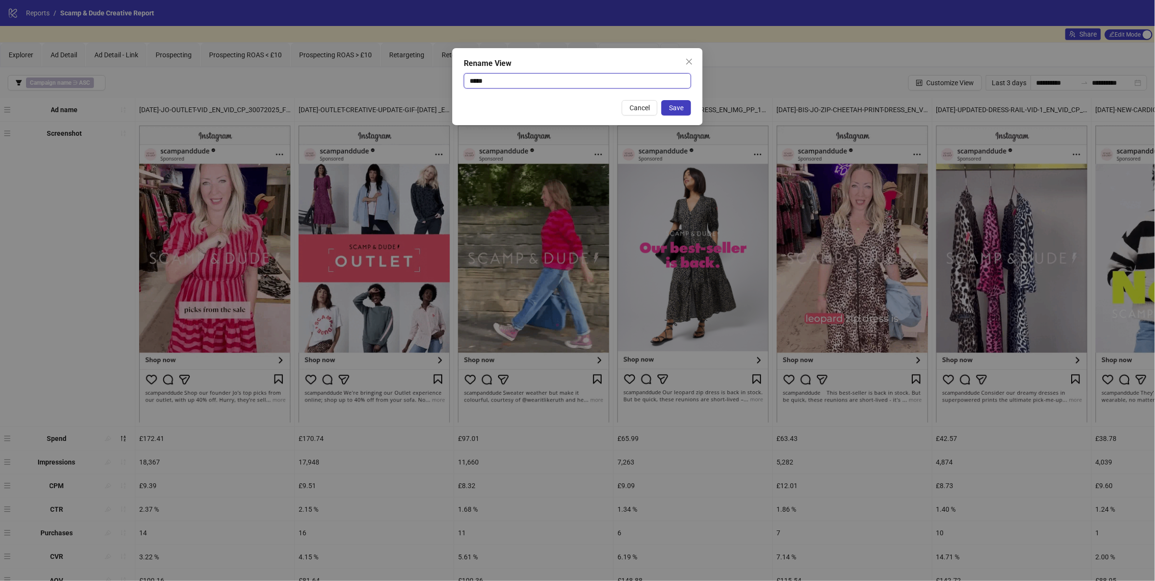
click at [627, 84] on input "*****" at bounding box center [577, 80] width 227 height 15
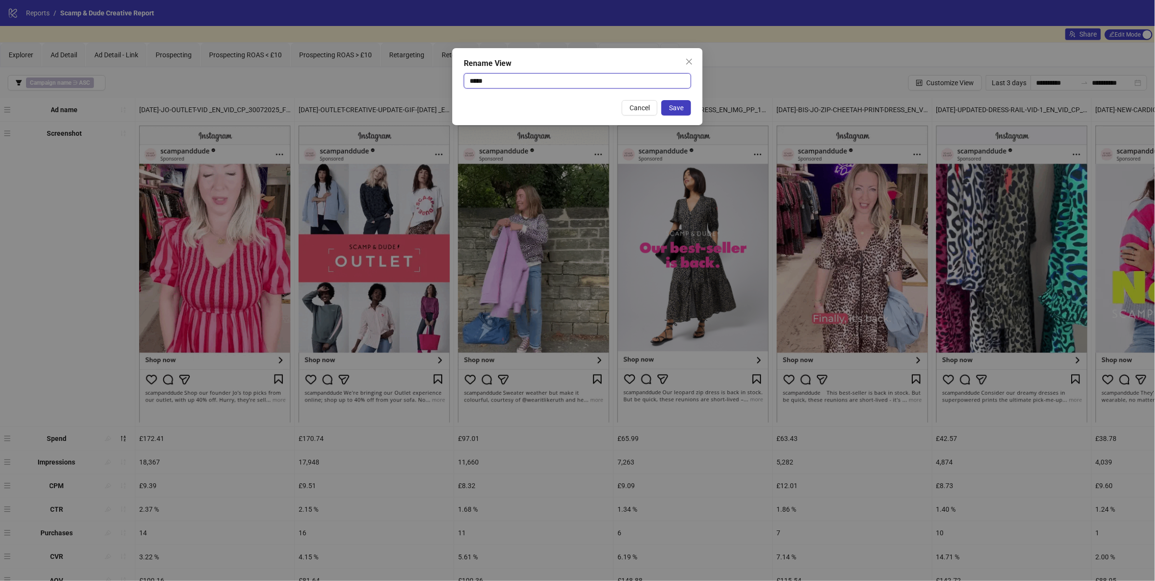
click at [627, 84] on input "*****" at bounding box center [577, 80] width 227 height 15
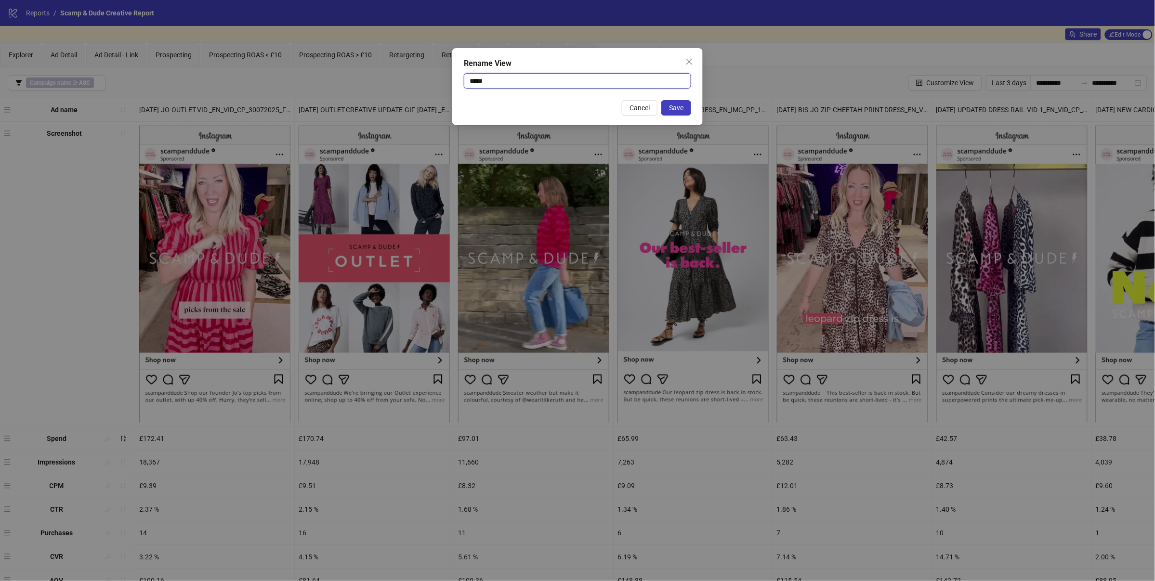
click at [627, 84] on input "*****" at bounding box center [577, 80] width 227 height 15
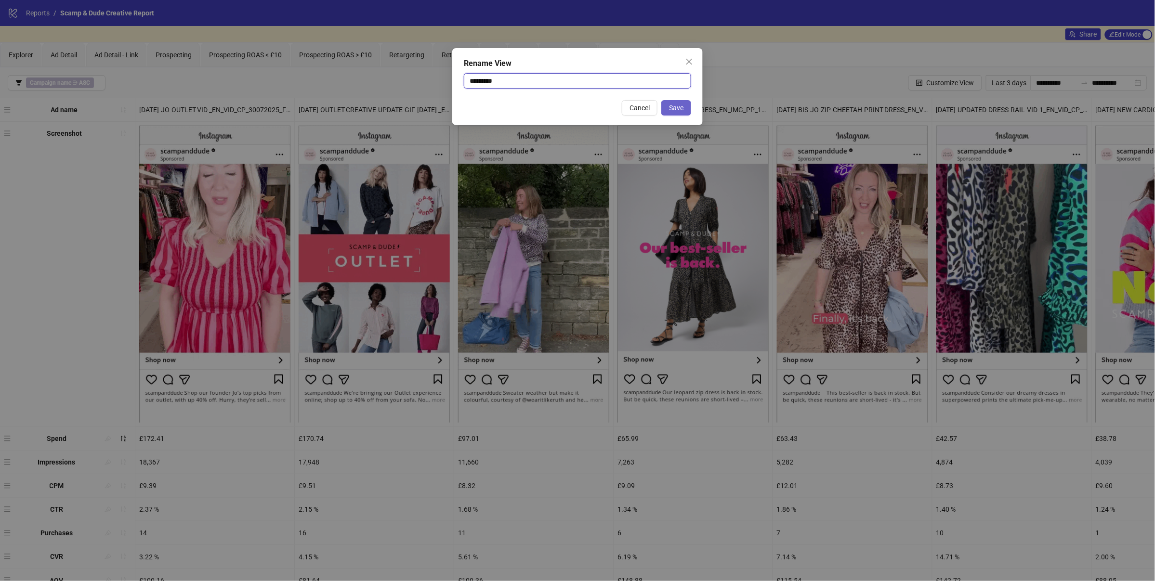
type input "*********"
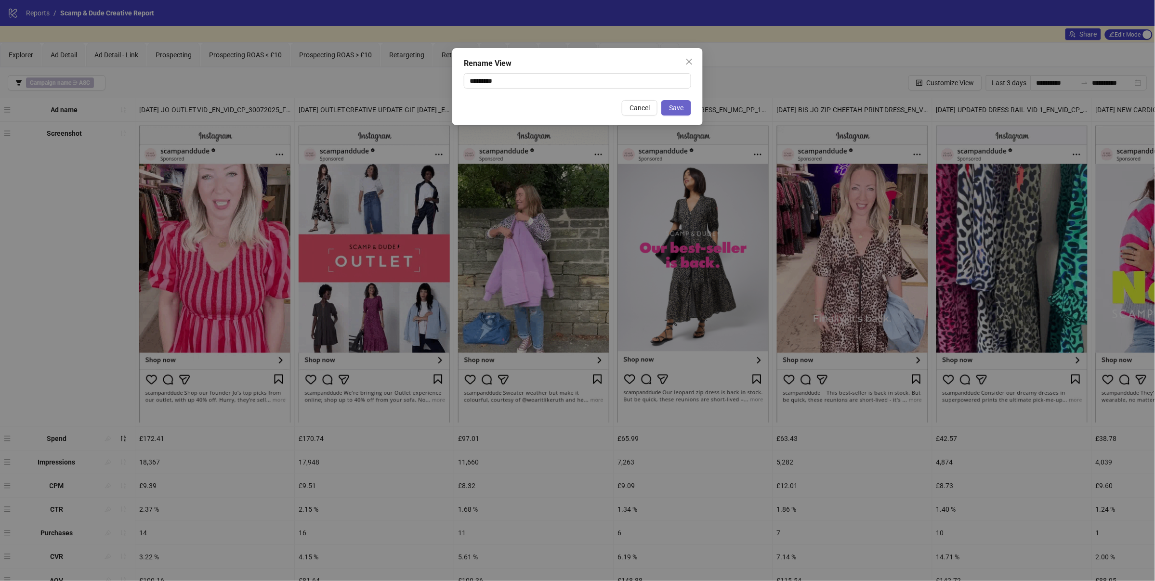
click at [667, 110] on button "Save" at bounding box center [676, 107] width 30 height 15
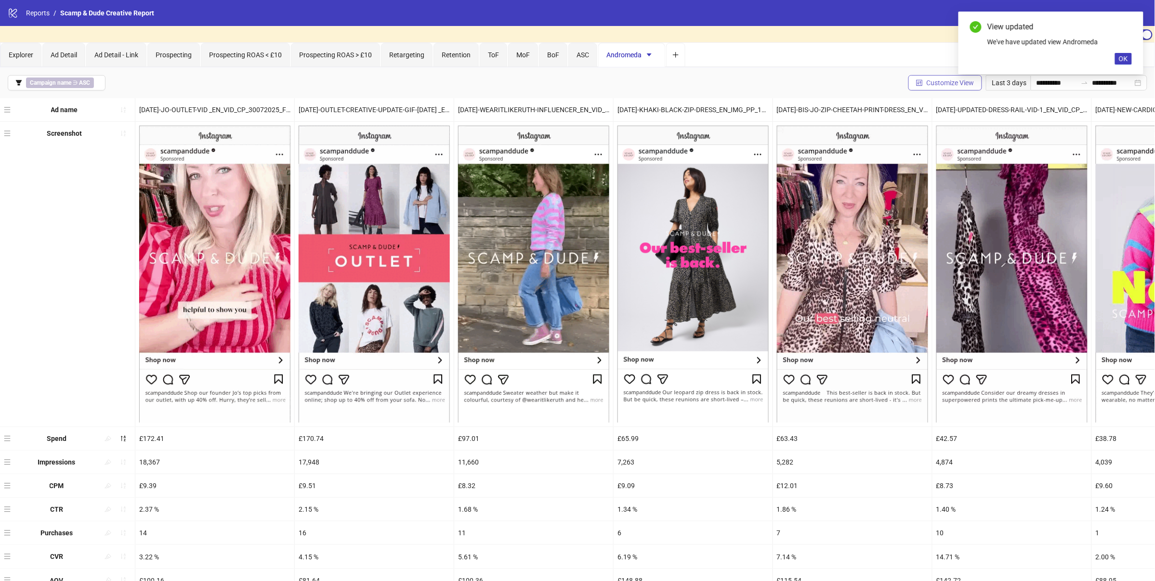
click at [953, 79] on span "Customize View" at bounding box center [951, 83] width 48 height 8
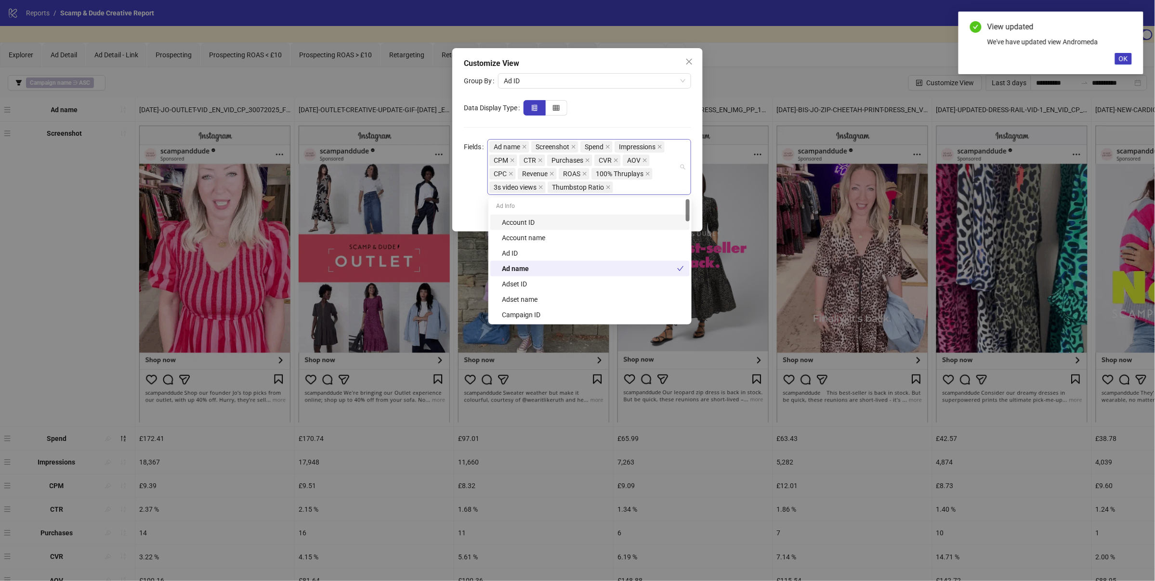
click at [638, 186] on div "Ad name Screenshot Spend Impressions CPM CTR Purchases CVR AOV CPC Revenue ROAS…" at bounding box center [584, 167] width 190 height 54
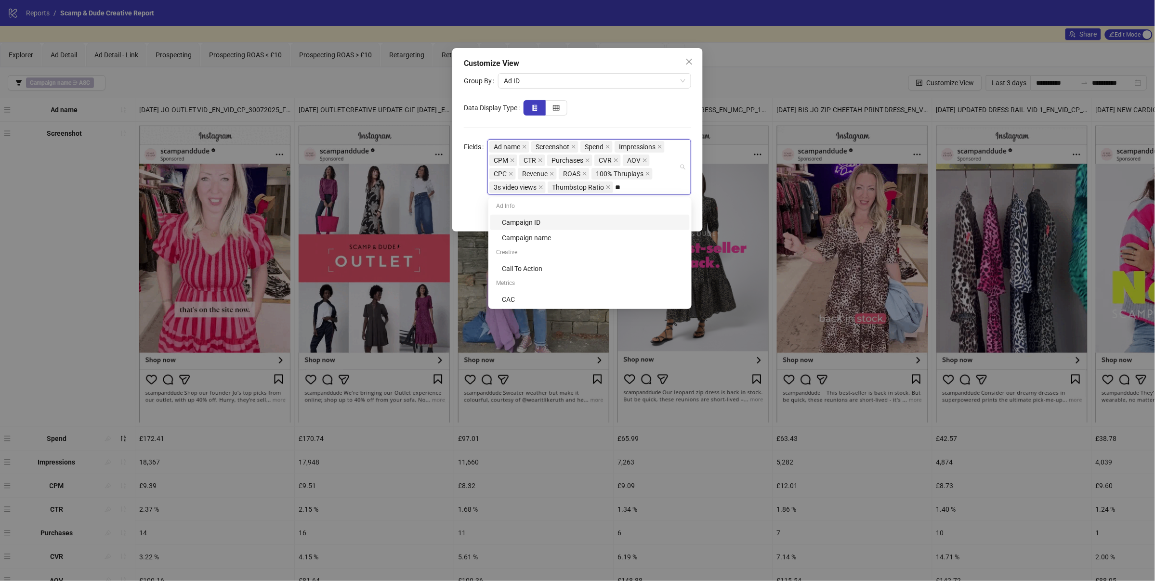
type input "*"
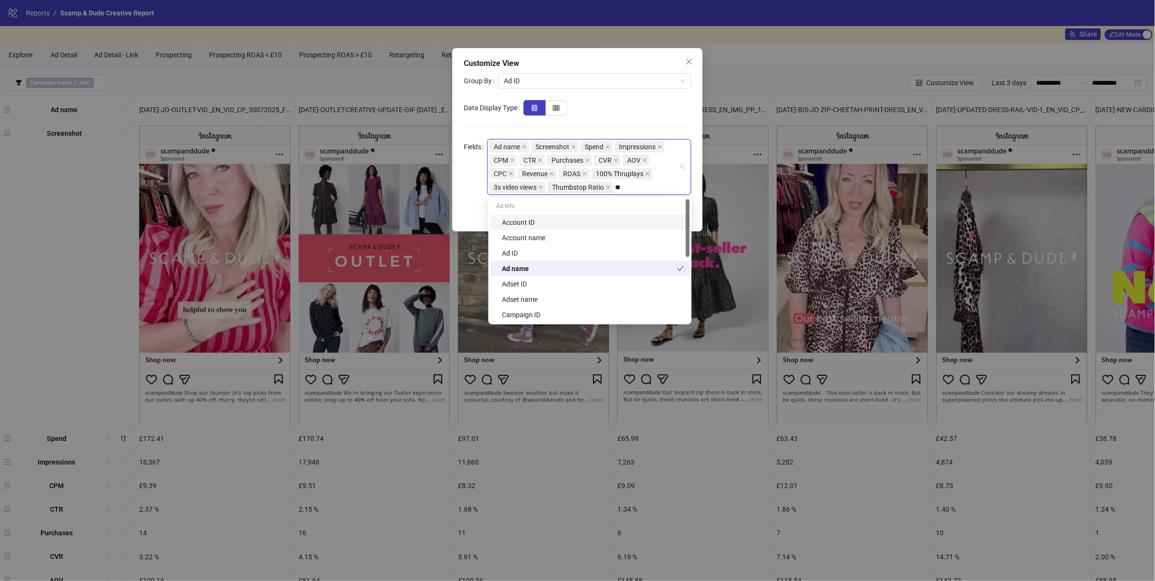
type input "***"
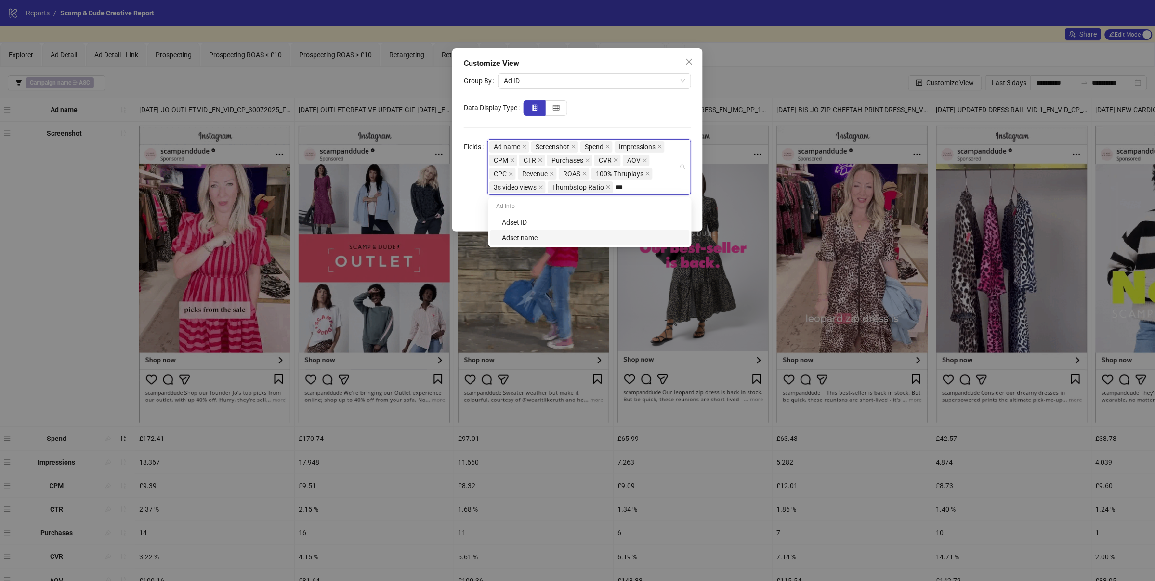
click at [571, 240] on div "Adset name" at bounding box center [593, 238] width 182 height 11
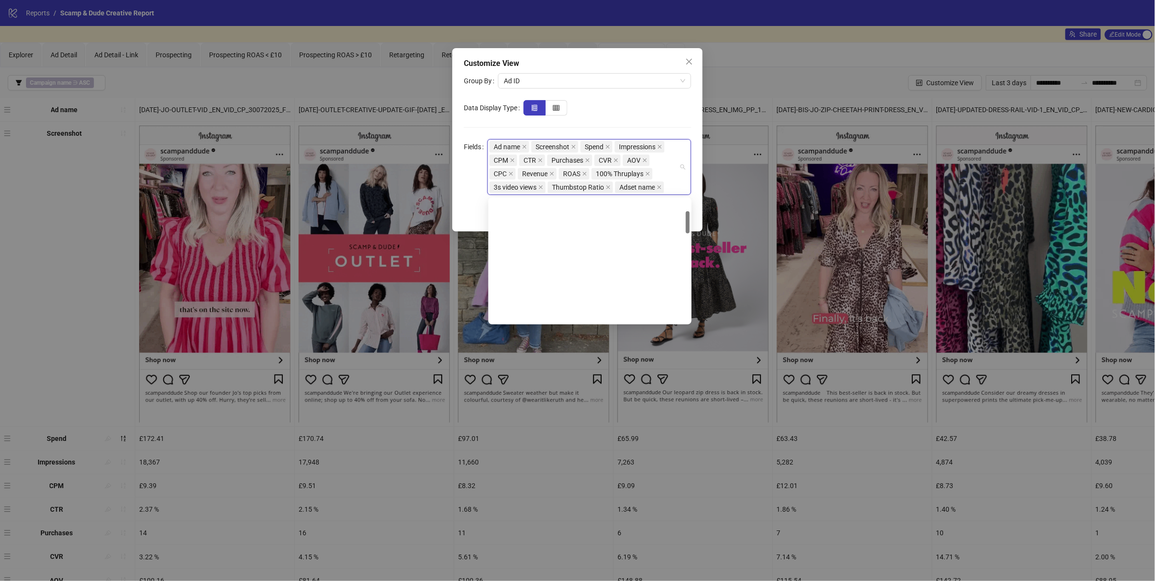
scroll to position [554, 0]
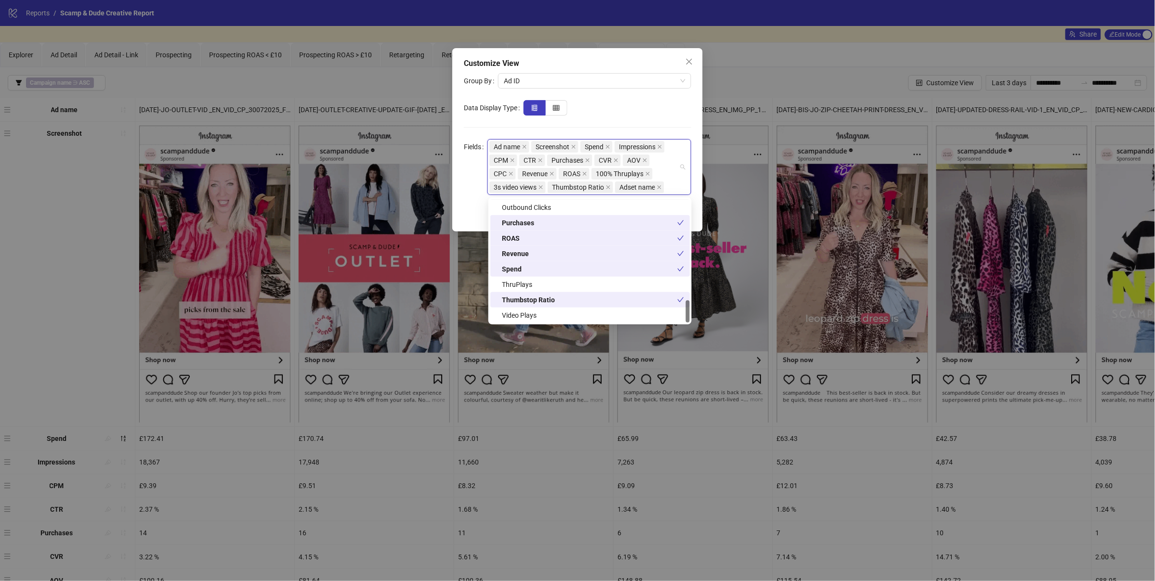
click at [755, 84] on div "Customize View Group By Ad ID Data Display Type Fields Ad name Screenshot Spend…" at bounding box center [577, 290] width 1155 height 581
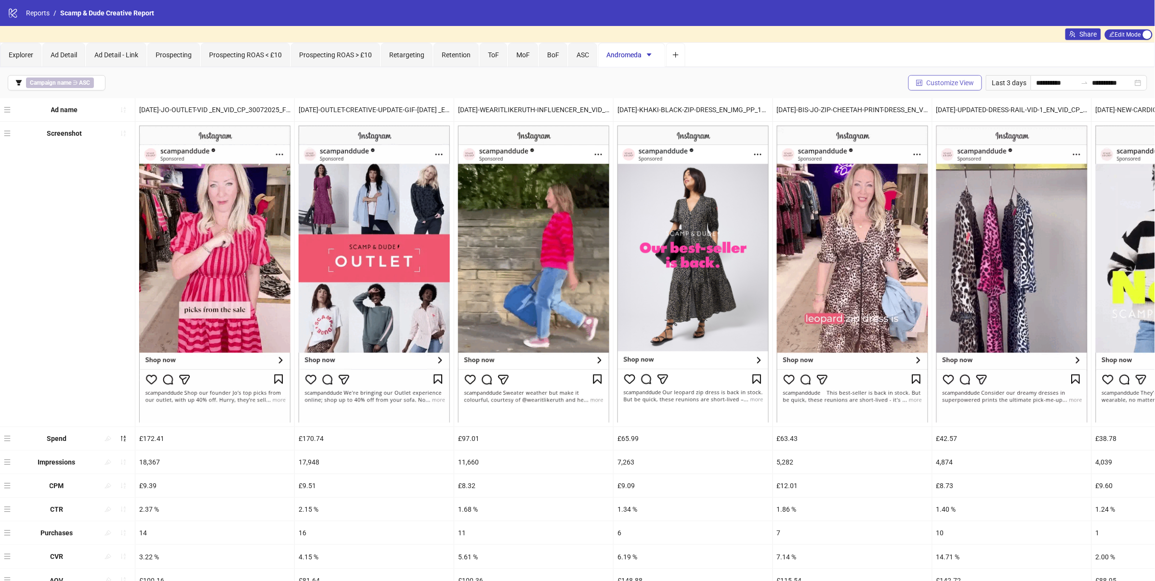
click at [925, 88] on button "Customize View" at bounding box center [945, 82] width 74 height 15
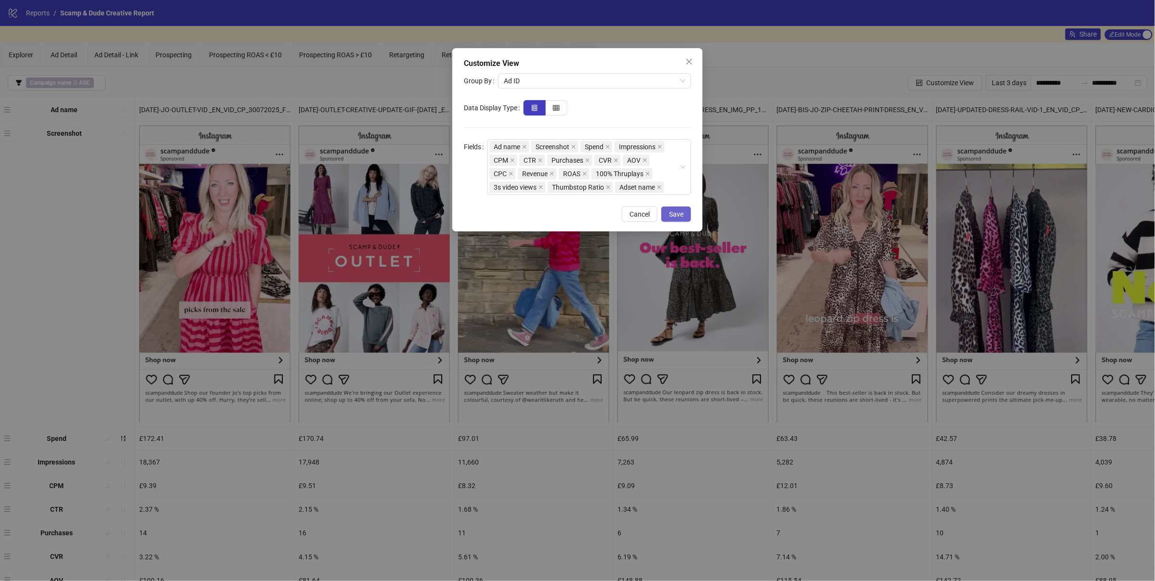
click at [668, 210] on button "Save" at bounding box center [676, 214] width 30 height 15
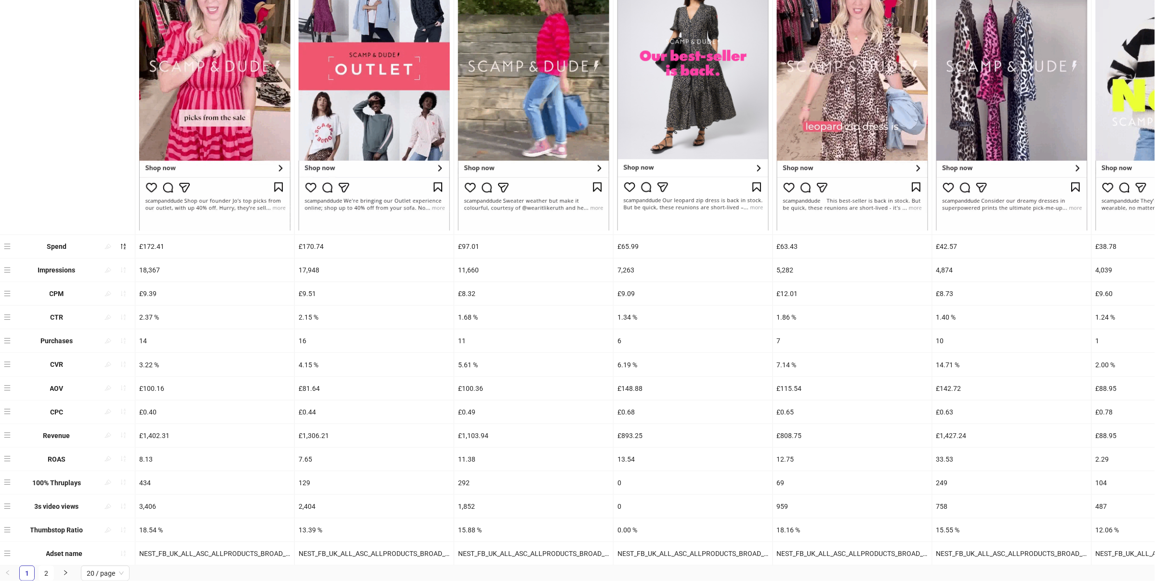
scroll to position [0, 0]
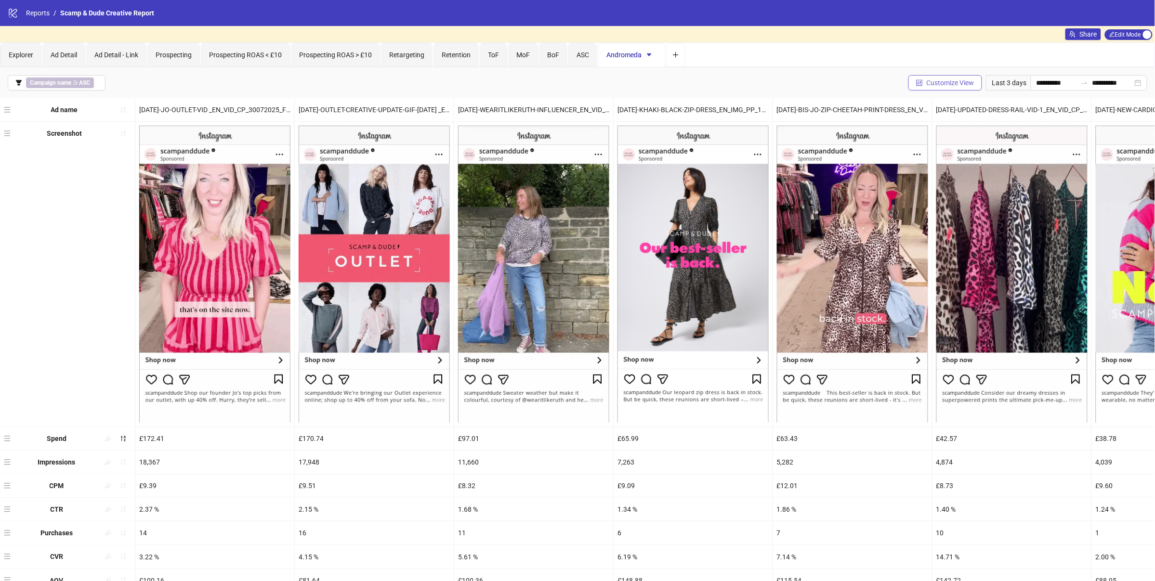
click at [927, 82] on span "Customize View" at bounding box center [951, 83] width 48 height 8
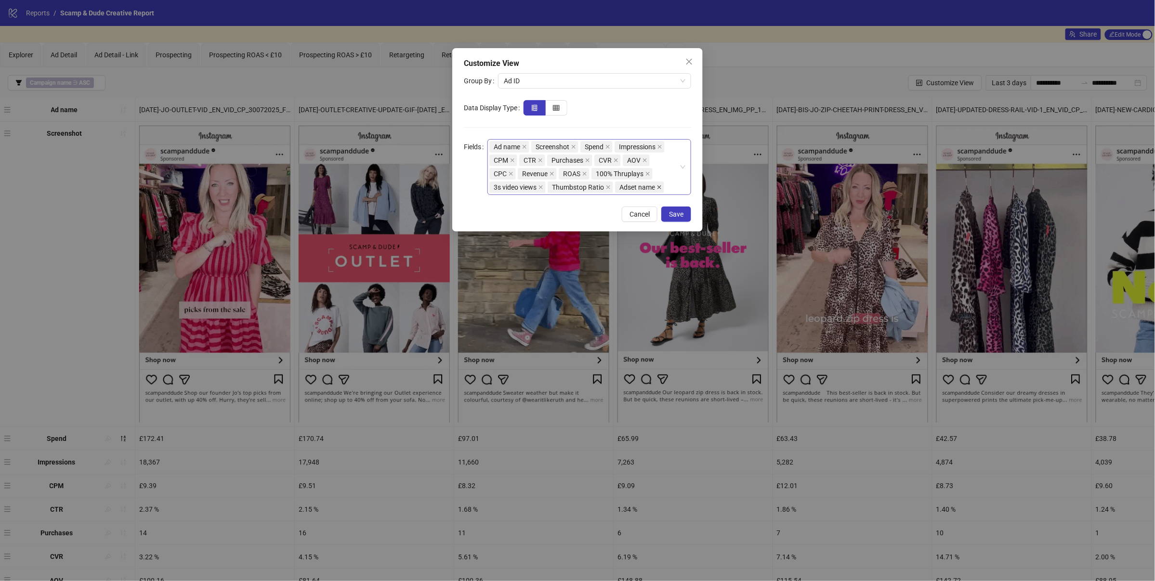
click at [662, 189] on icon "close" at bounding box center [659, 187] width 5 height 5
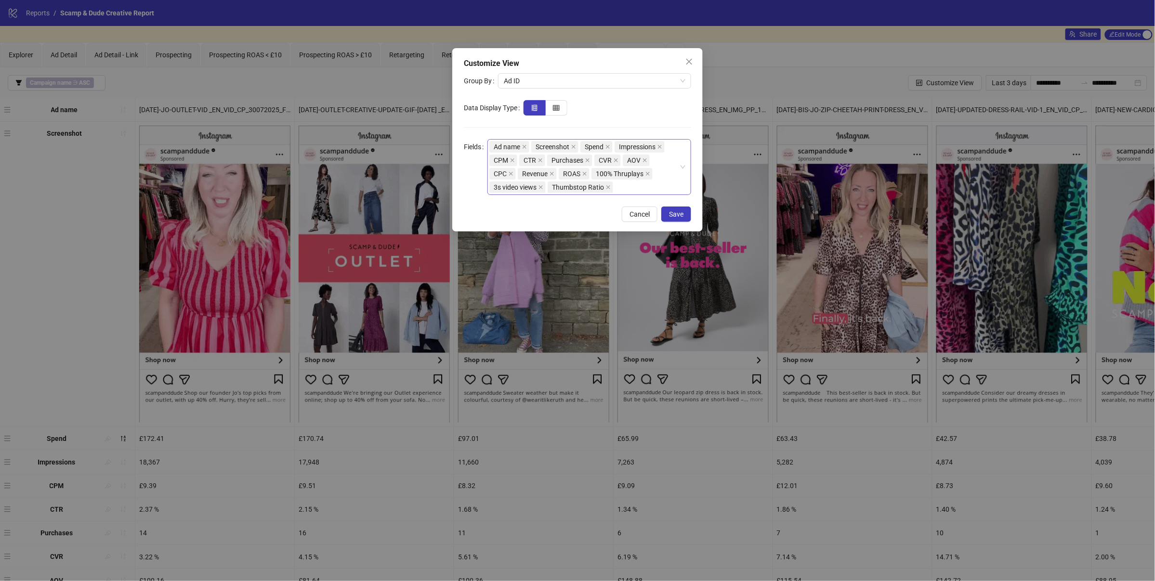
click at [663, 189] on div "Ad name Screenshot Spend Impressions CPM CTR Purchases CVR AOV CPC Revenue ROAS…" at bounding box center [584, 167] width 190 height 54
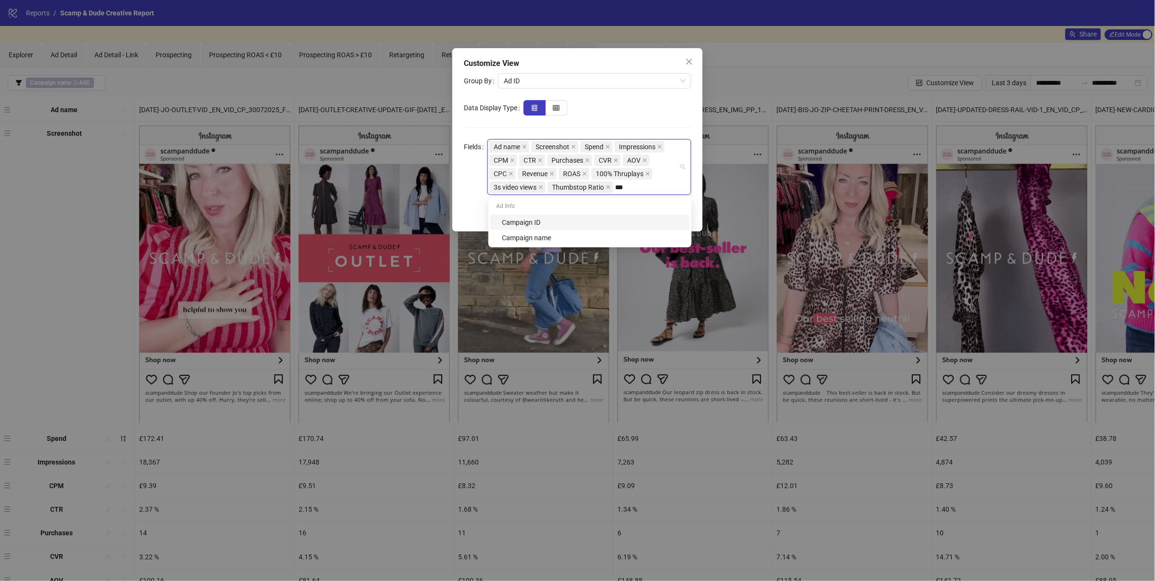
type input "****"
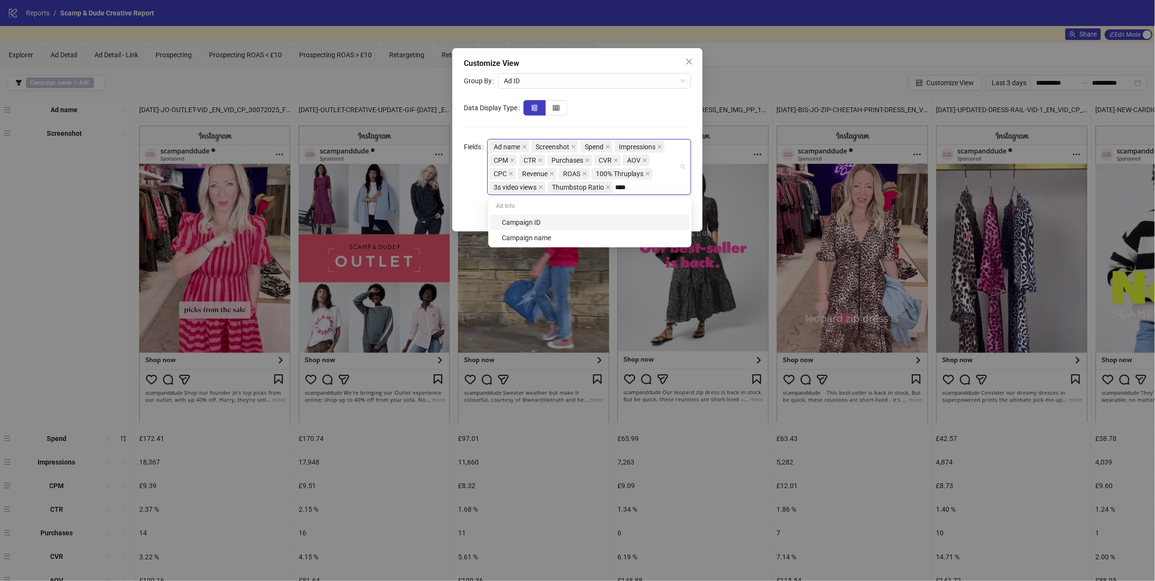
click at [595, 228] on div "Campaign ID" at bounding box center [589, 222] width 199 height 15
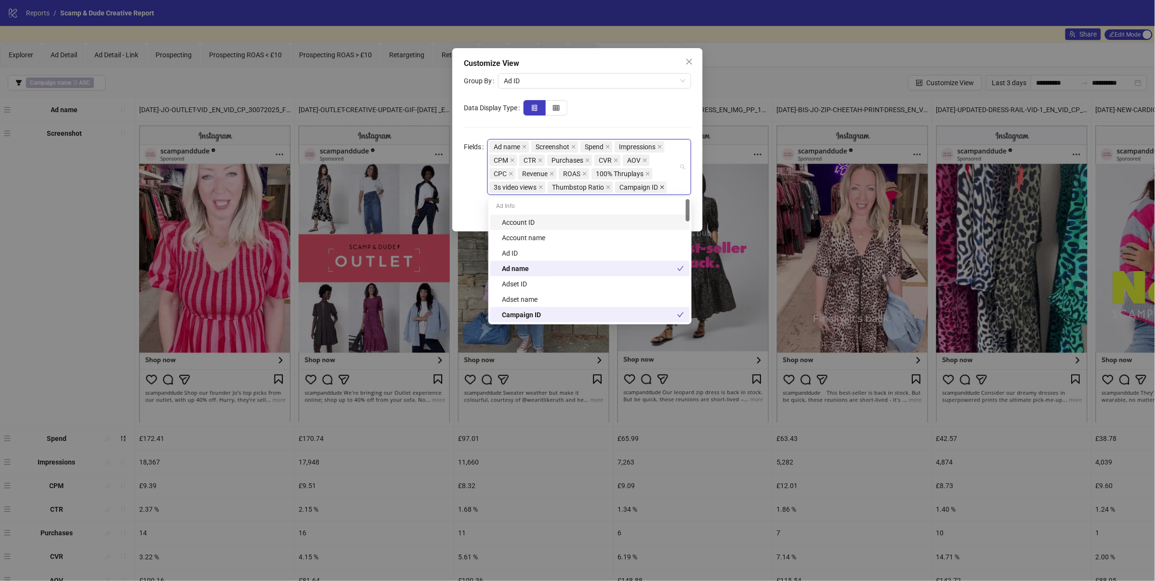
click at [665, 189] on icon "close" at bounding box center [662, 187] width 5 height 5
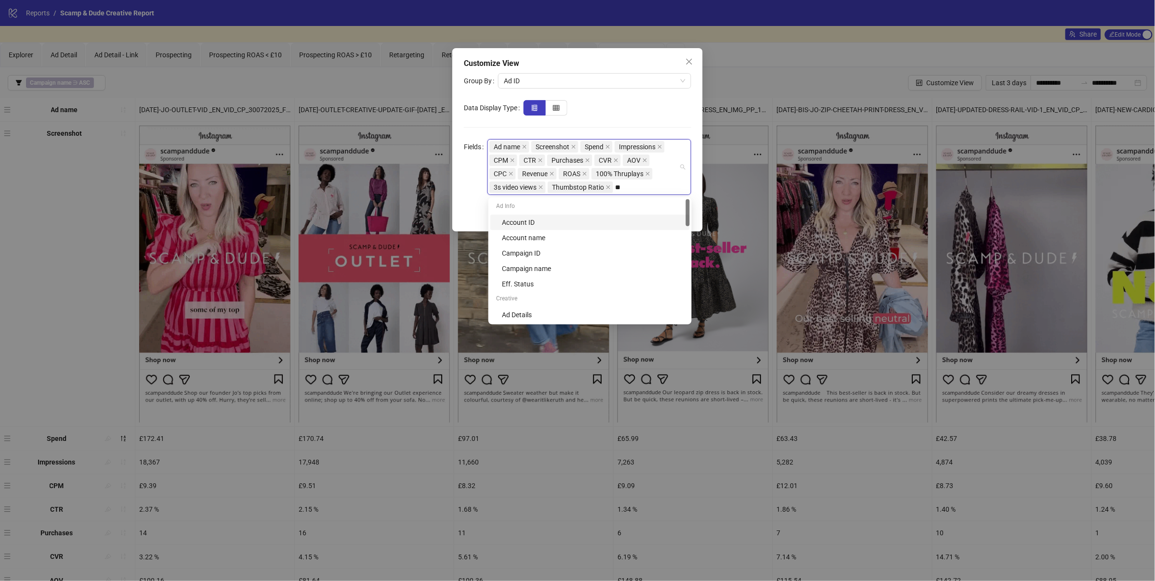
type input "***"
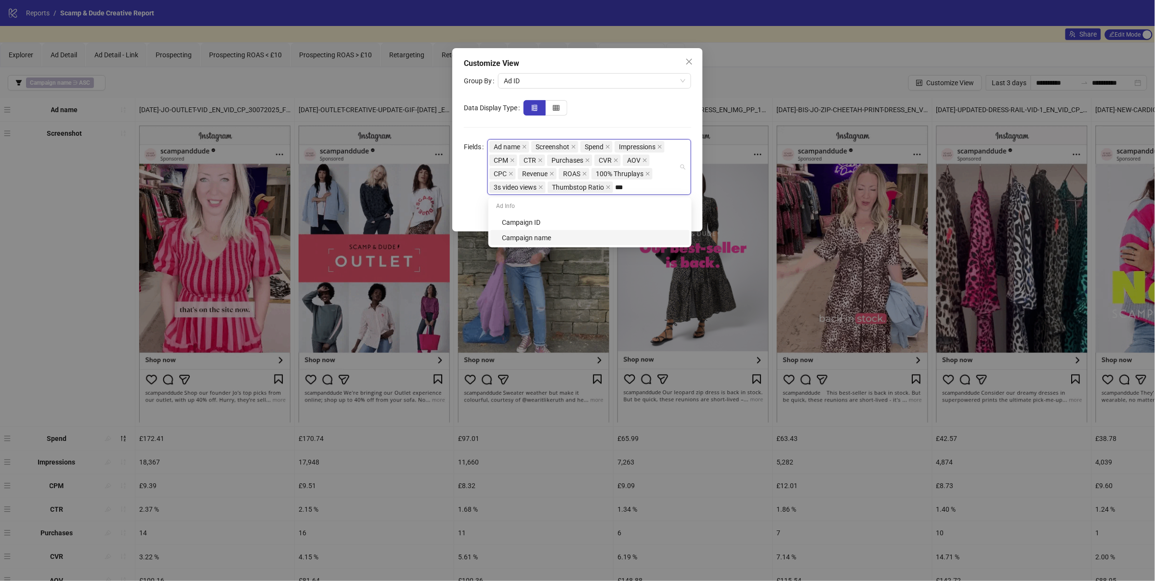
click at [546, 233] on div "Campaign name" at bounding box center [593, 238] width 182 height 11
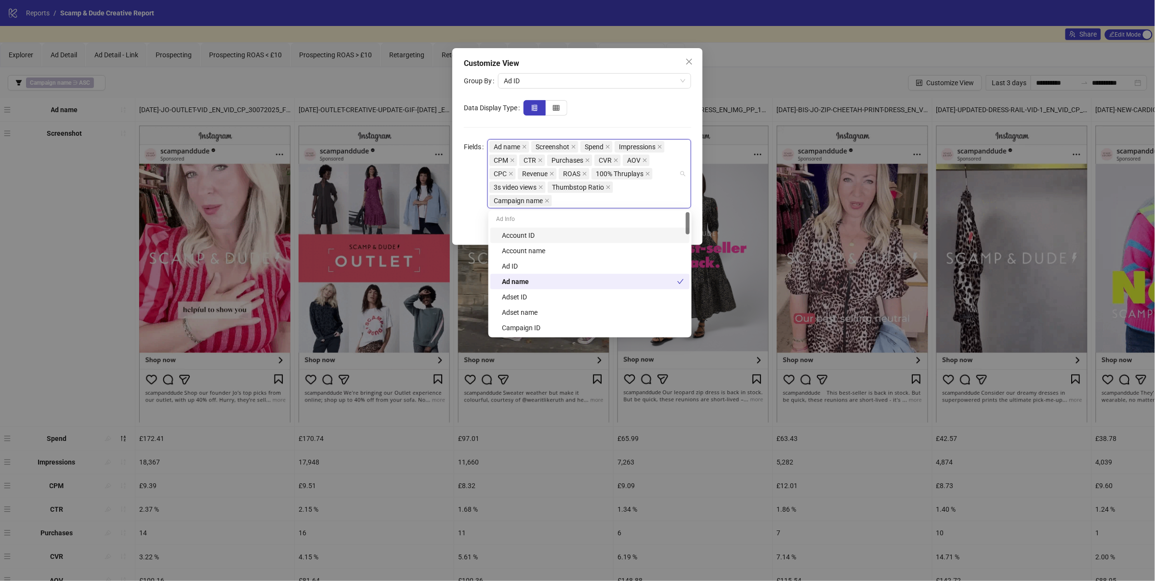
click at [652, 115] on div at bounding box center [608, 107] width 168 height 15
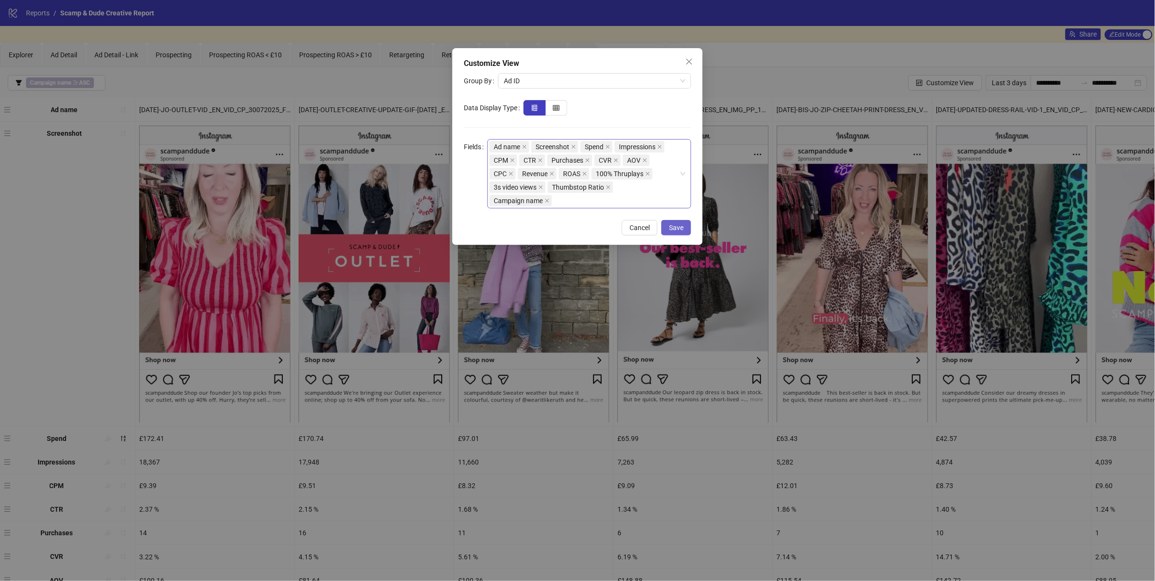
click at [674, 231] on span "Save" at bounding box center [676, 228] width 14 height 8
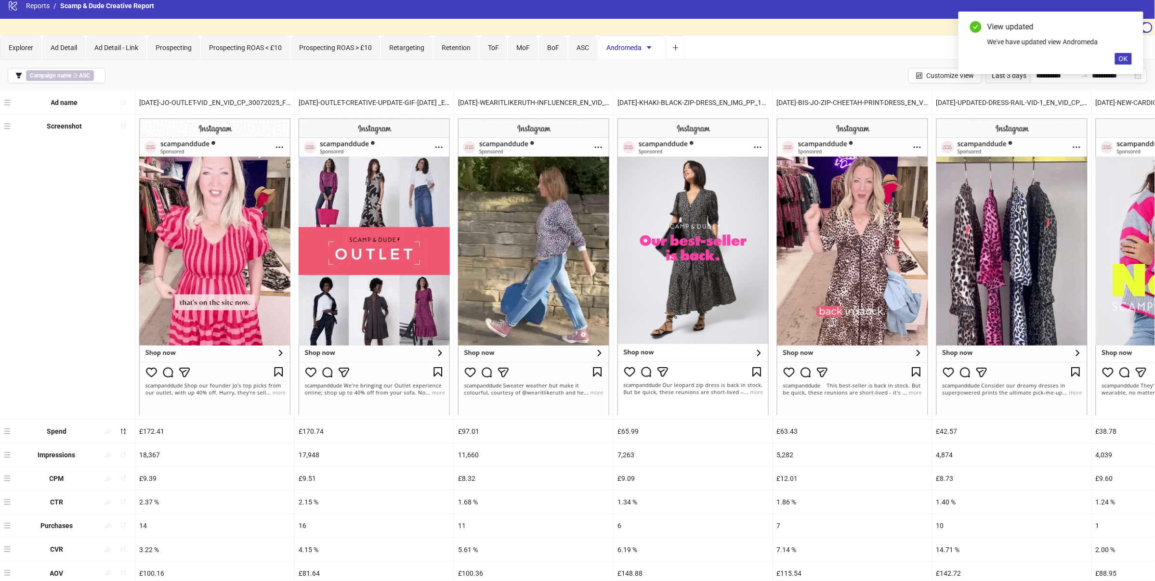
scroll to position [196, 0]
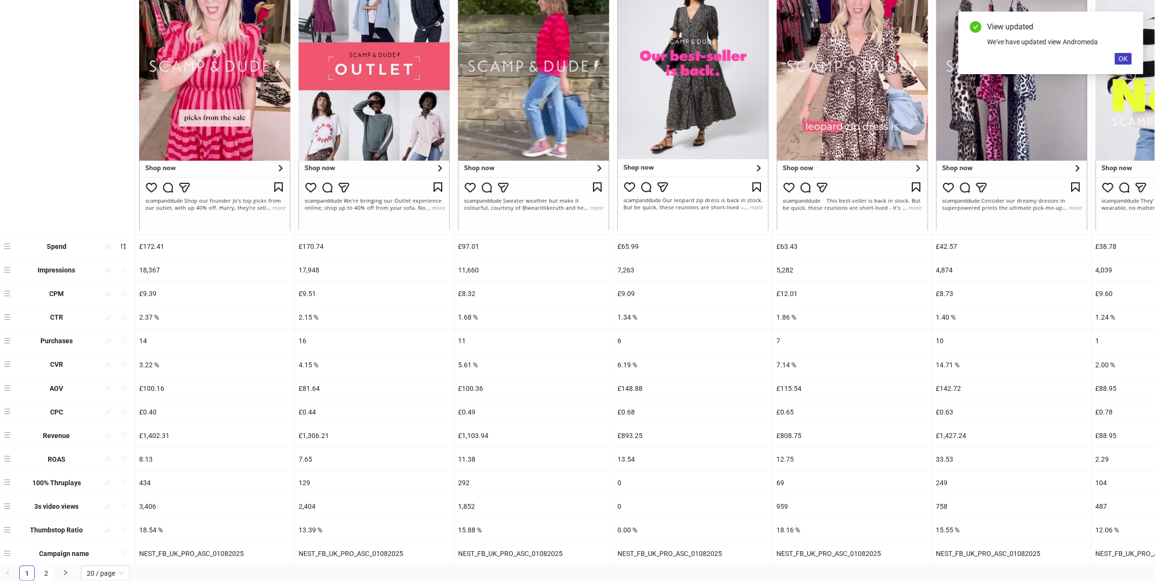
click at [3, 556] on div "Ad name [DATE]-JO-OUTLET-VID _EN_VID_CP_30072025_F_CC_SC12_USP3_OUTLET-UPDATE […" at bounding box center [577, 236] width 1155 height 660
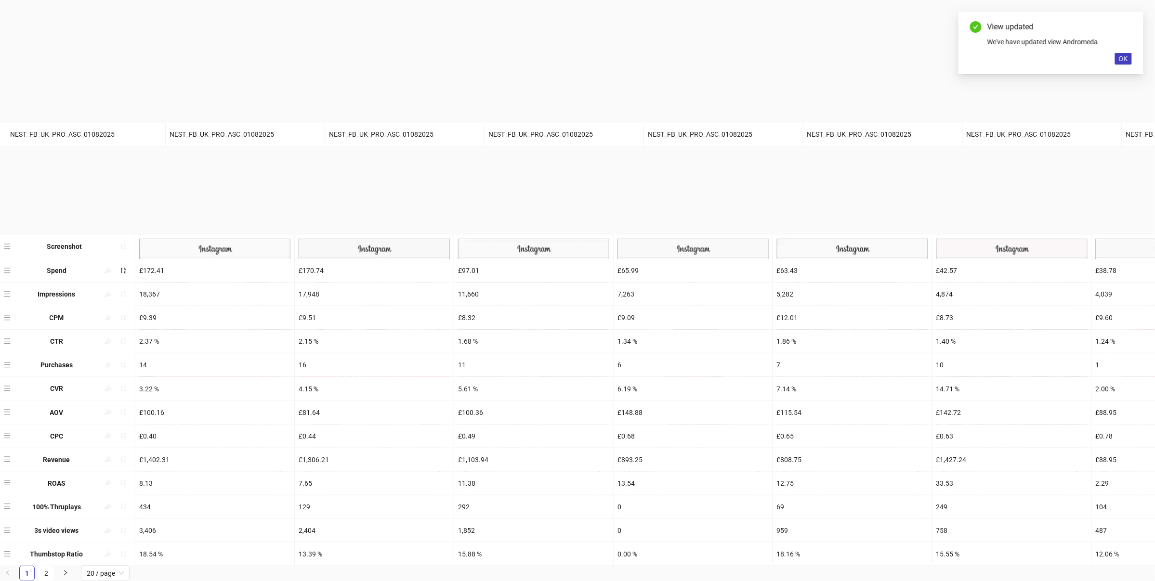
drag, startPoint x: 3, startPoint y: 556, endPoint x: 24, endPoint y: 134, distance: 422.5
click at [24, 134] on div "Ad name [DATE]-JO-OUTLET-VID _EN_VID_CP_30072025_F_CC_SC12_USP3_OUTLET-UPDATE […" at bounding box center [577, 236] width 1155 height 660
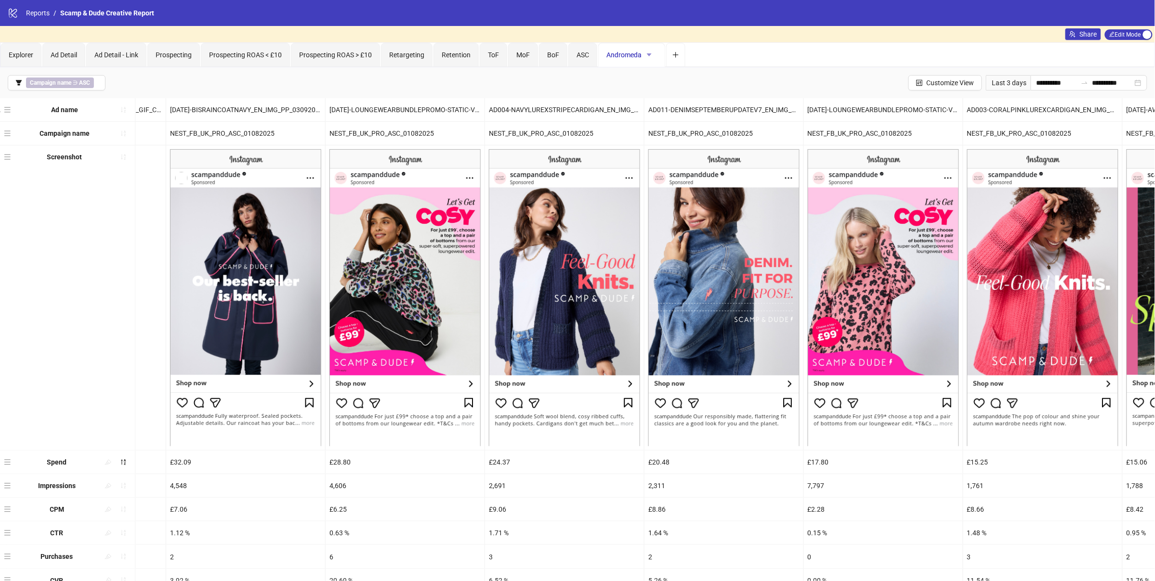
click at [653, 55] on icon "caret-down" at bounding box center [649, 55] width 7 height 7
click at [570, 83] on div "**********" at bounding box center [577, 82] width 1155 height 31
click at [88, 89] on button "Campaign name ∋ ASC" at bounding box center [57, 82] width 98 height 15
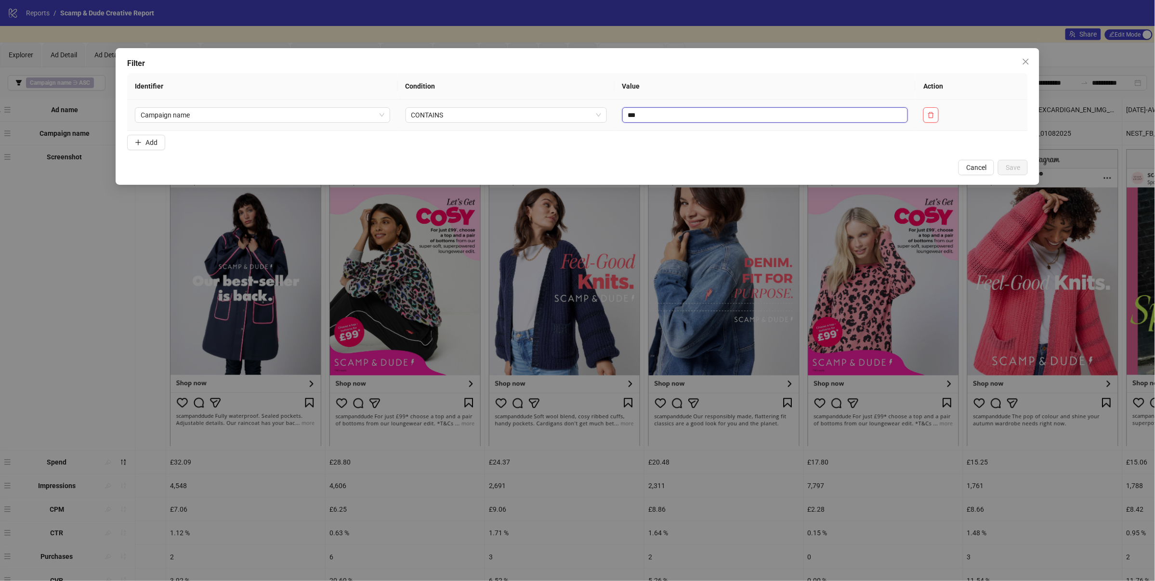
click at [646, 114] on input "***" at bounding box center [765, 114] width 286 height 15
type input "****"
click at [1017, 167] on span "Save" at bounding box center [1013, 168] width 14 height 8
